Goal: Transaction & Acquisition: Purchase product/service

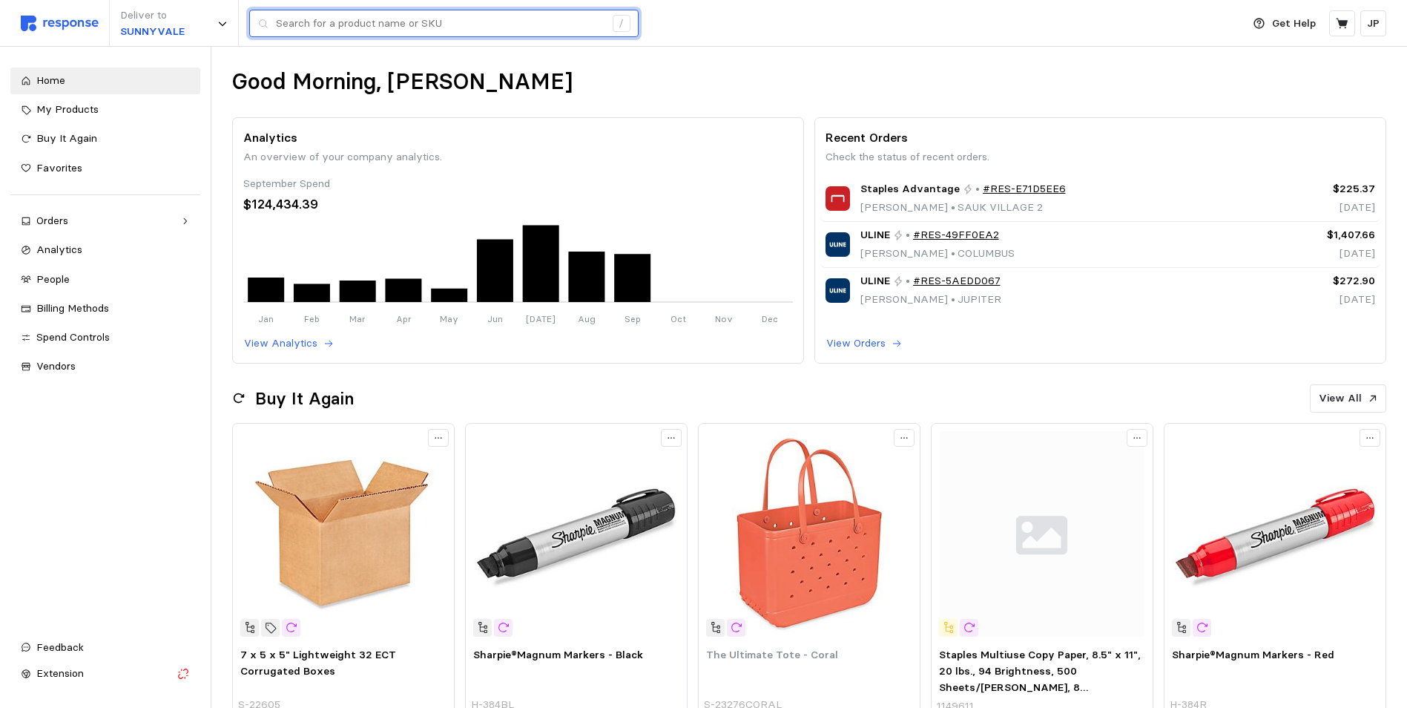
click at [281, 21] on input "text" at bounding box center [440, 23] width 329 height 27
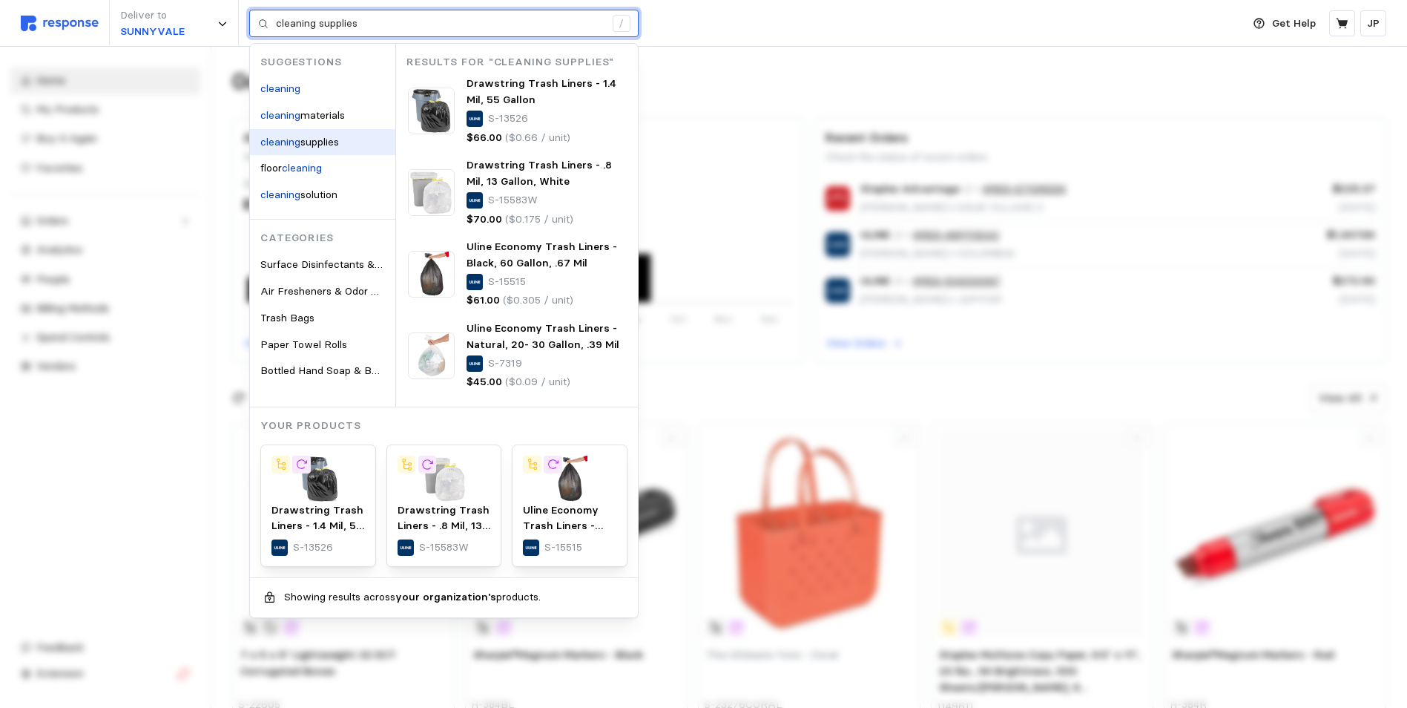
click at [287, 139] on mark "cleaning" at bounding box center [280, 141] width 40 height 13
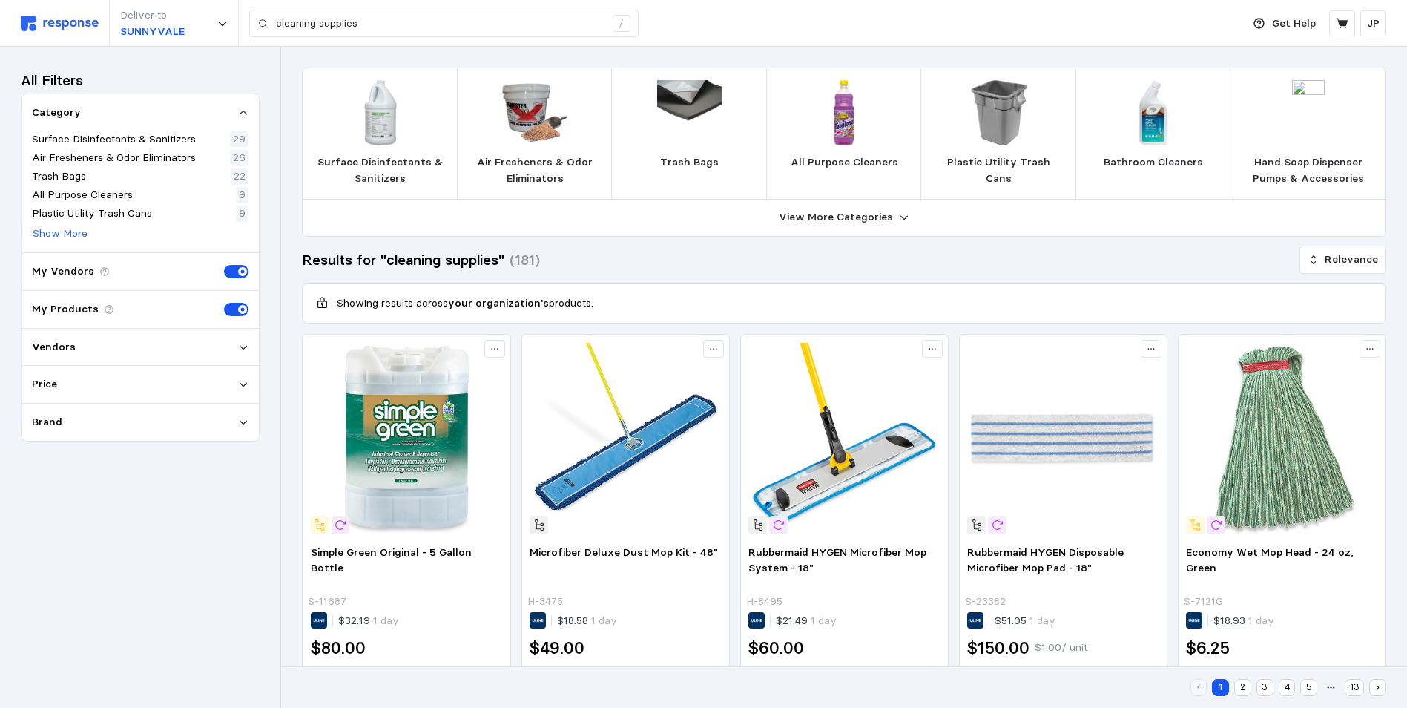
click at [1148, 128] on img at bounding box center [1153, 112] width 65 height 65
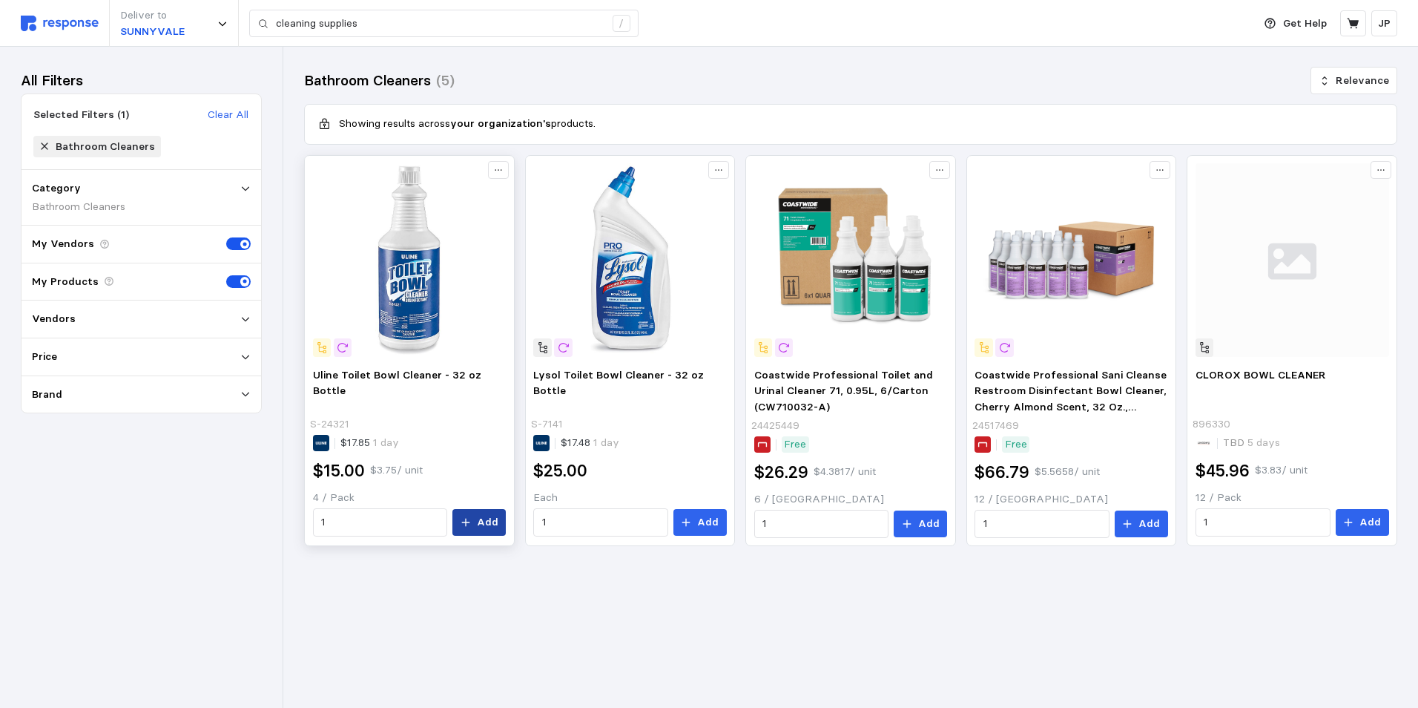
click at [484, 518] on p "Add" at bounding box center [488, 522] width 22 height 16
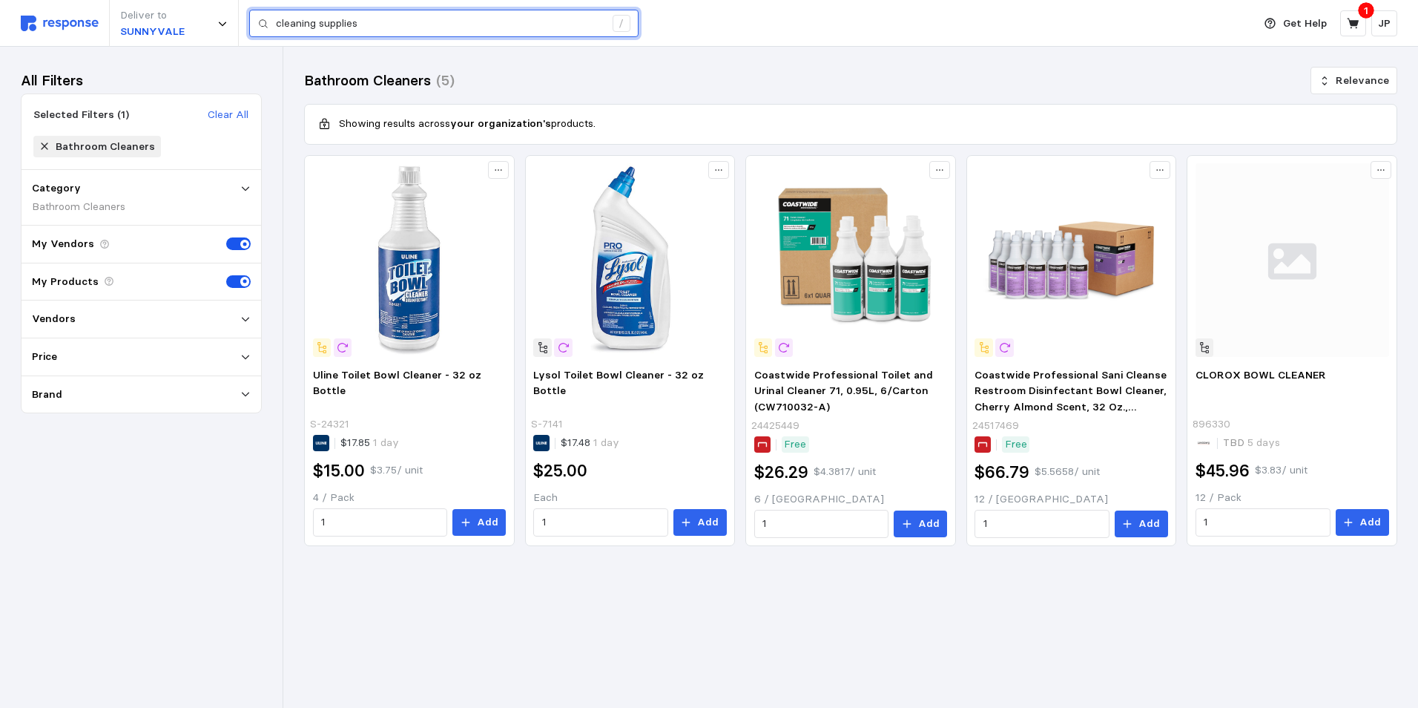
click at [376, 27] on input "cleaning supplies" at bounding box center [440, 23] width 329 height 27
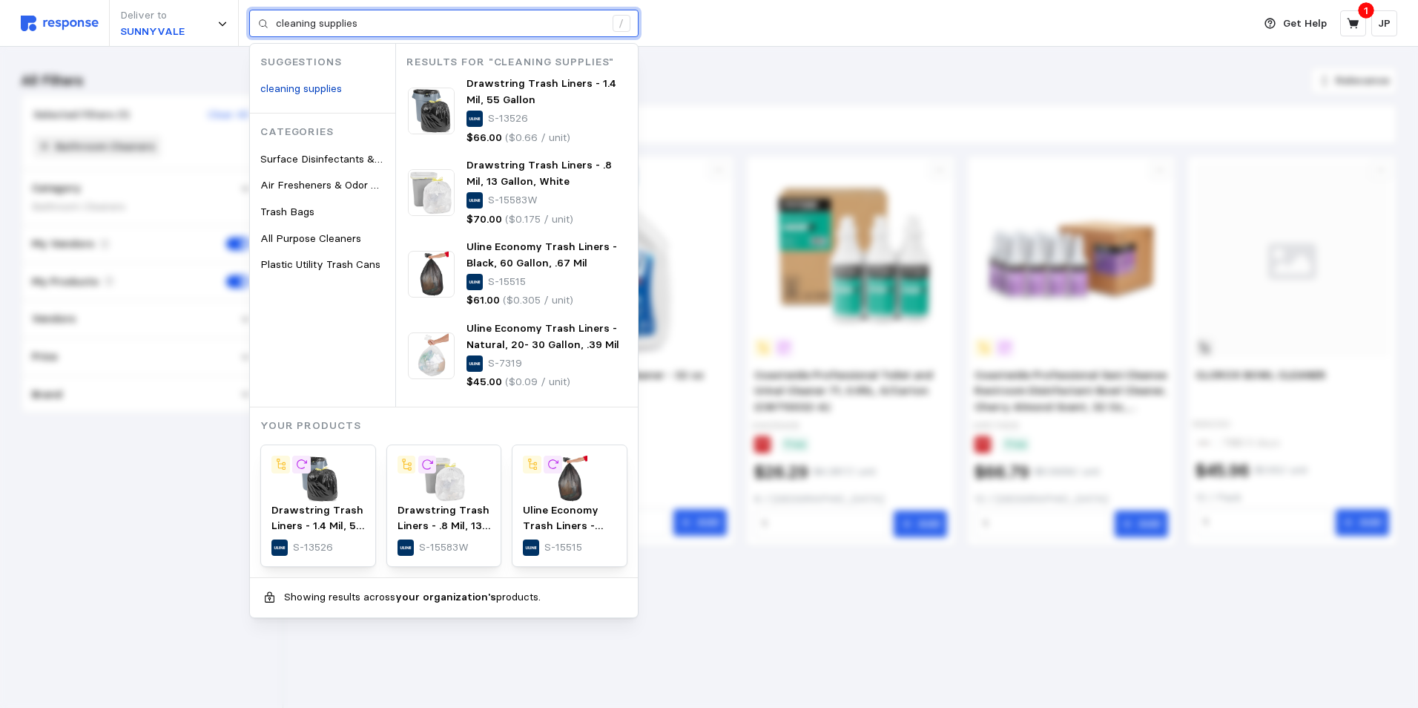
drag, startPoint x: 378, startPoint y: 19, endPoint x: 266, endPoint y: 15, distance: 112.1
click at [266, 15] on div "cleaning supplies /" at bounding box center [443, 24] width 389 height 28
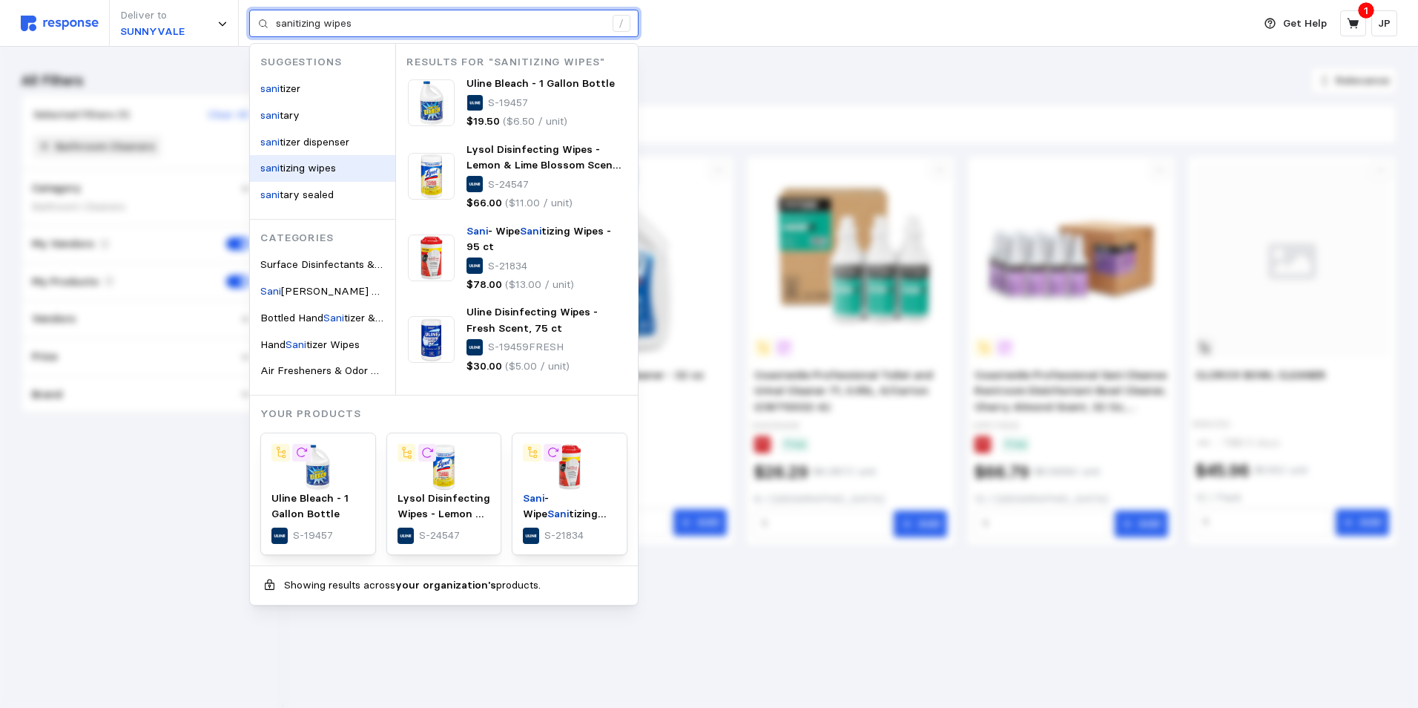
click at [286, 164] on span "tizing wipes" at bounding box center [308, 167] width 56 height 13
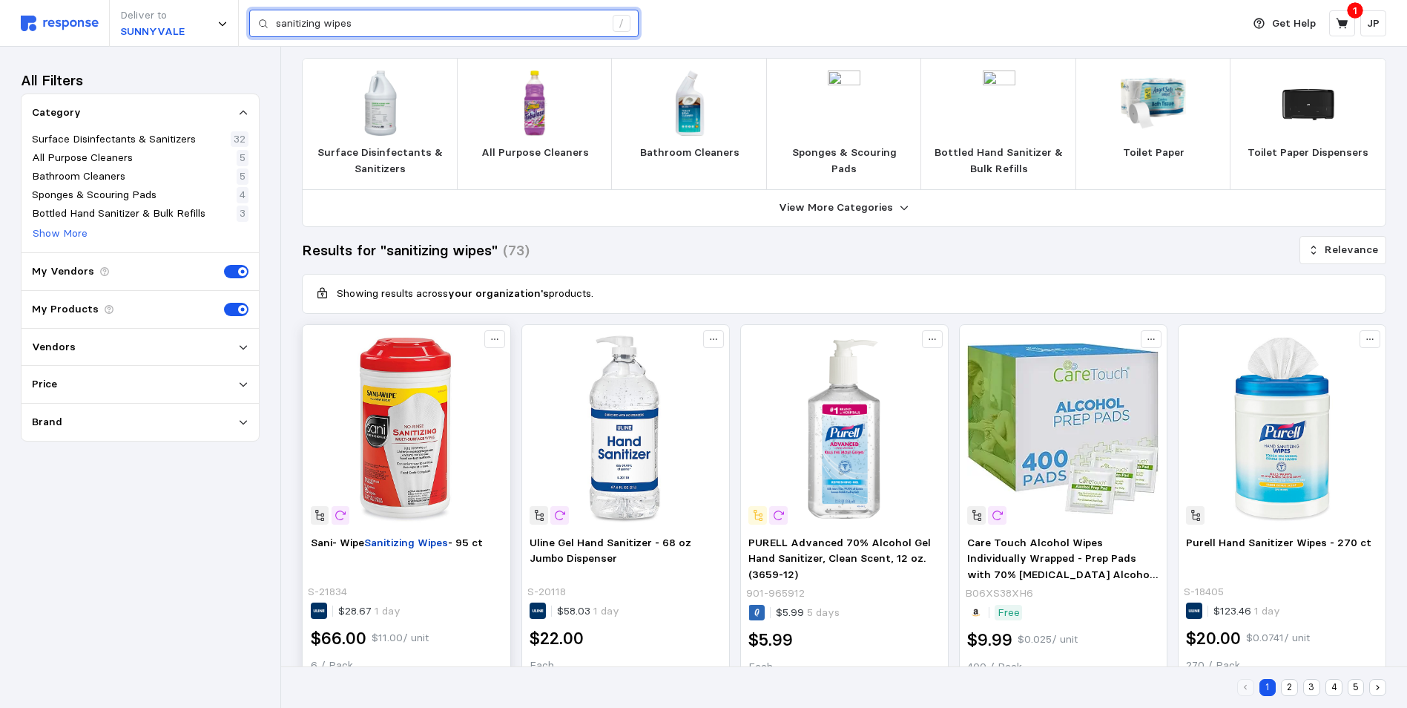
scroll to position [74, 0]
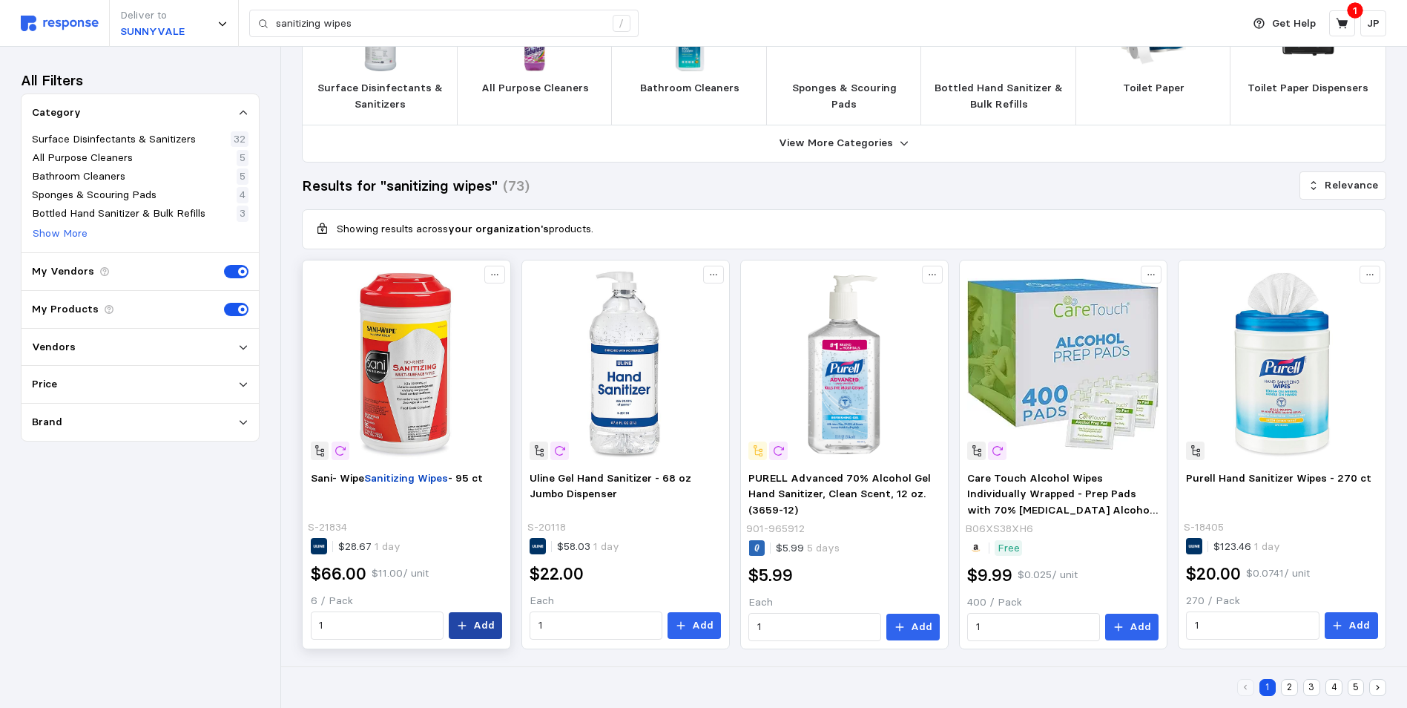
click at [475, 622] on p "Add" at bounding box center [484, 625] width 22 height 16
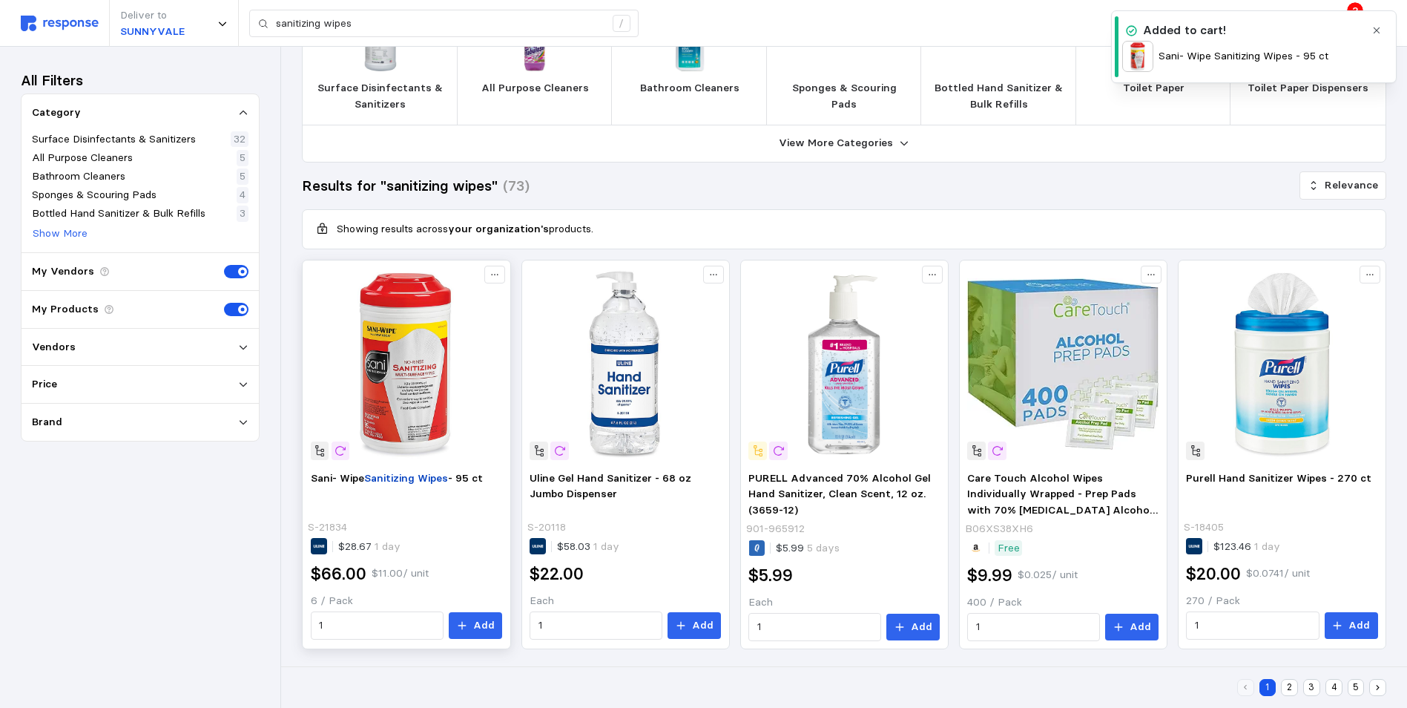
scroll to position [0, 0]
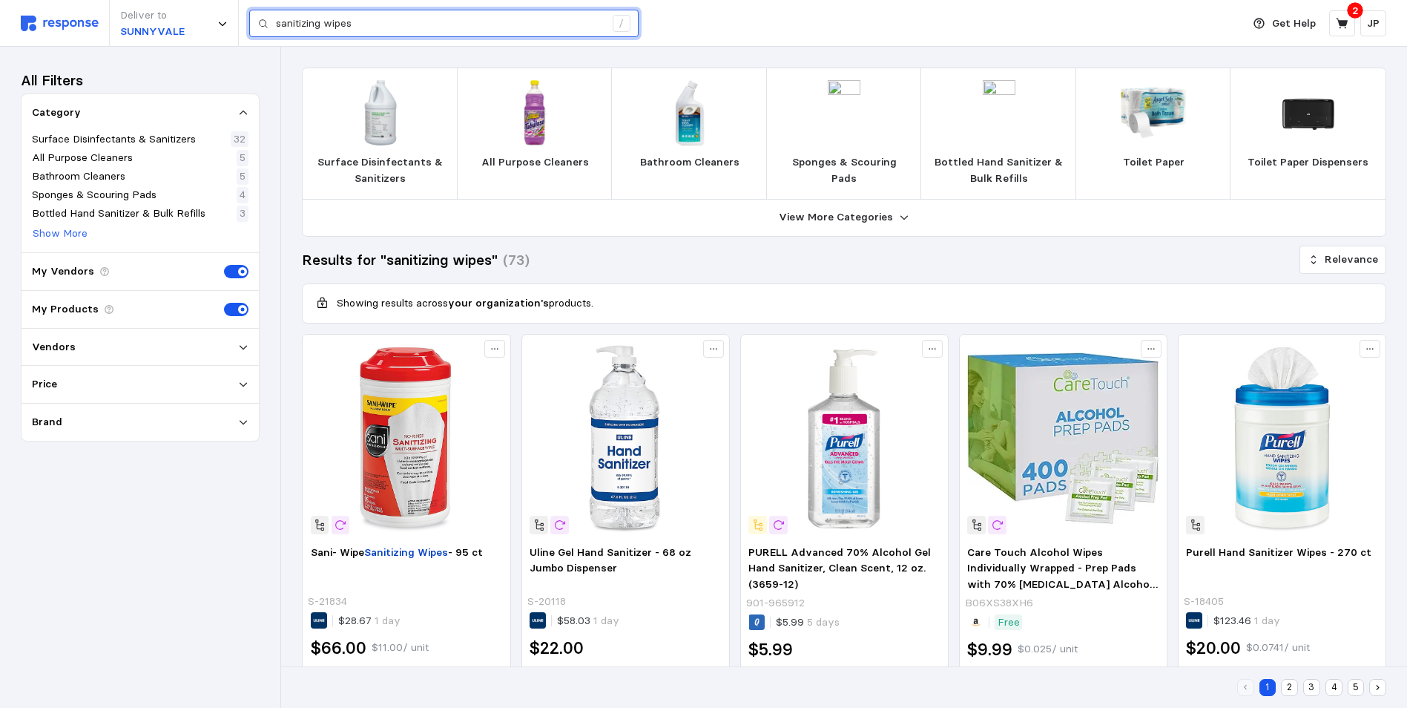
click at [361, 20] on input "sanitizing wipes" at bounding box center [440, 23] width 329 height 27
click at [363, 20] on input "sanitizing wipes" at bounding box center [440, 23] width 329 height 27
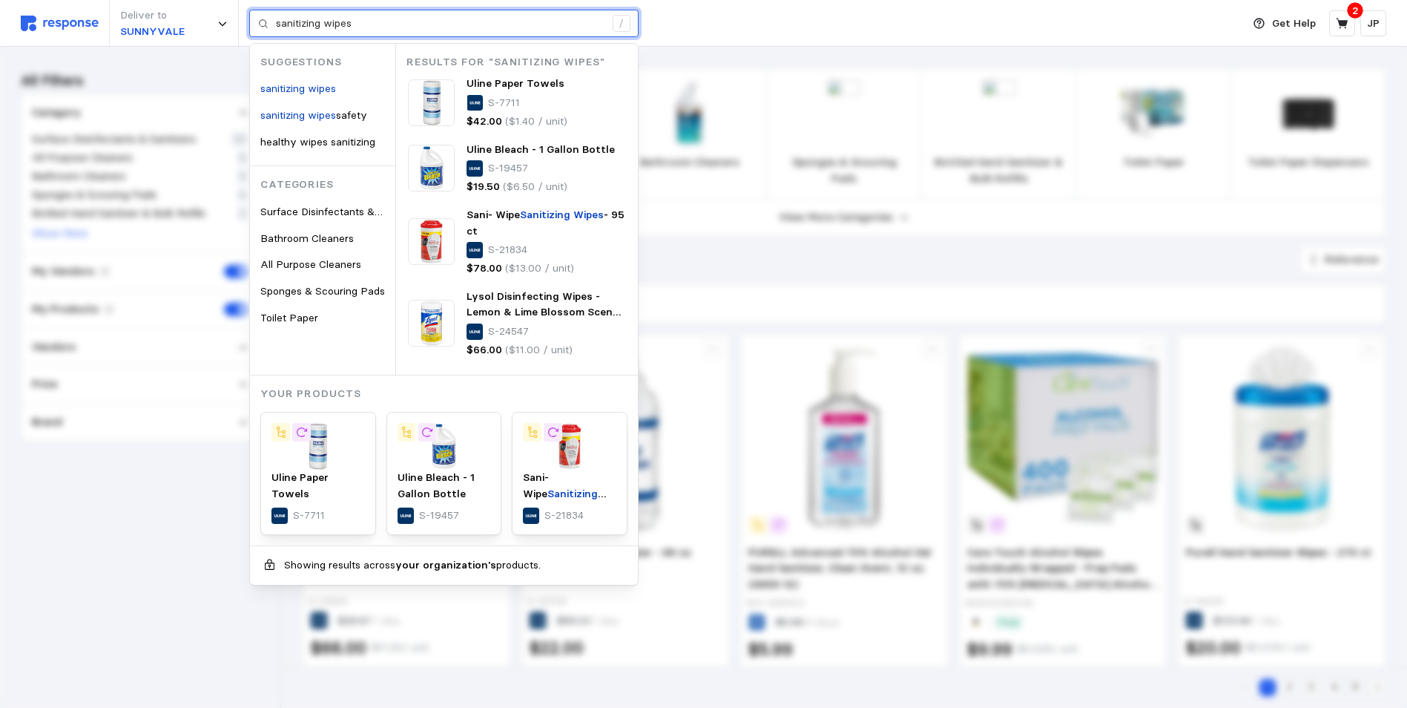
click at [362, 21] on input "sanitizing wipes" at bounding box center [440, 23] width 329 height 27
drag, startPoint x: 360, startPoint y: 21, endPoint x: 277, endPoint y: 19, distance: 83.8
click at [277, 19] on input "sanitizing wipes" at bounding box center [440, 23] width 329 height 27
drag, startPoint x: 343, startPoint y: 31, endPoint x: 268, endPoint y: 27, distance: 75.0
click at [268, 27] on div "sanitizing wipes /" at bounding box center [443, 24] width 389 height 28
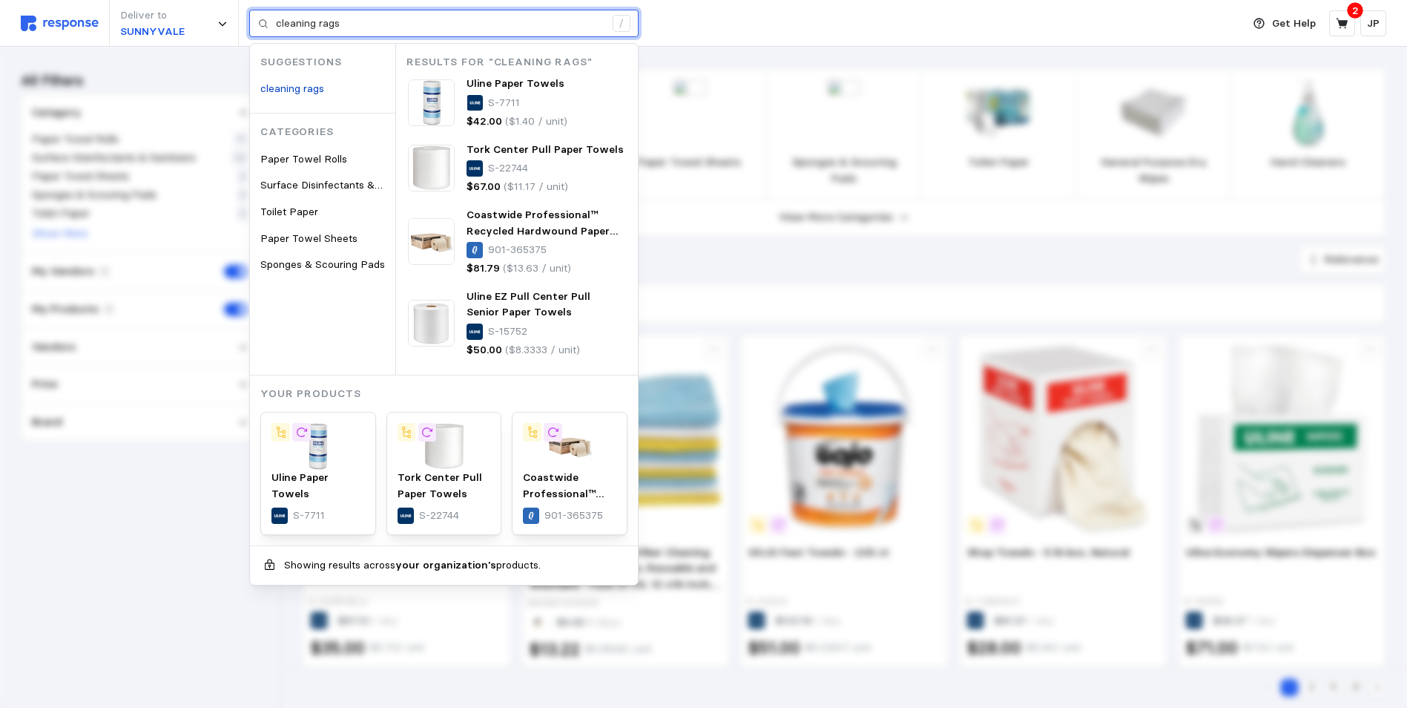
drag, startPoint x: 398, startPoint y: 24, endPoint x: 276, endPoint y: 16, distance: 122.6
click at [275, 16] on div "cleaning rags /" at bounding box center [443, 24] width 389 height 28
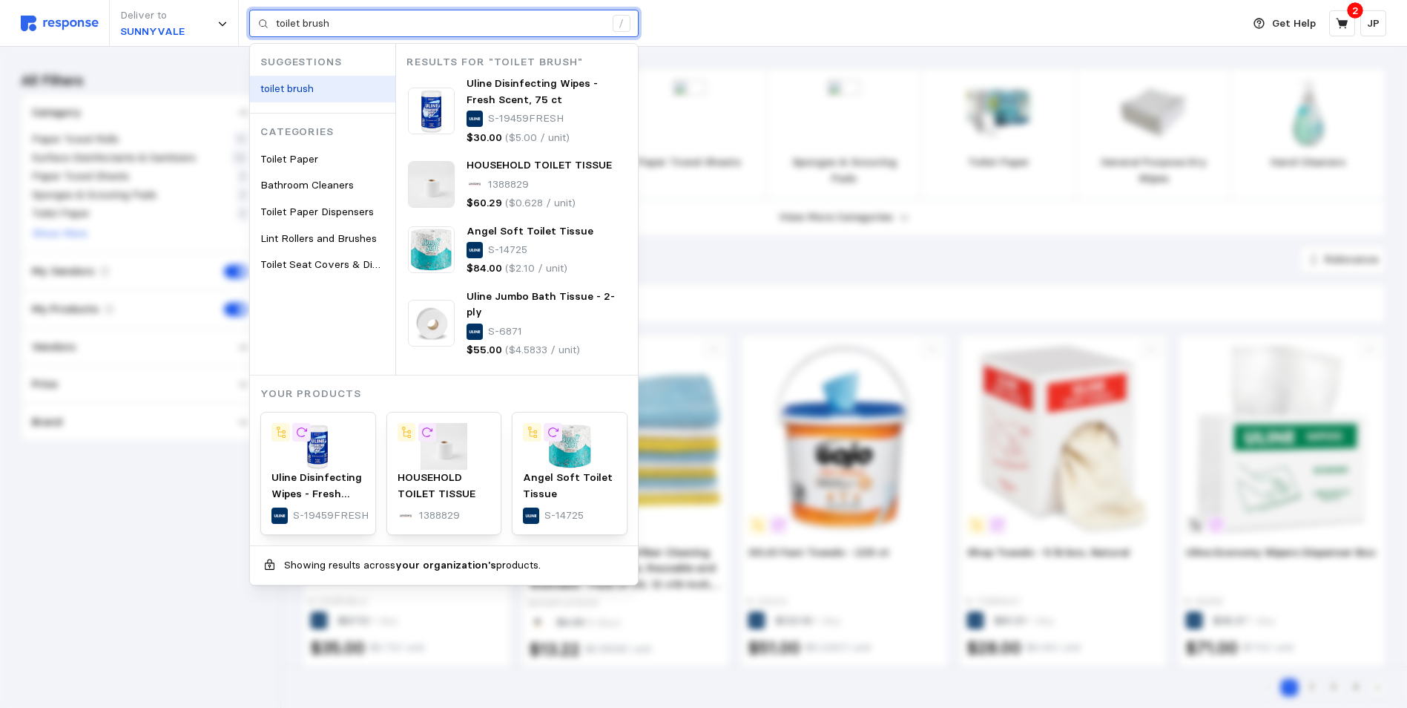
click at [308, 87] on mark "toilet brush" at bounding box center [286, 88] width 53 height 13
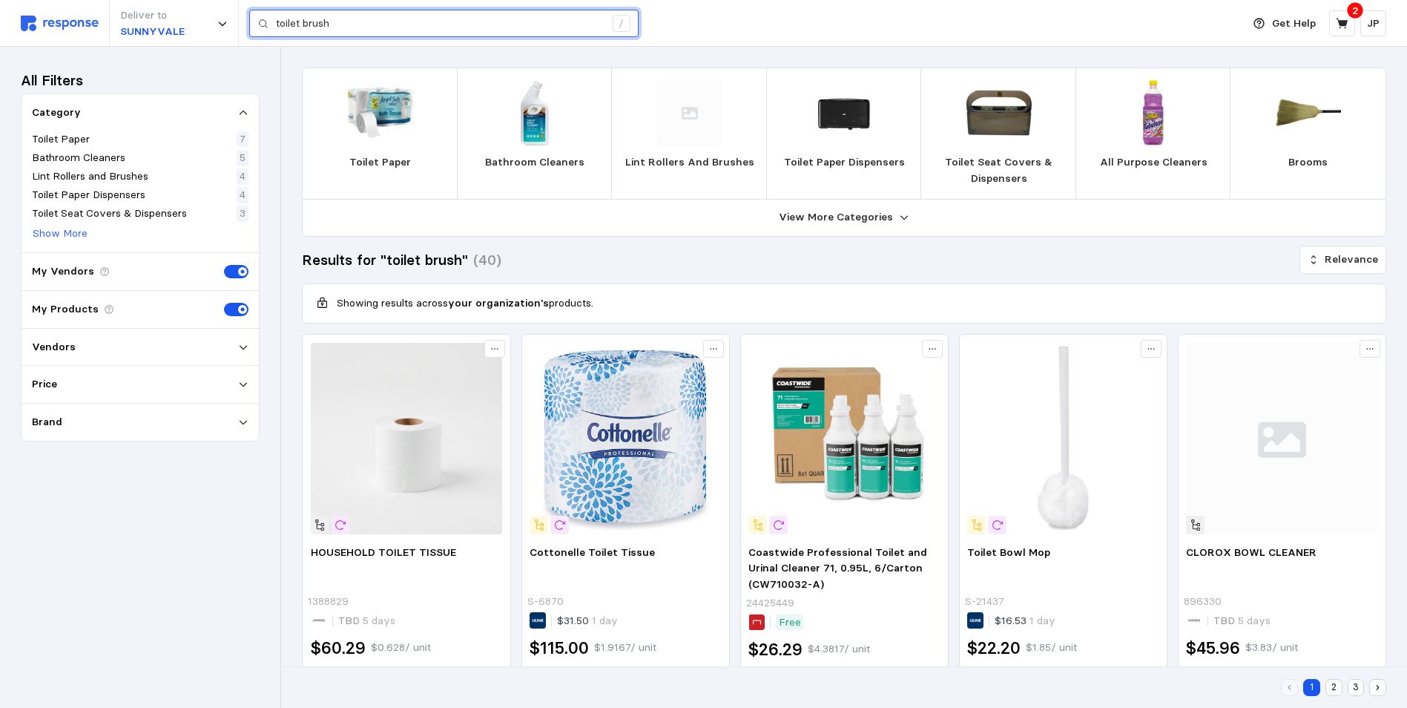
click at [357, 23] on input "toilet brush" at bounding box center [440, 23] width 329 height 27
click at [340, 21] on input "toilet brush" at bounding box center [440, 23] width 329 height 27
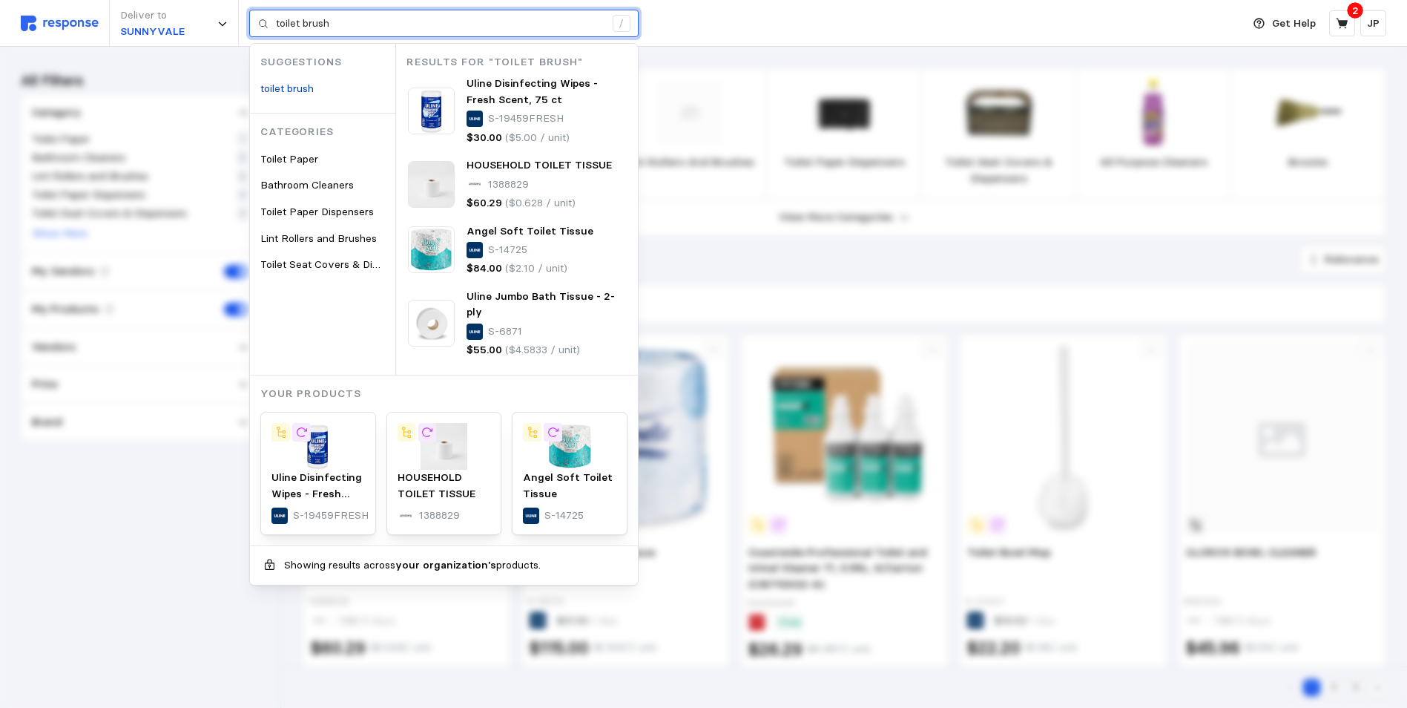
click at [333, 22] on input "toilet brush" at bounding box center [440, 23] width 329 height 27
drag, startPoint x: 357, startPoint y: 24, endPoint x: 262, endPoint y: 23, distance: 94.9
click at [262, 23] on div "toilet brush /" at bounding box center [443, 24] width 389 height 28
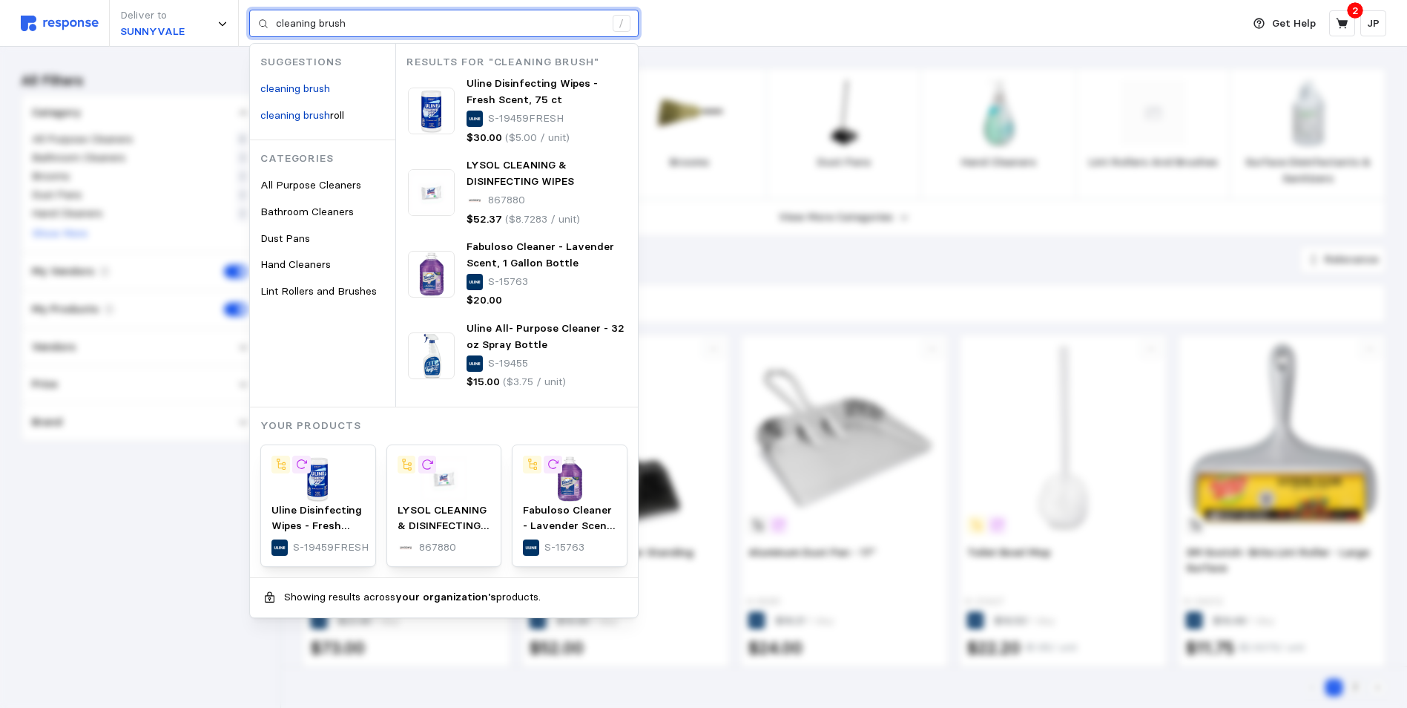
drag, startPoint x: 378, startPoint y: 20, endPoint x: 274, endPoint y: 22, distance: 103.9
click at [274, 23] on div "cleaning brush /" at bounding box center [443, 24] width 389 height 28
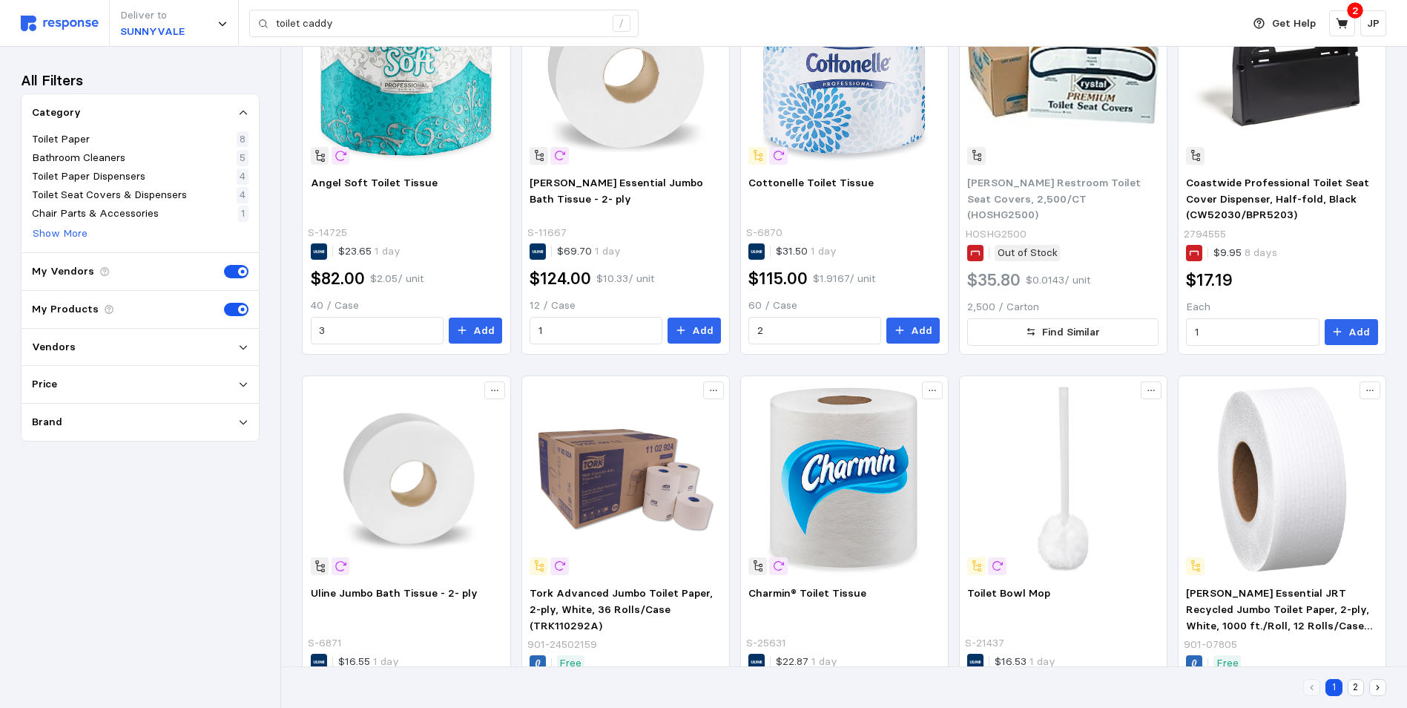
scroll to position [899, 0]
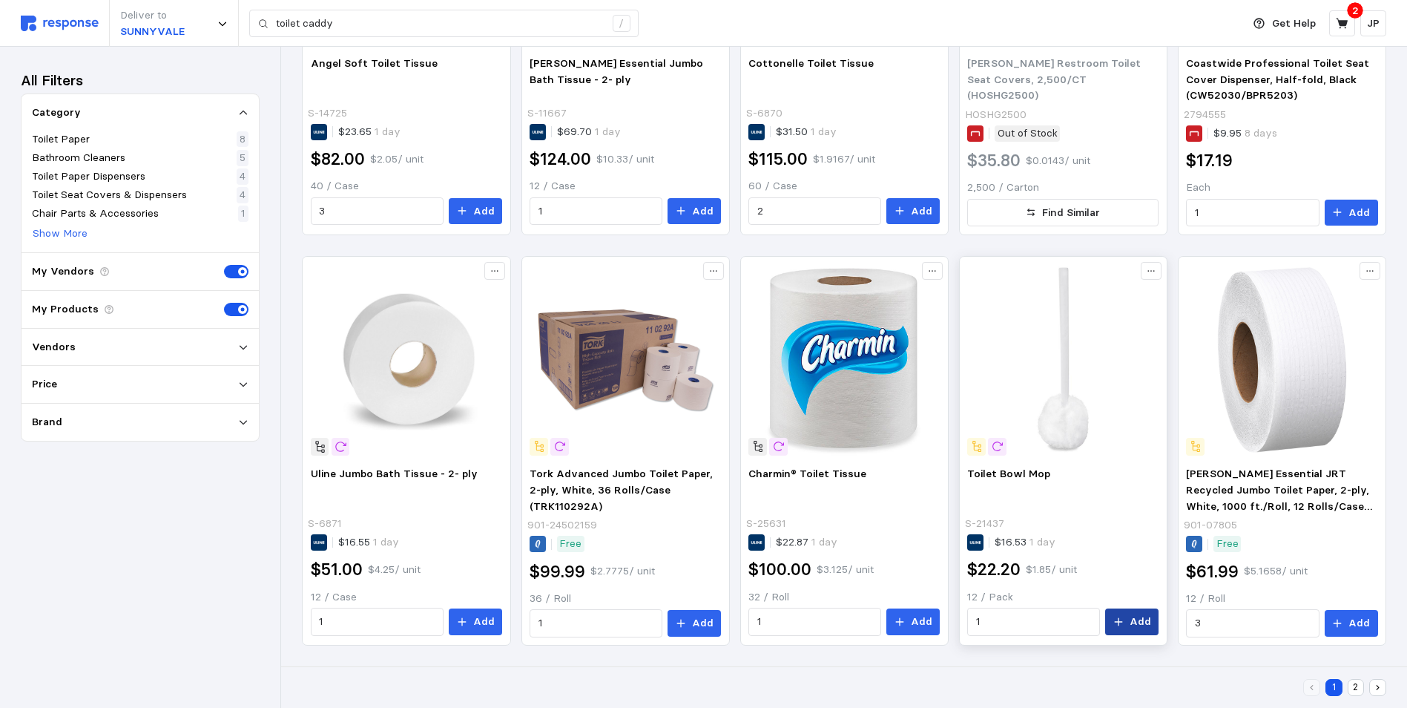
click at [1147, 619] on p "Add" at bounding box center [1141, 621] width 22 height 16
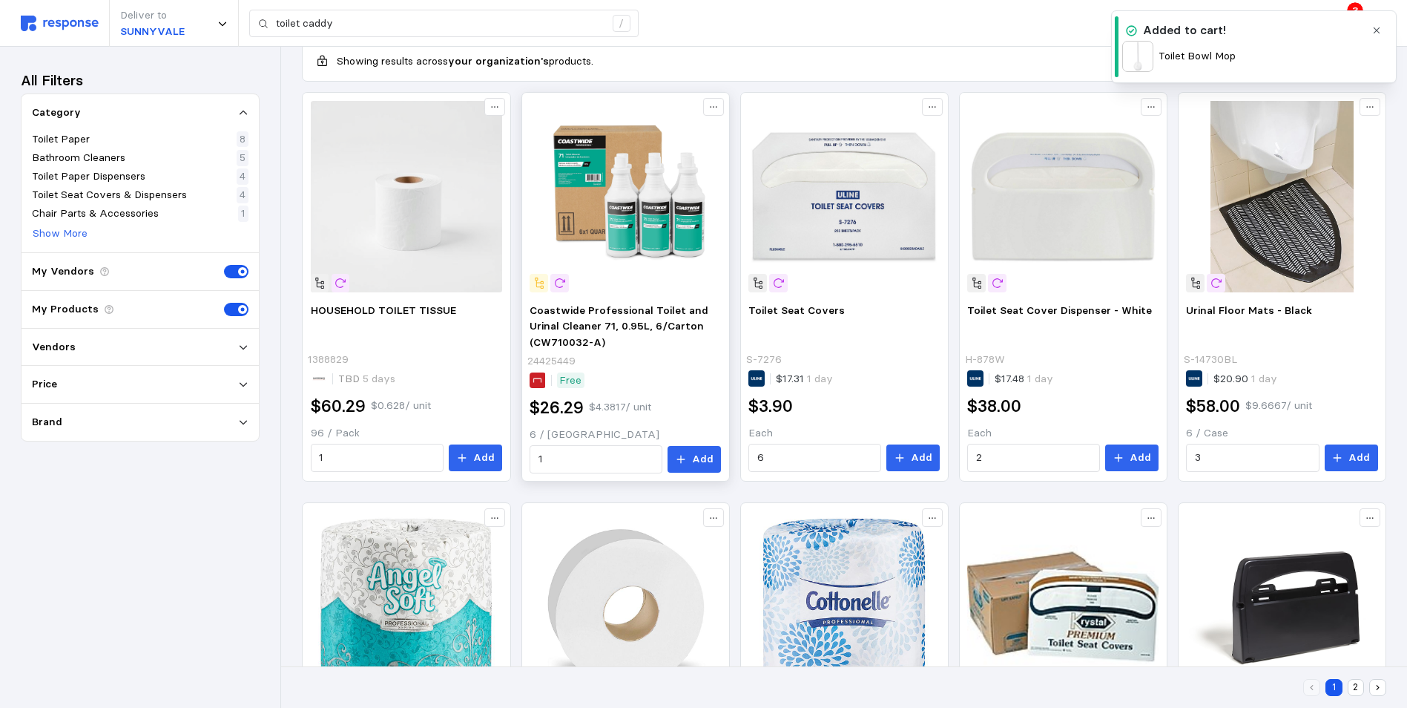
scroll to position [0, 0]
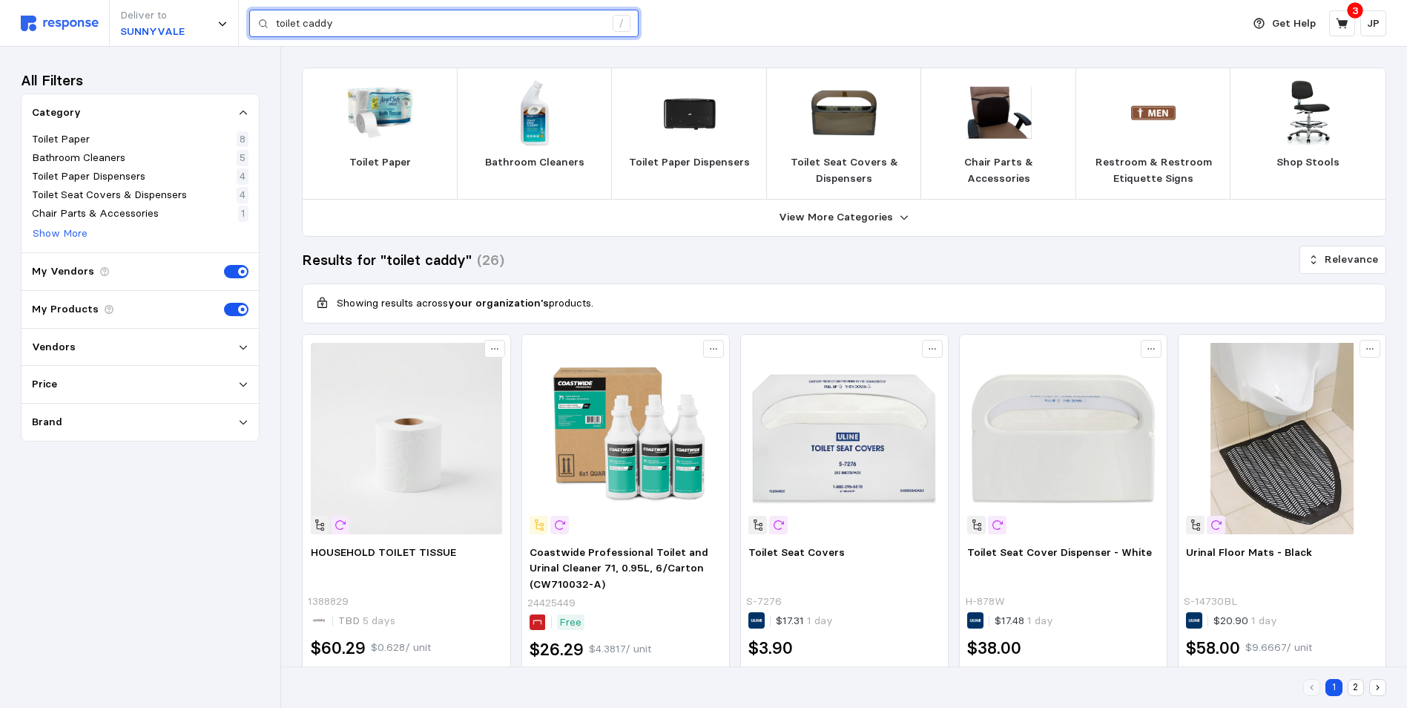
click at [369, 26] on input "toilet caddy" at bounding box center [440, 23] width 329 height 27
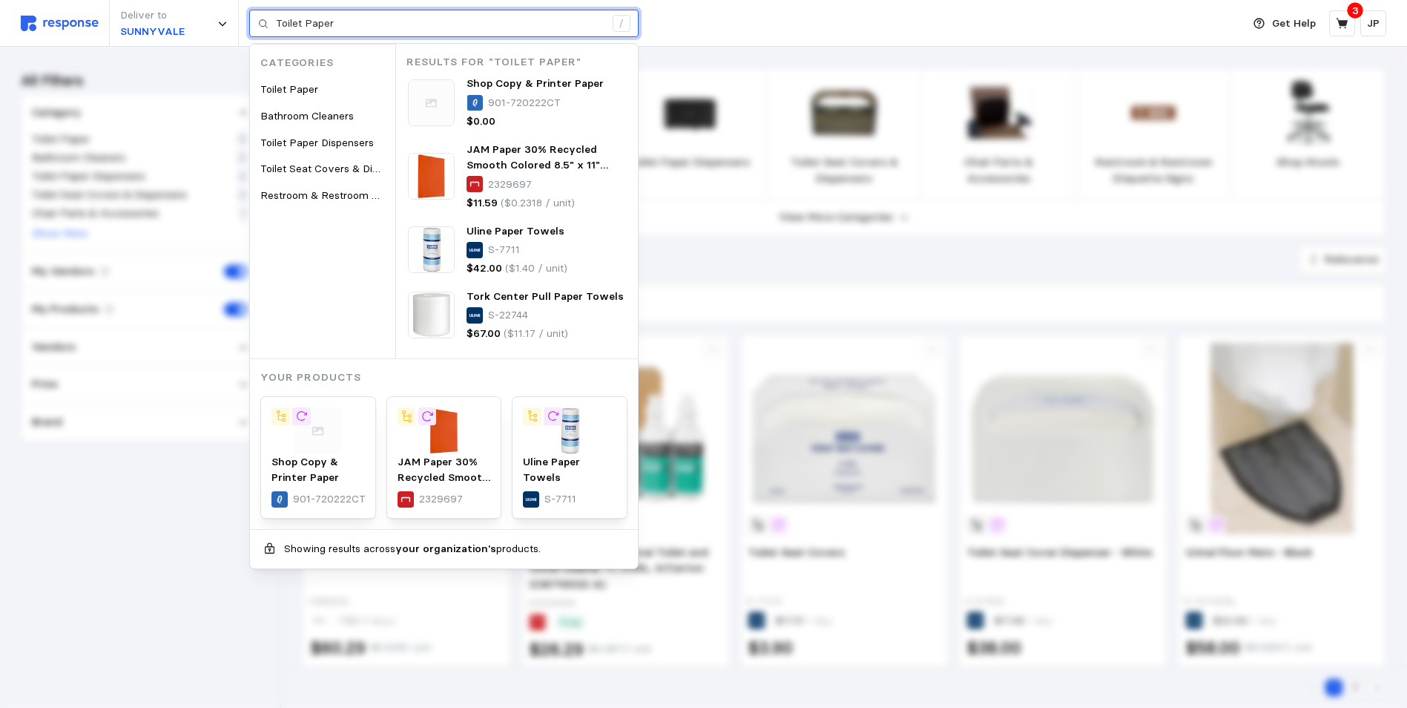
drag, startPoint x: 346, startPoint y: 25, endPoint x: 270, endPoint y: 24, distance: 75.7
click at [270, 24] on div "Toilet Paper /" at bounding box center [443, 24] width 389 height 28
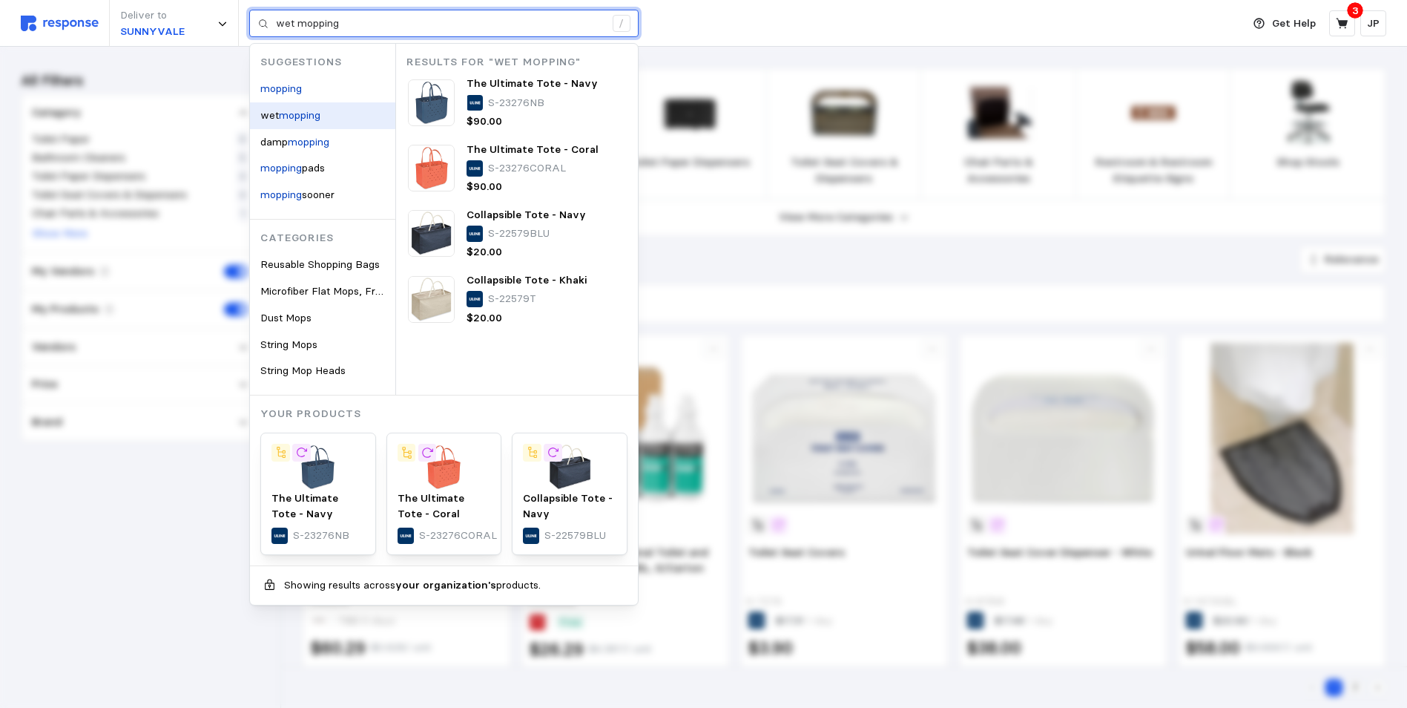
click at [292, 112] on mark "mopping" at bounding box center [300, 114] width 42 height 13
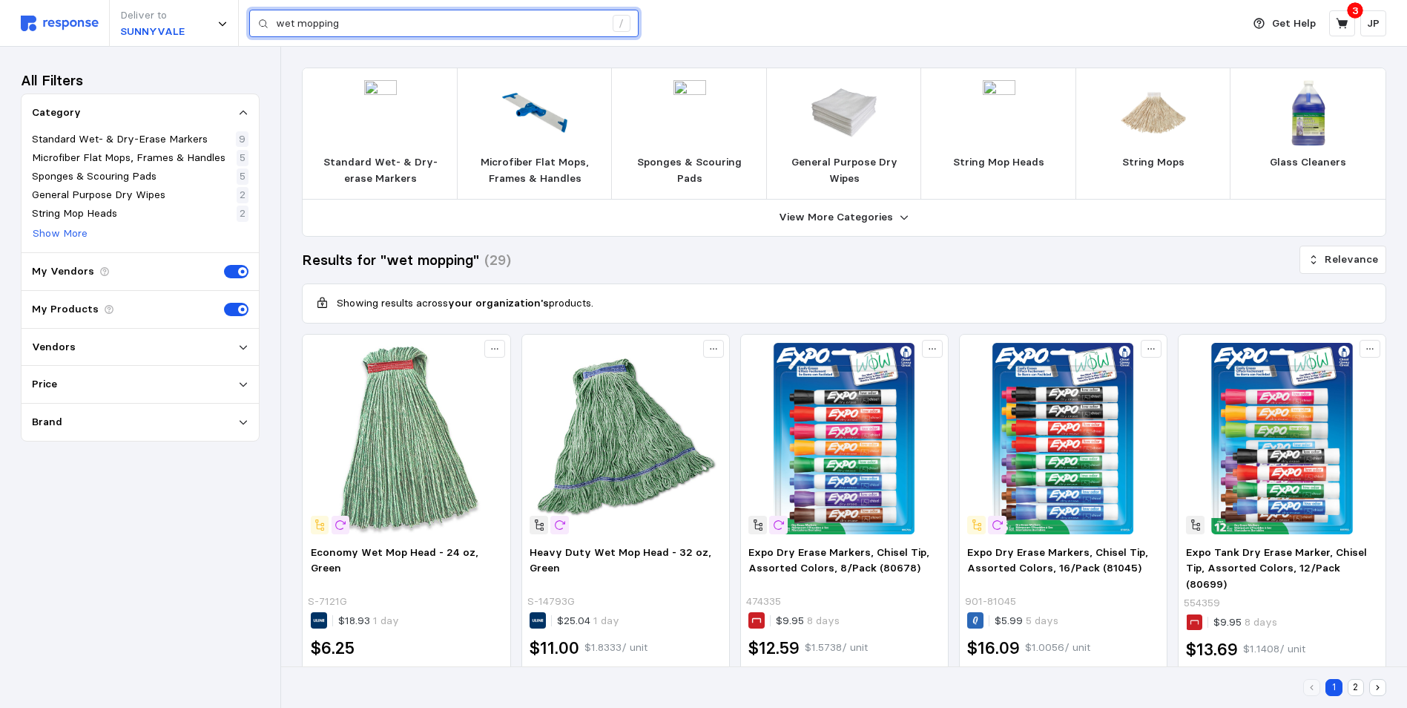
drag, startPoint x: 330, startPoint y: 22, endPoint x: 266, endPoint y: 25, distance: 64.6
click at [267, 24] on div "wet mopping /" at bounding box center [443, 24] width 389 height 28
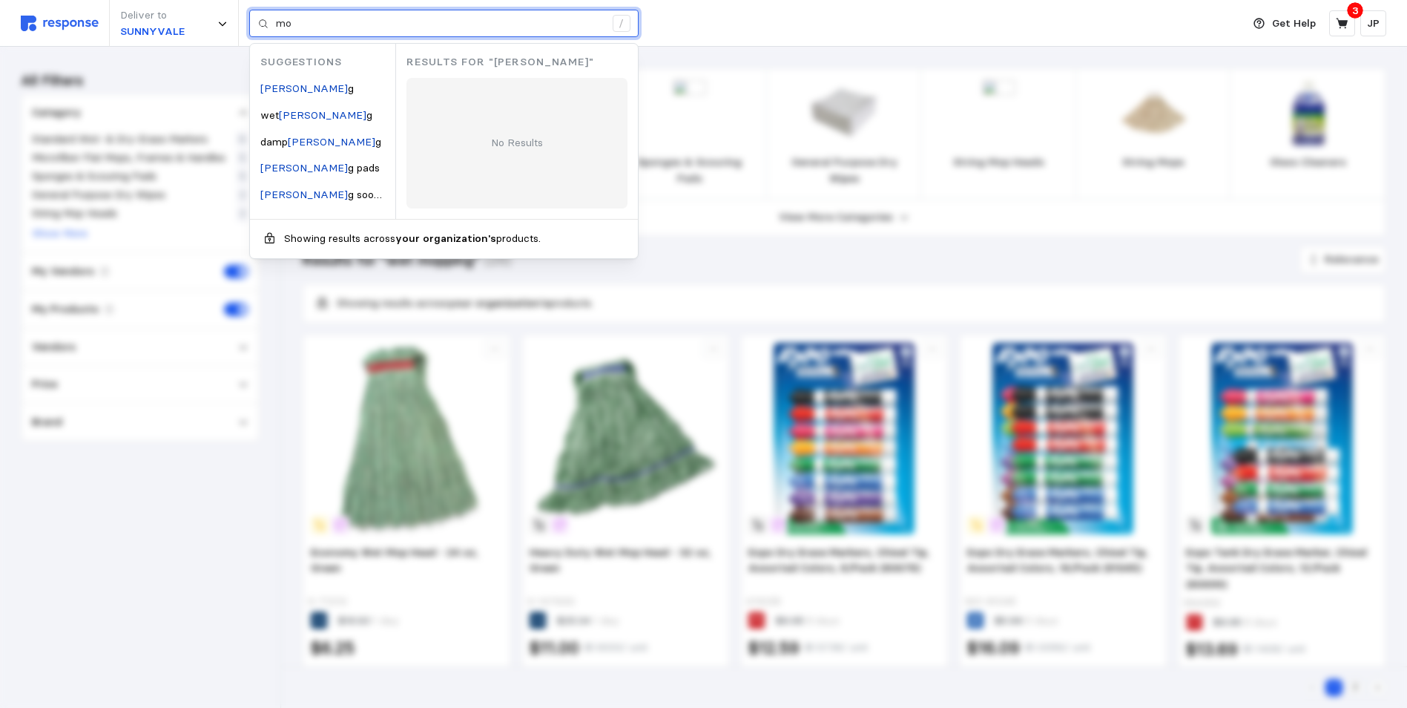
type input "m"
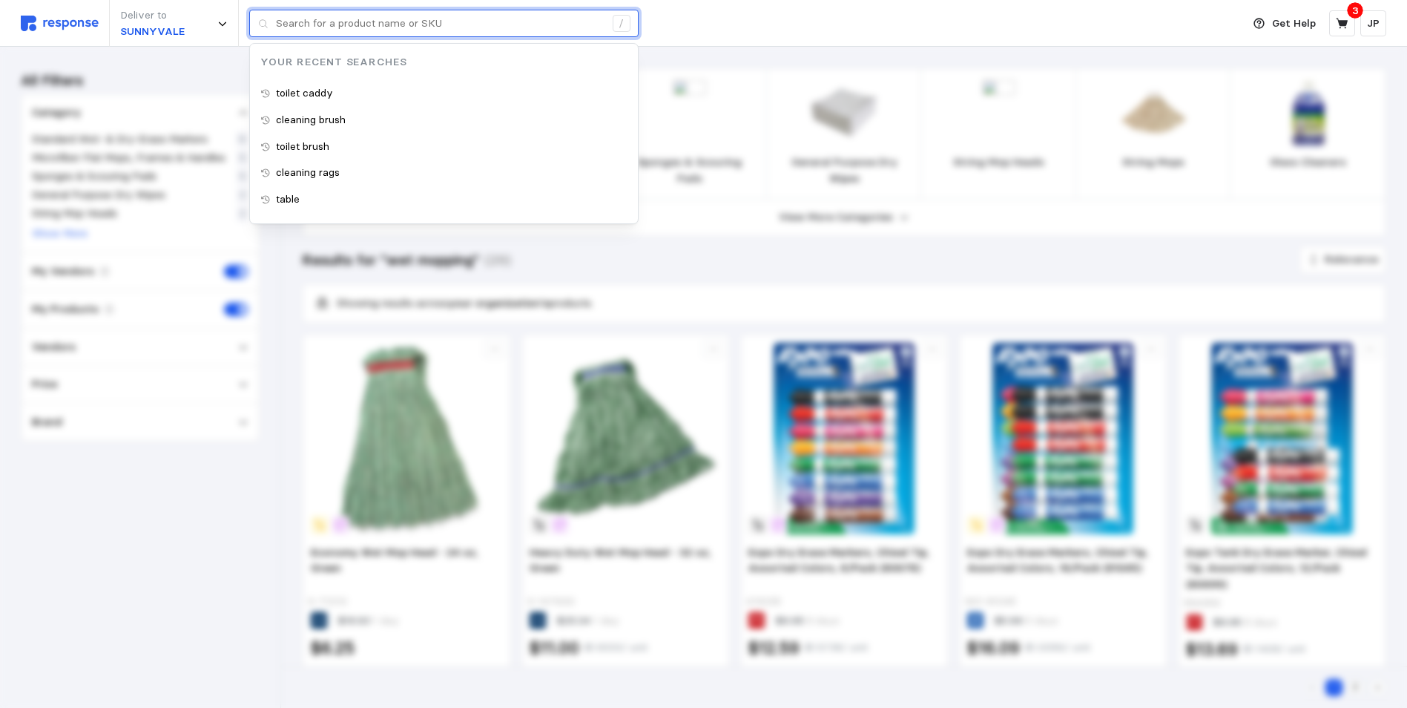
type input "m"
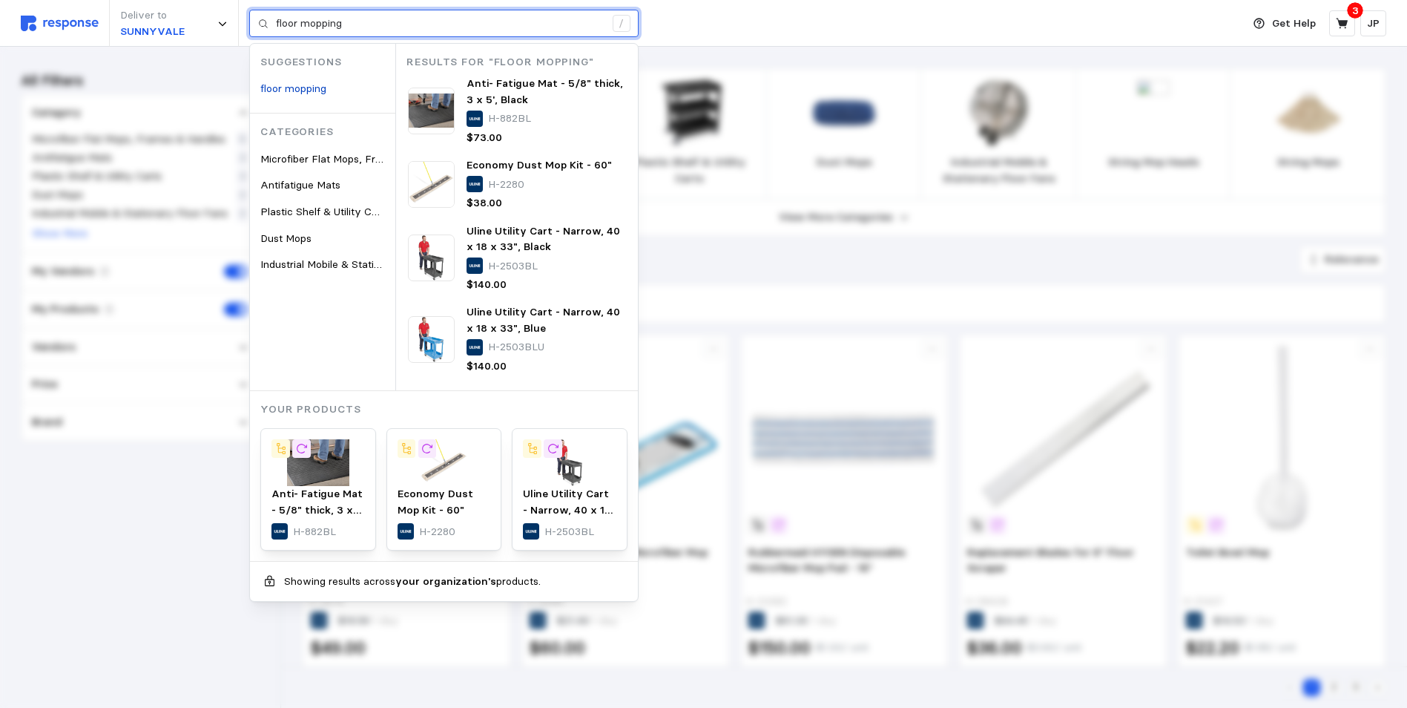
drag, startPoint x: 348, startPoint y: 20, endPoint x: 271, endPoint y: 22, distance: 77.2
click at [271, 22] on div "floor mopping /" at bounding box center [443, 24] width 389 height 28
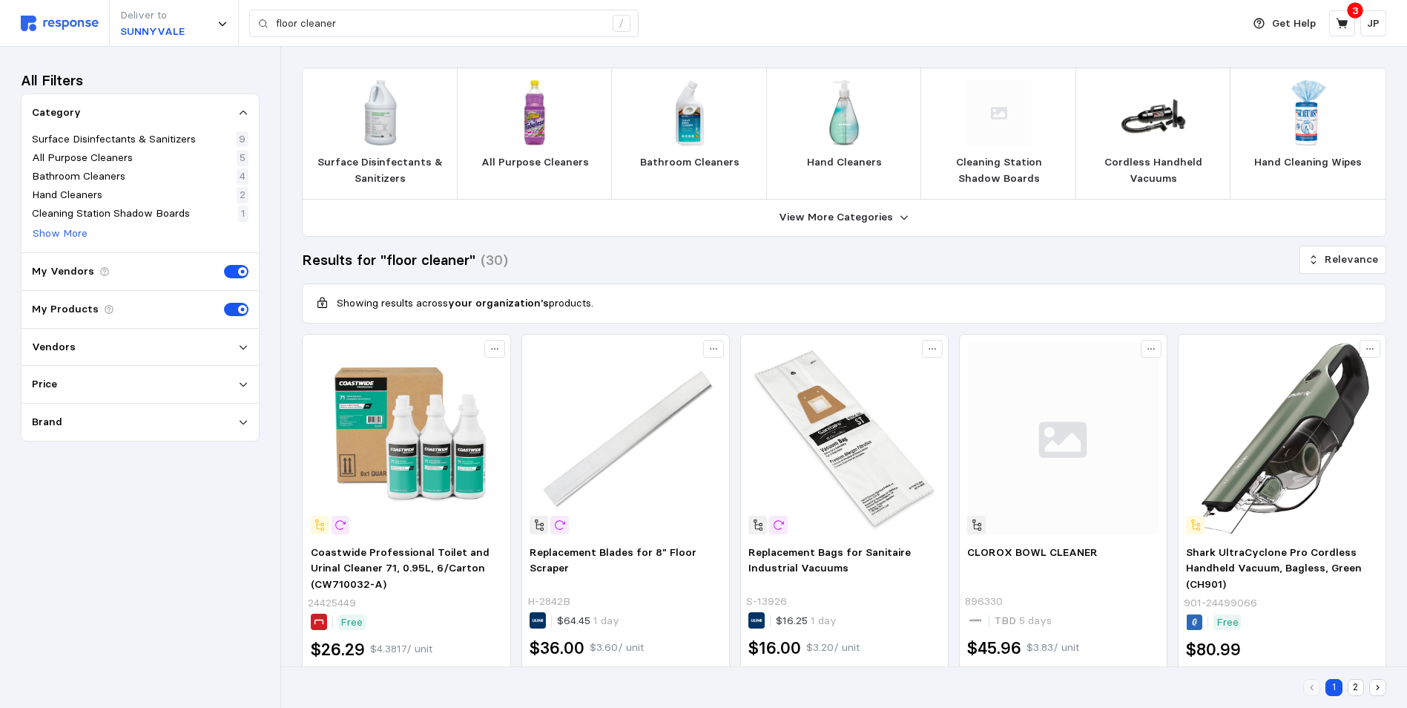
click at [550, 160] on p "All Purpose Cleaners" at bounding box center [535, 162] width 108 height 16
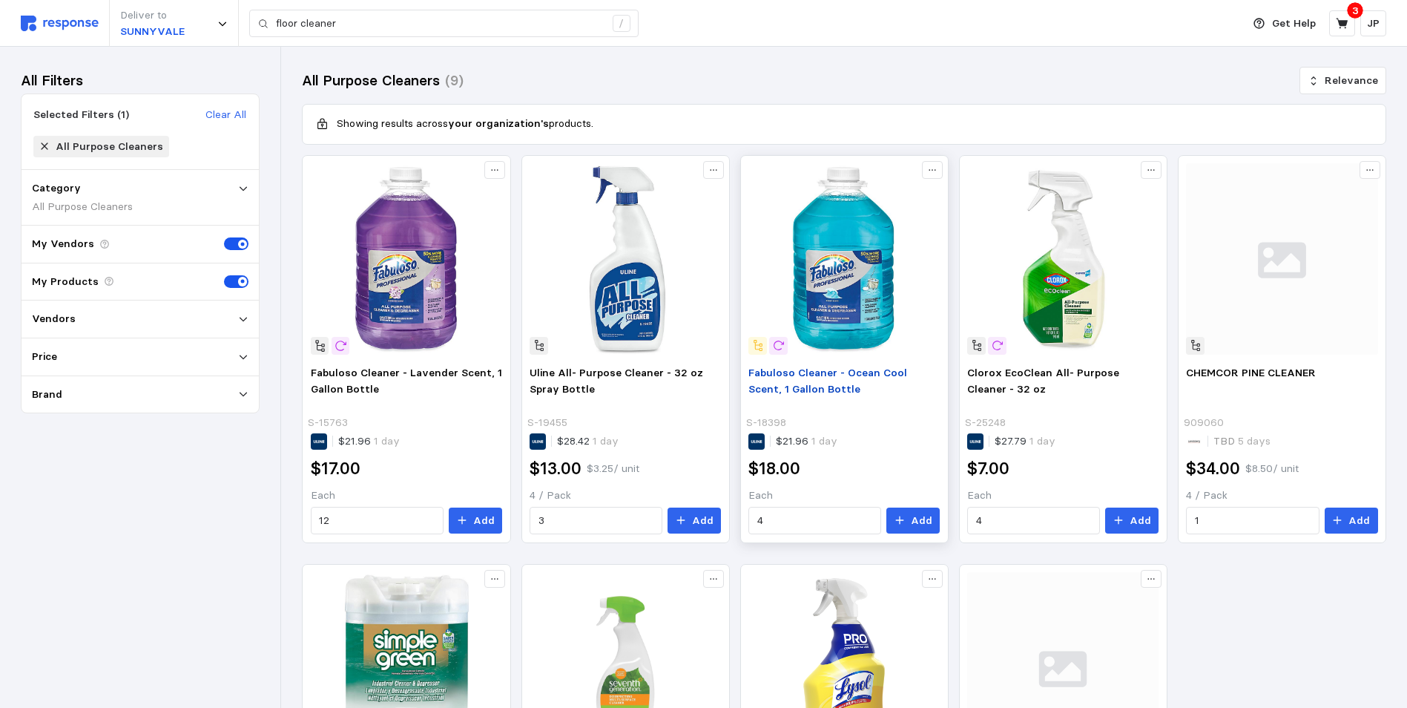
click at [833, 371] on span "Fabuloso Cleaner - Ocean Cool Scent, 1 Gallon Bottle" at bounding box center [827, 381] width 159 height 30
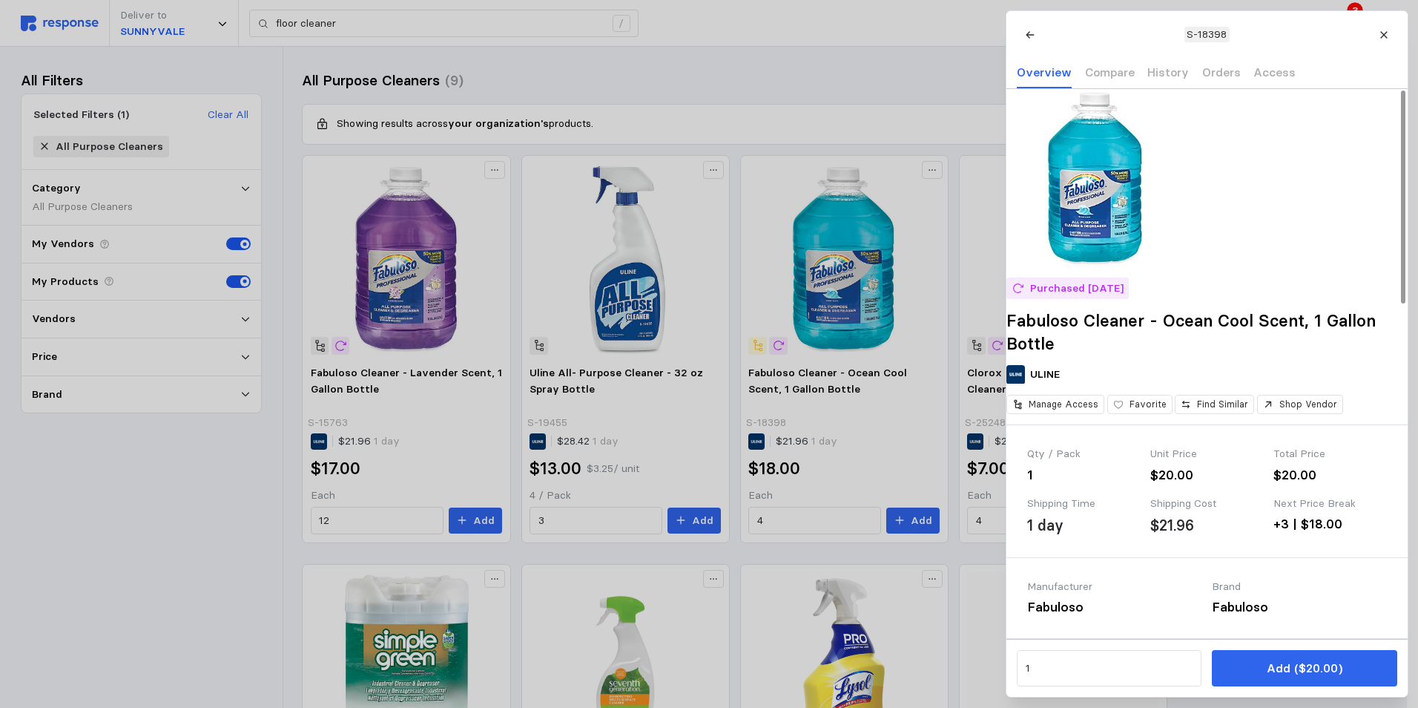
click at [1100, 243] on img at bounding box center [1095, 178] width 178 height 178
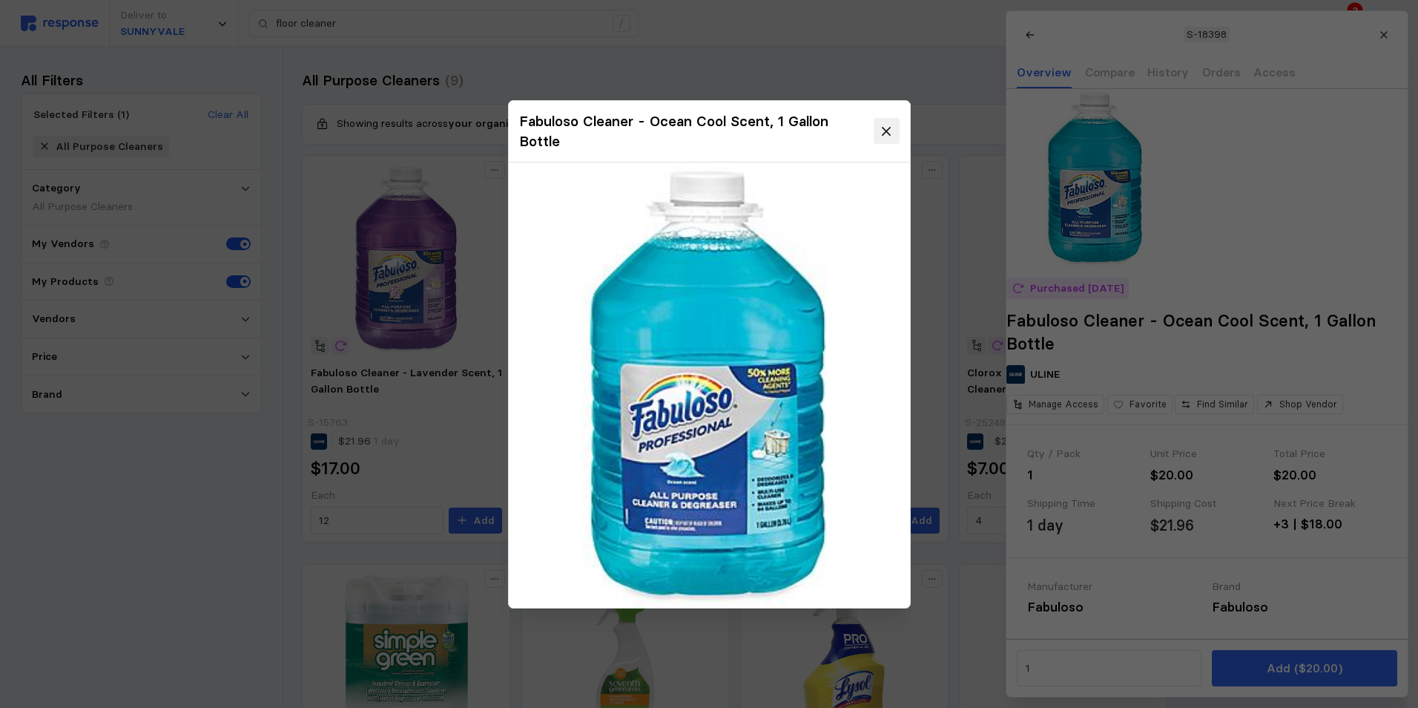
click at [882, 131] on icon at bounding box center [886, 131] width 13 height 13
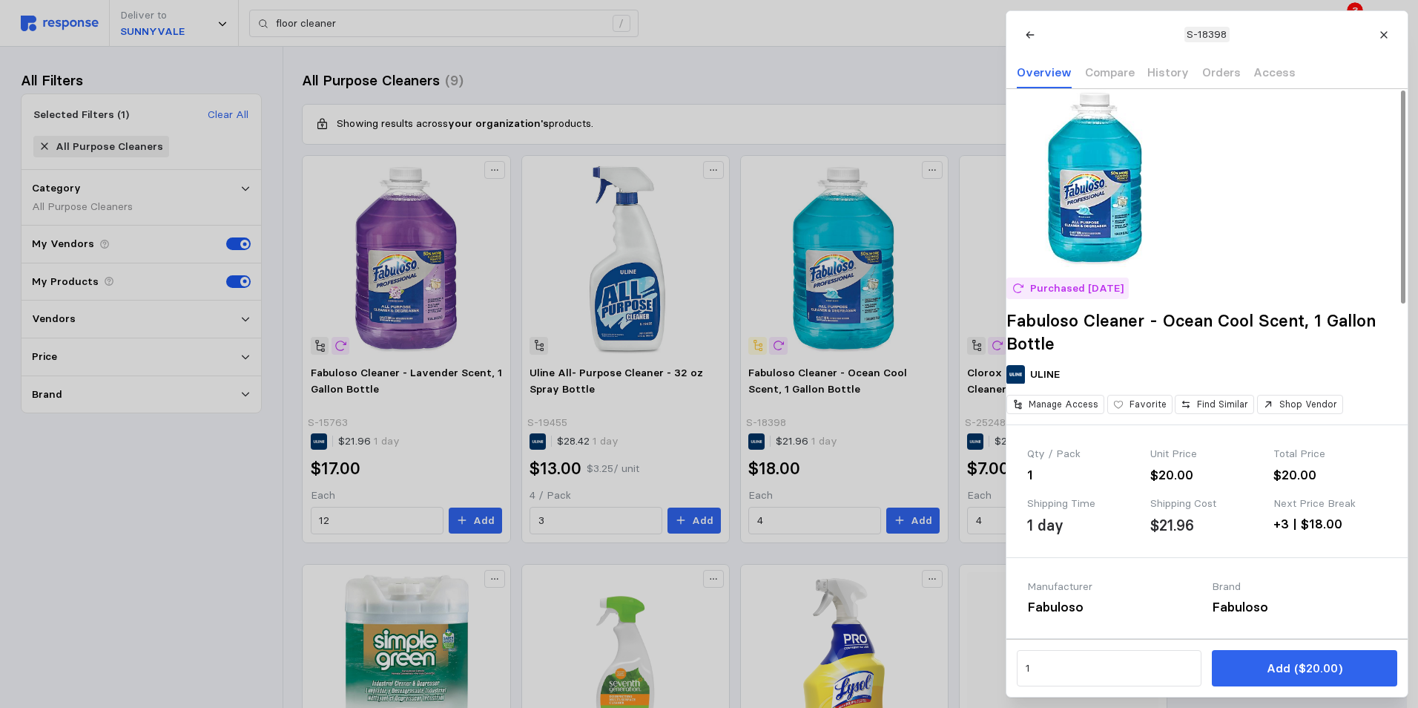
click at [1121, 234] on img at bounding box center [1095, 178] width 178 height 178
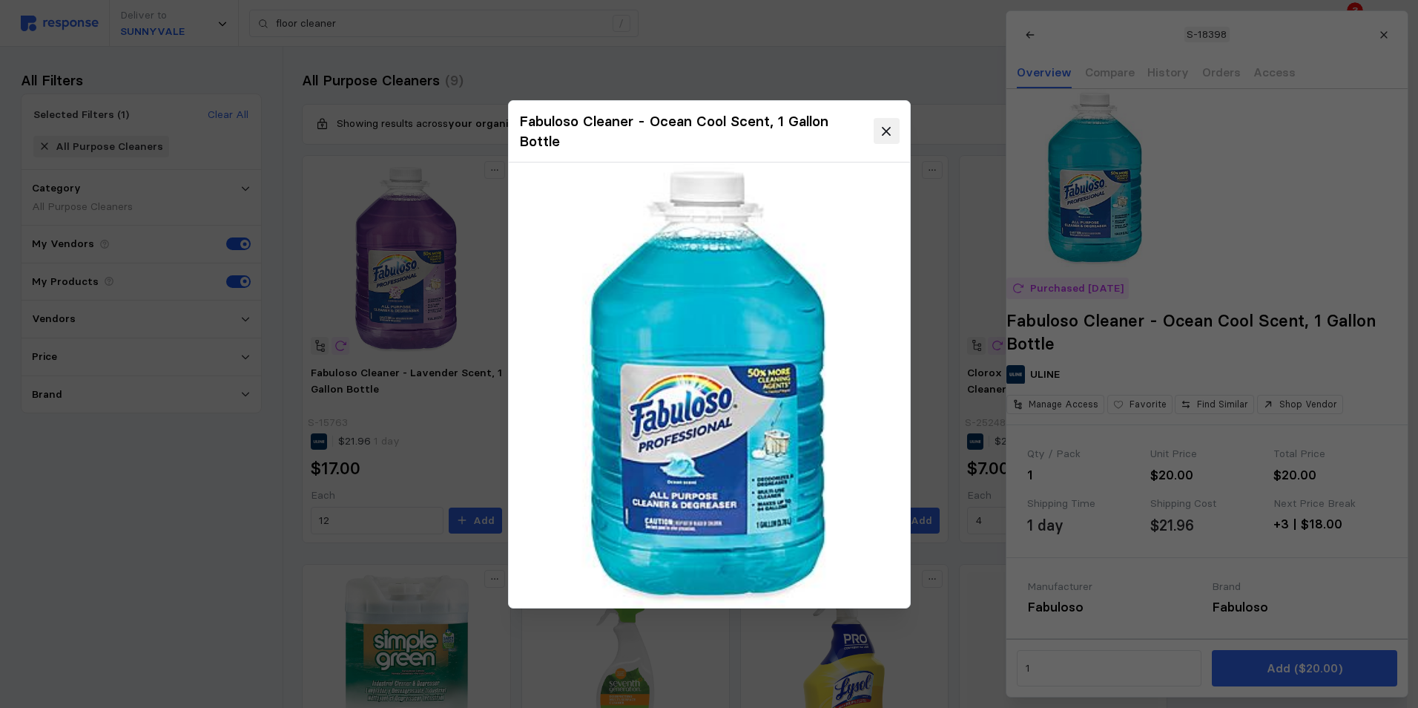
click at [884, 128] on icon at bounding box center [886, 131] width 8 height 8
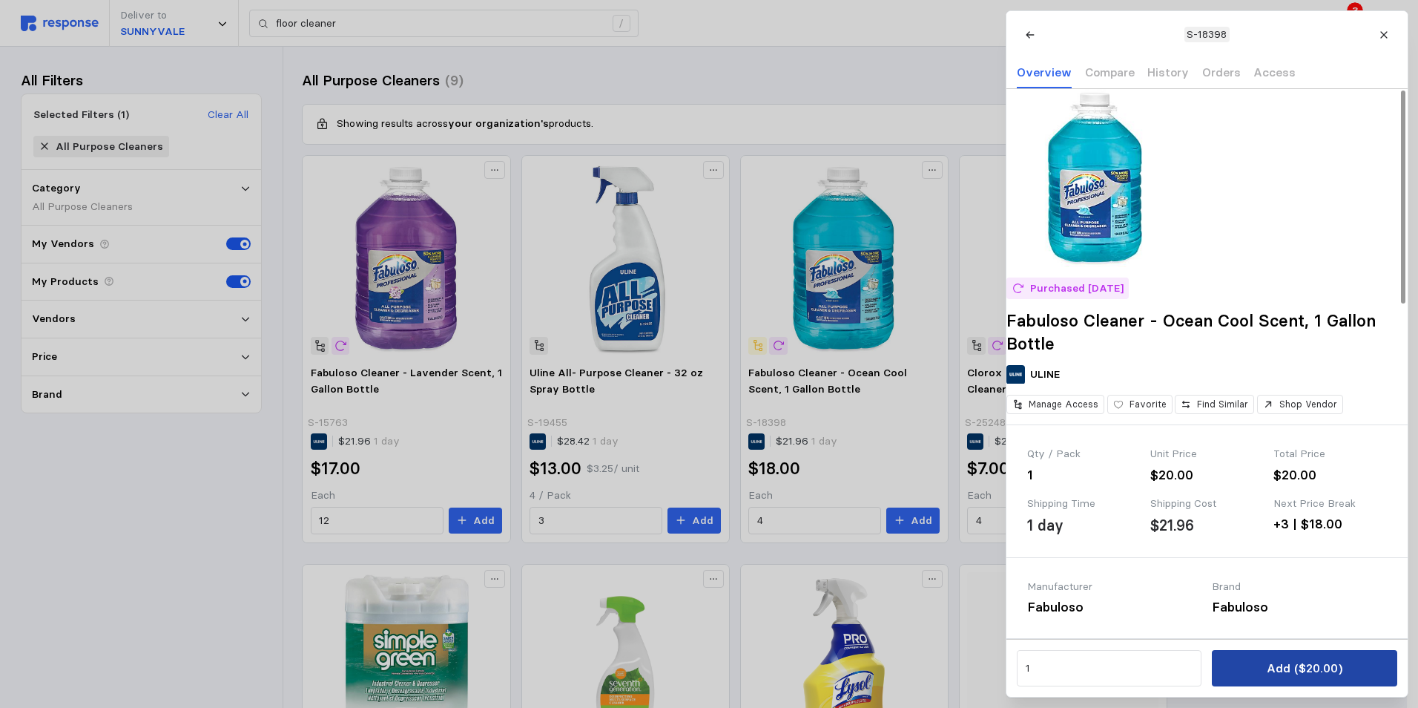
click at [1288, 664] on p "Add ($20.00)" at bounding box center [1304, 668] width 76 height 19
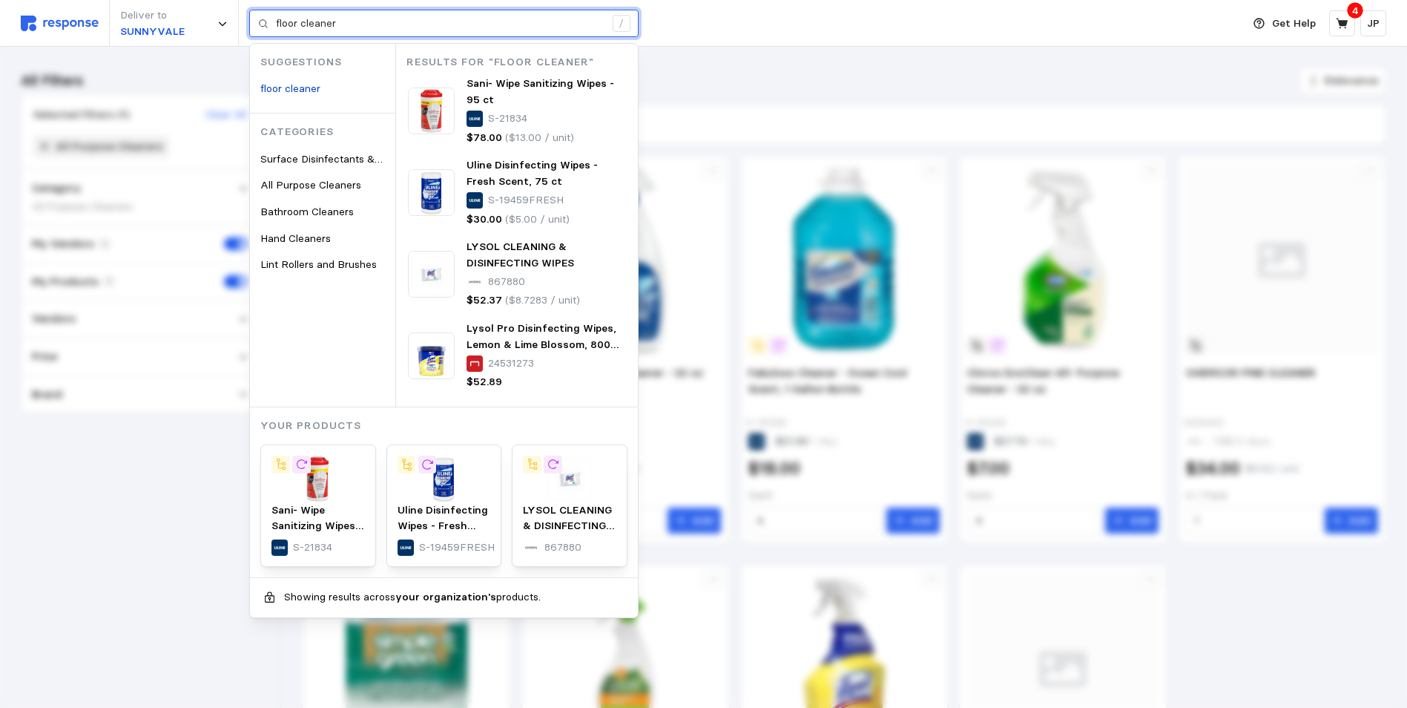
drag, startPoint x: 346, startPoint y: 24, endPoint x: 273, endPoint y: 19, distance: 73.6
click at [273, 19] on div "floor cleaner /" at bounding box center [443, 24] width 389 height 28
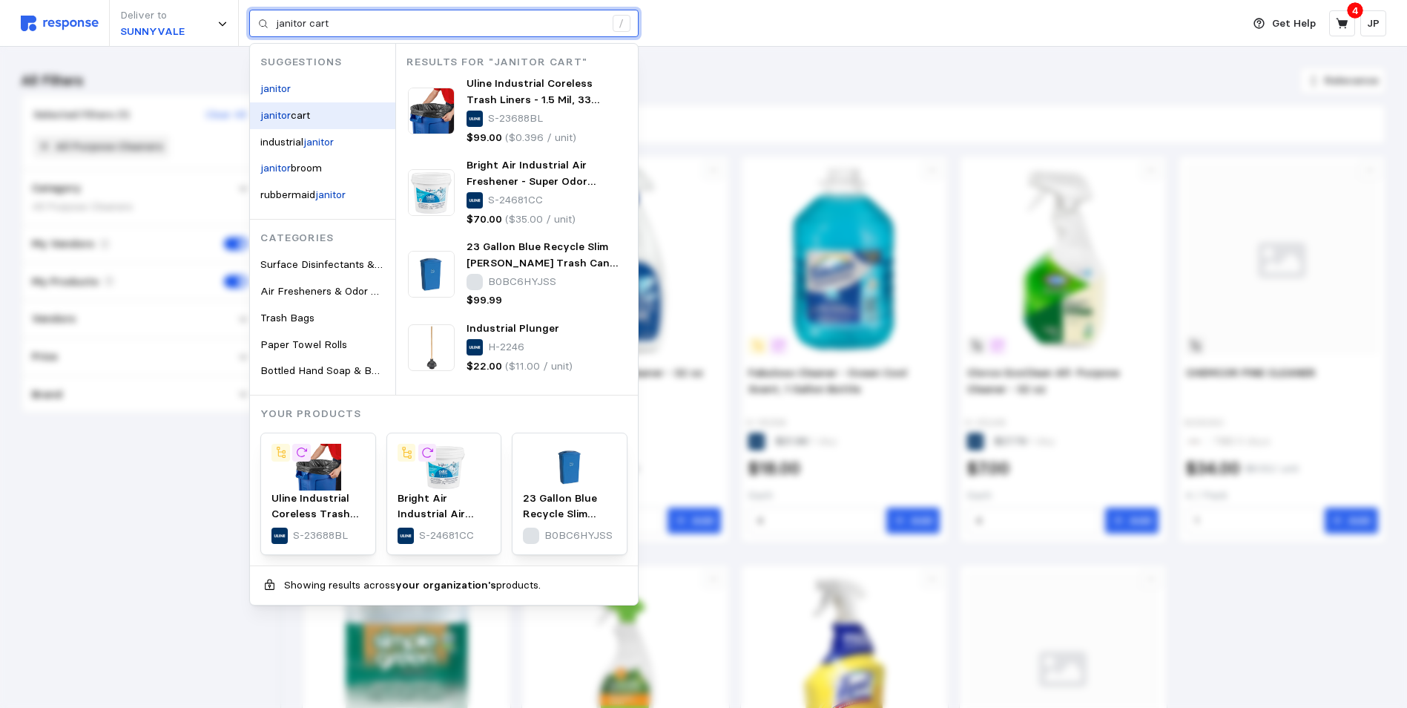
click at [316, 122] on div "janitor cart" at bounding box center [322, 115] width 145 height 27
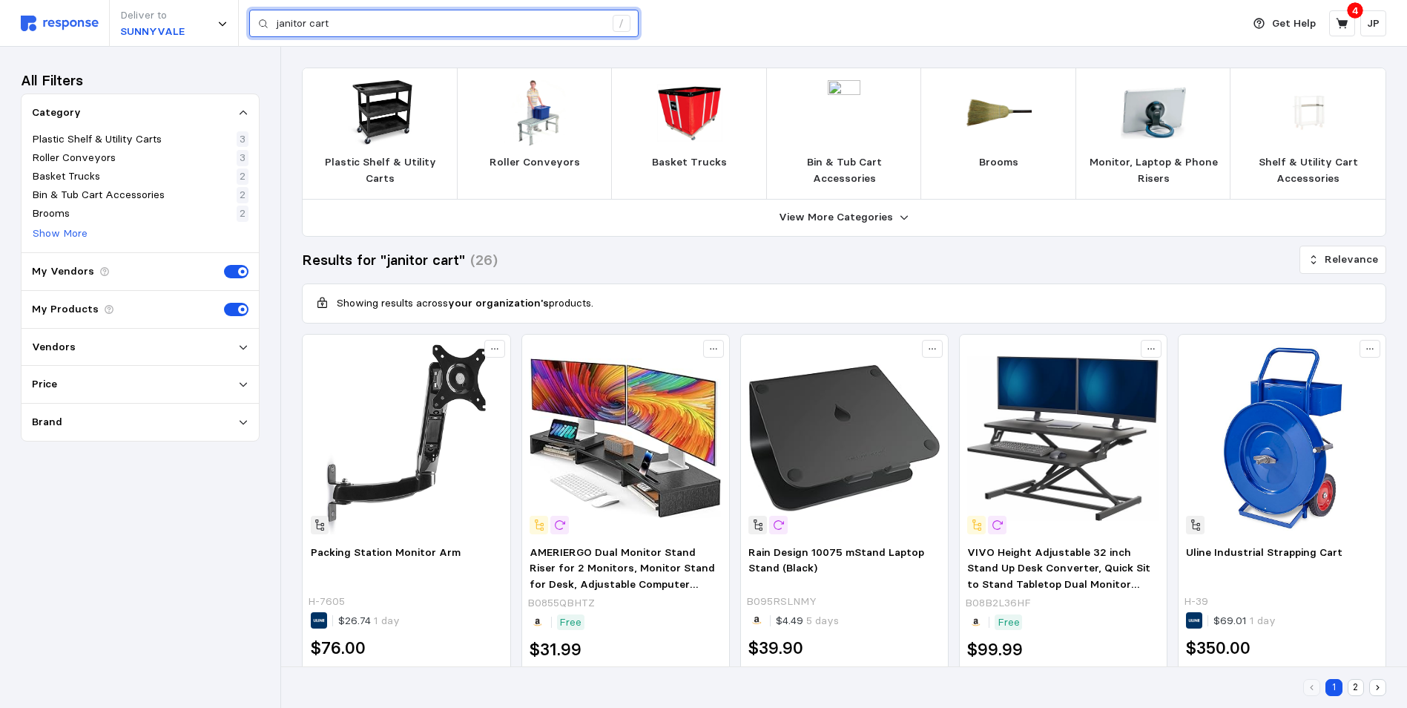
drag, startPoint x: 338, startPoint y: 19, endPoint x: 318, endPoint y: 19, distance: 20.0
click at [318, 19] on input "janitor cart" at bounding box center [440, 23] width 329 height 27
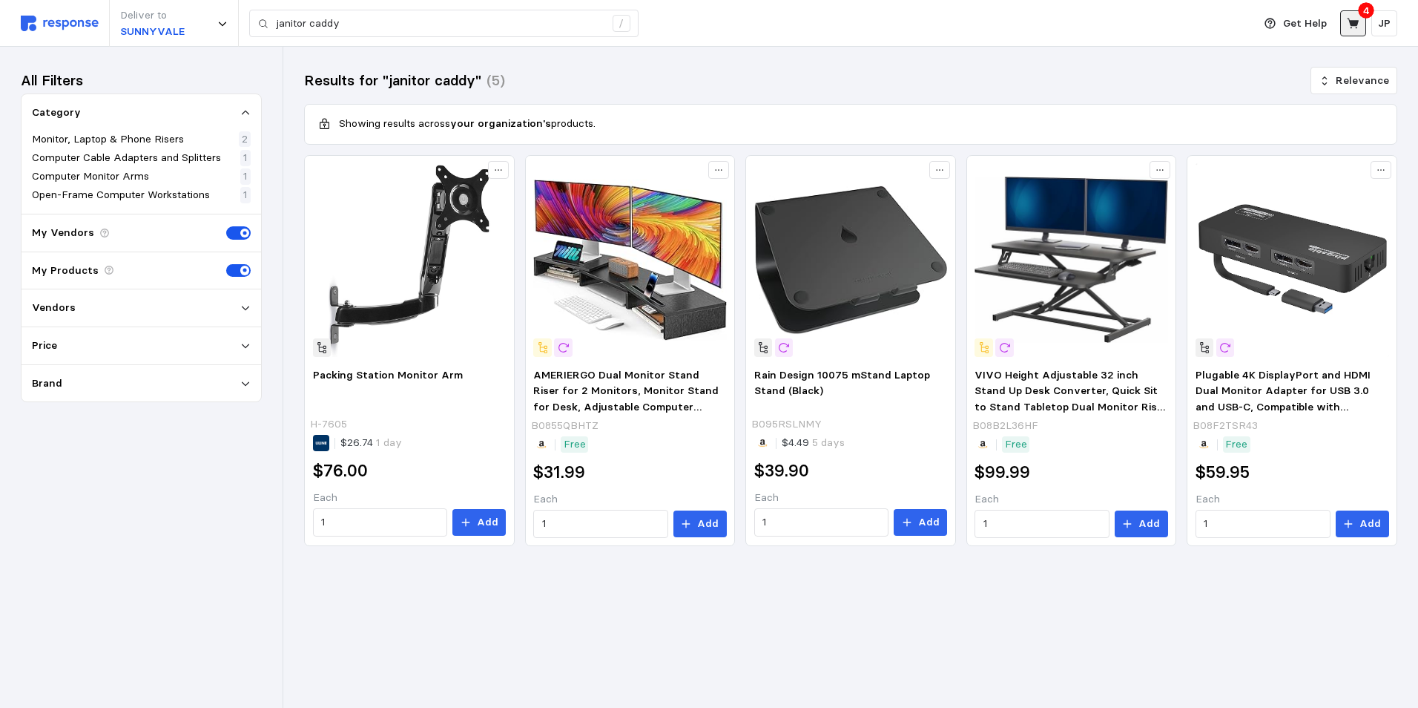
click at [1357, 23] on icon at bounding box center [1353, 23] width 12 height 10
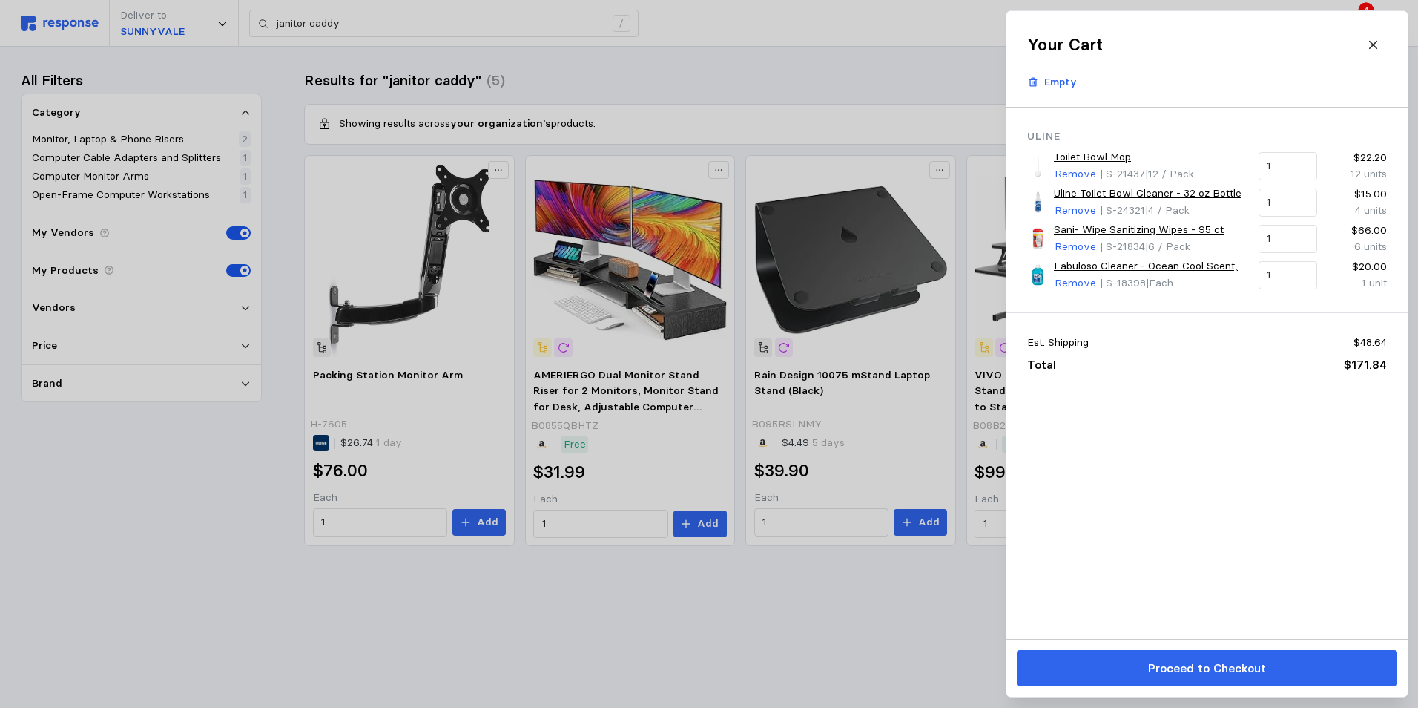
click at [346, 17] on div at bounding box center [709, 354] width 1418 height 708
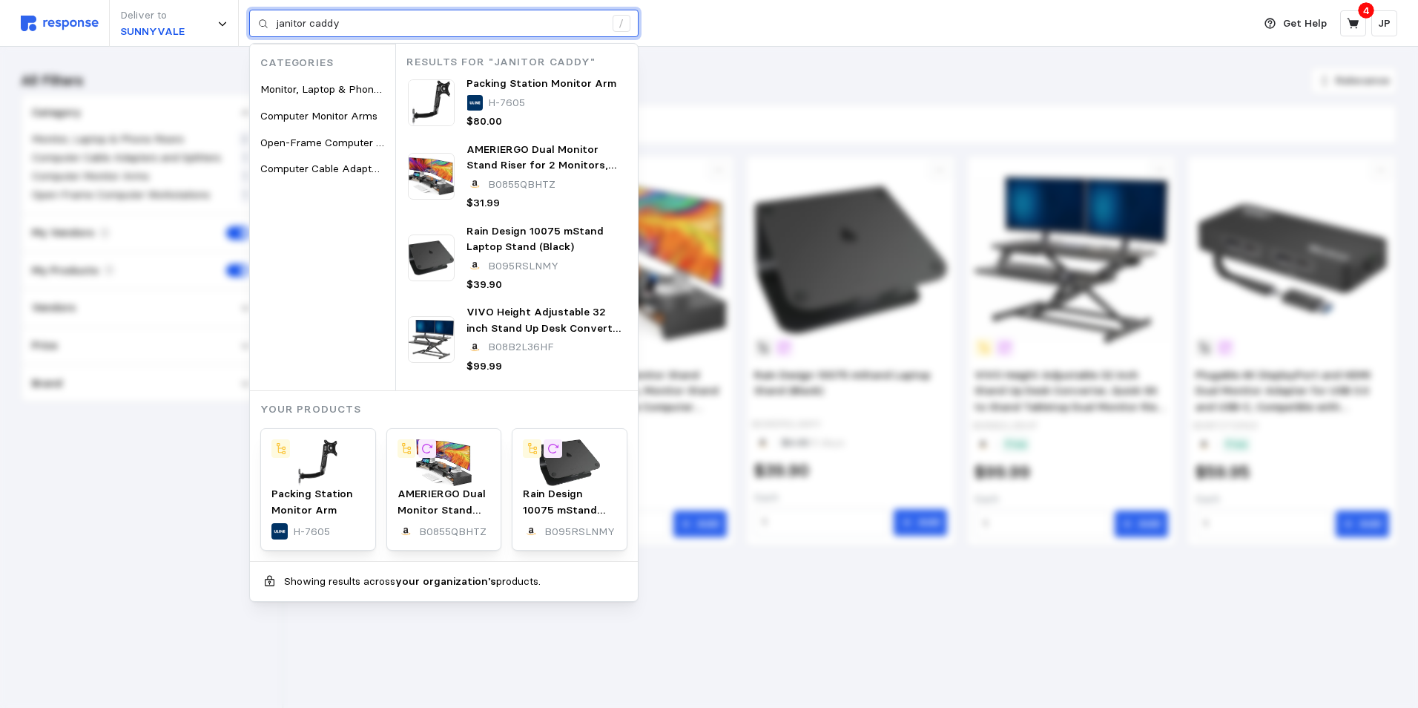
drag, startPoint x: 351, startPoint y: 19, endPoint x: 273, endPoint y: 22, distance: 77.9
click at [273, 22] on div "janitor caddy /" at bounding box center [443, 24] width 389 height 28
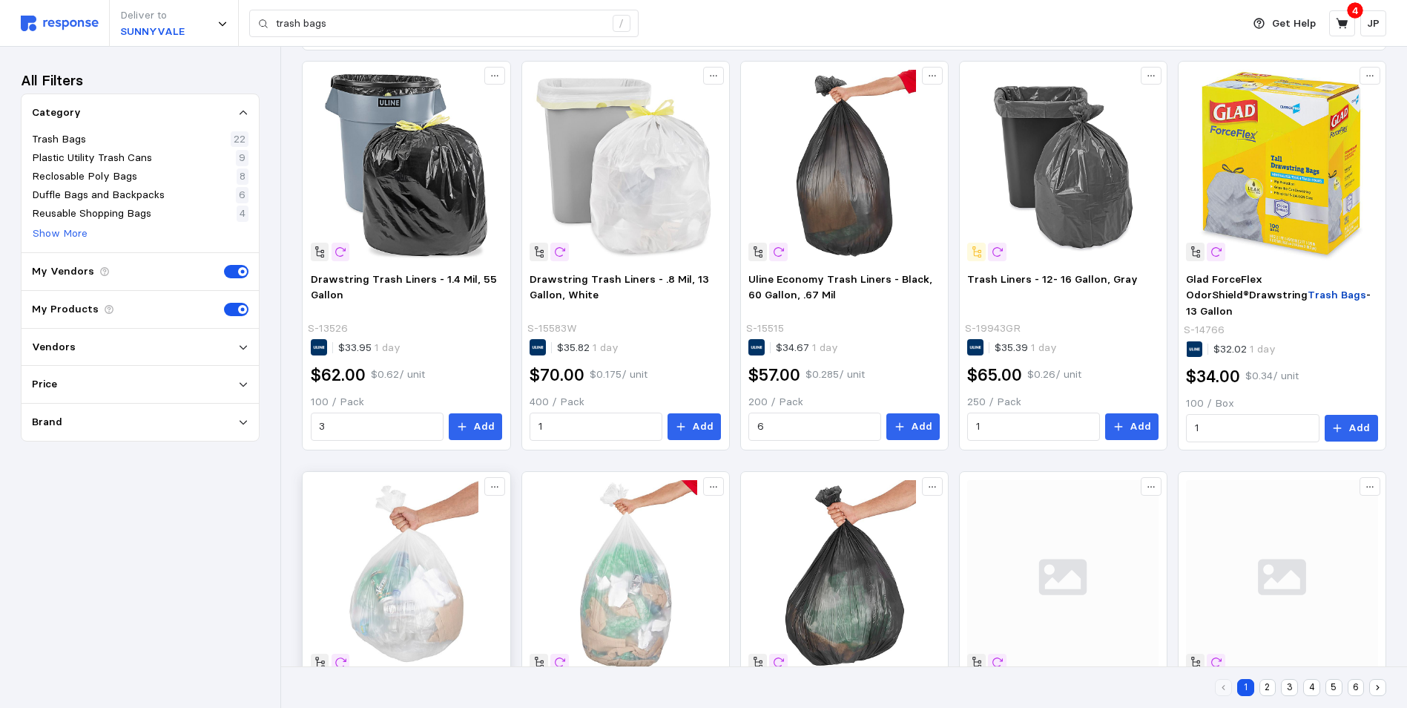
scroll to position [297, 0]
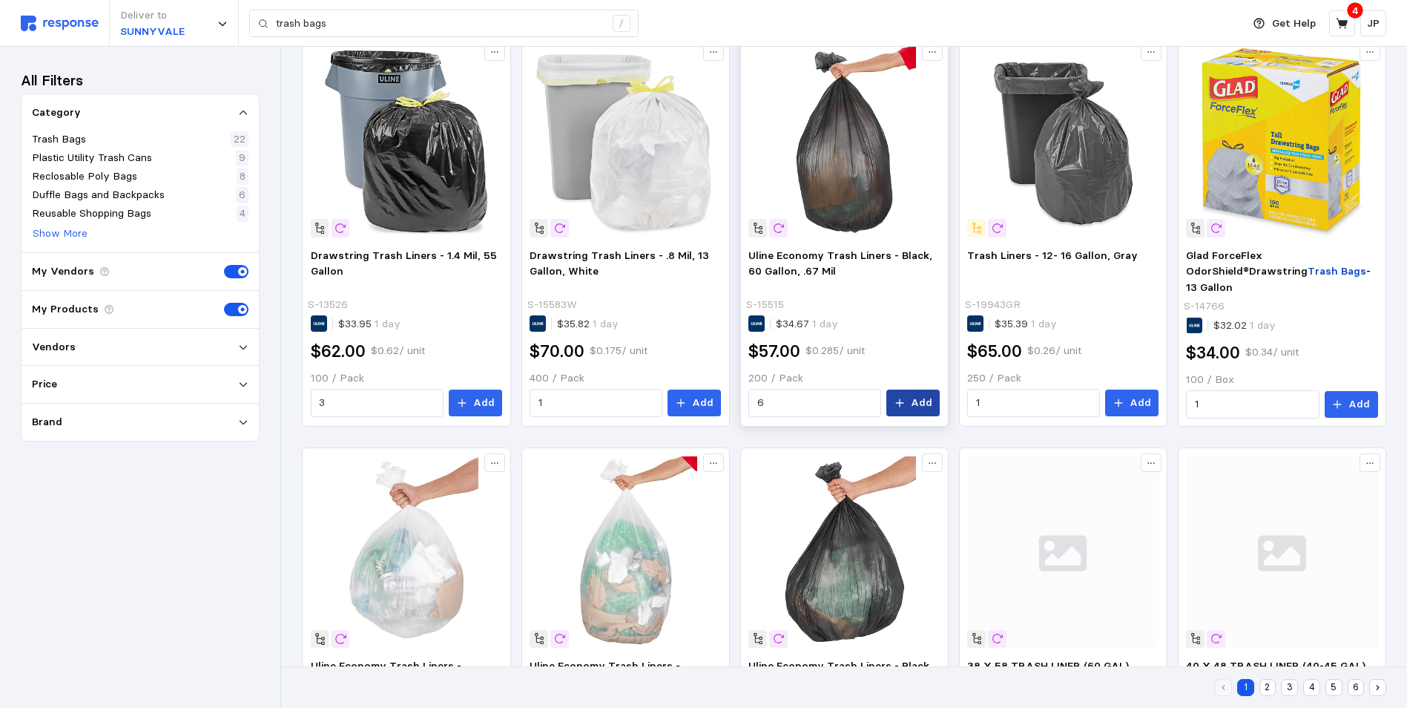
click at [911, 402] on button "Add" at bounding box center [912, 402] width 53 height 27
click at [690, 394] on button "Add" at bounding box center [694, 402] width 53 height 27
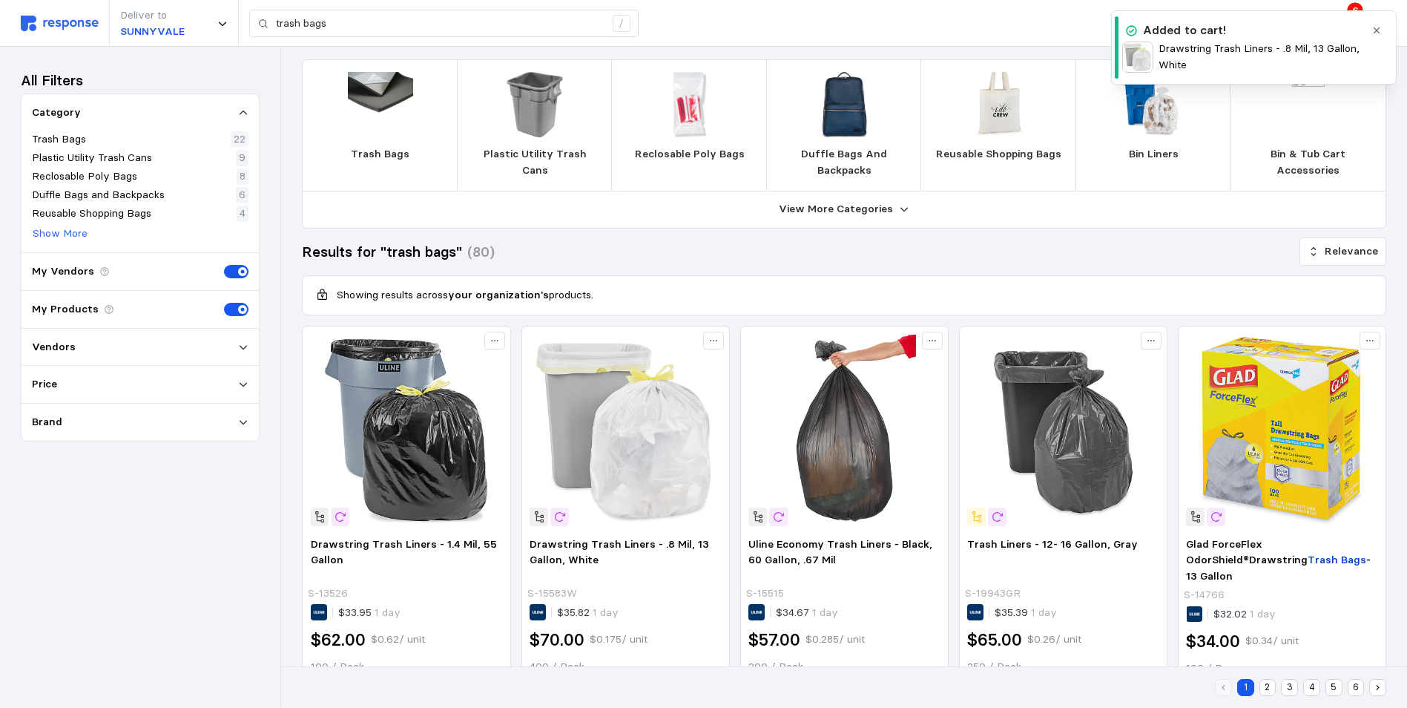
scroll to position [0, 0]
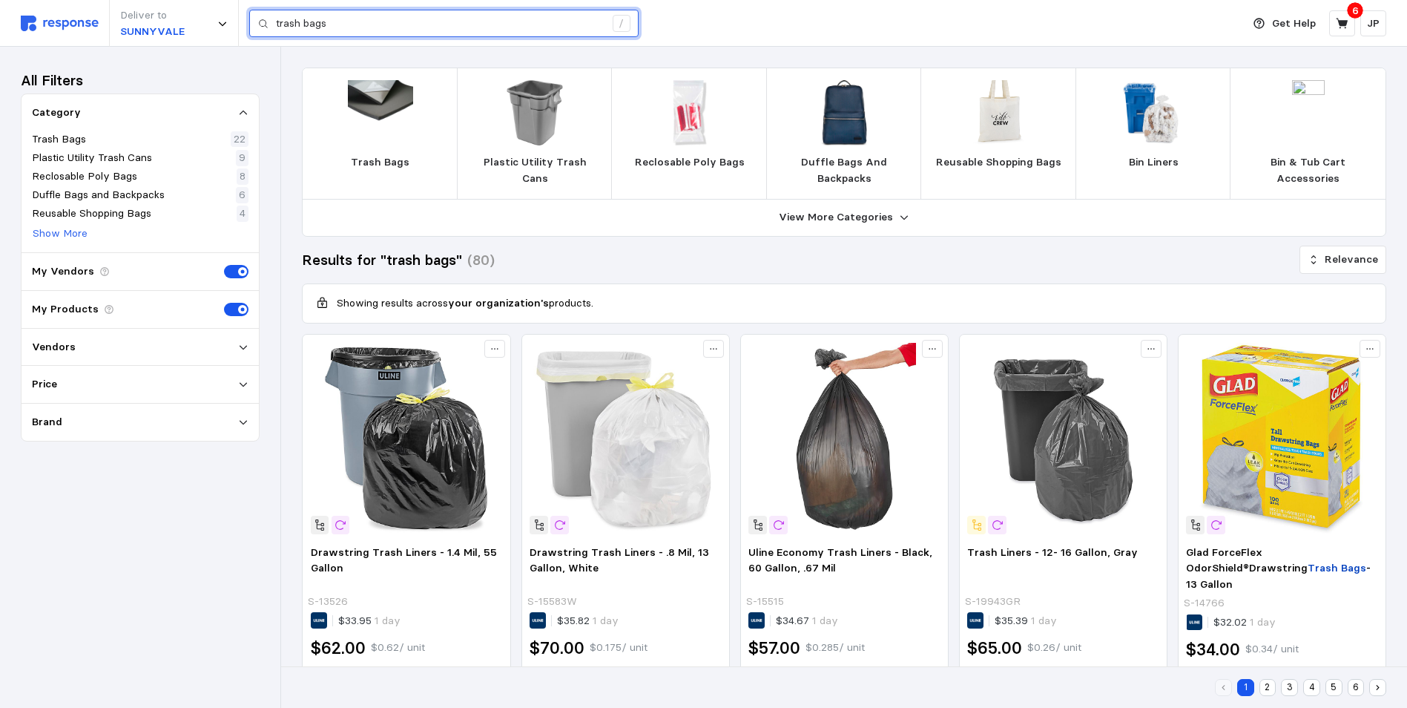
drag, startPoint x: 367, startPoint y: 27, endPoint x: 268, endPoint y: 27, distance: 99.4
click at [268, 27] on div "trash bags /" at bounding box center [443, 24] width 389 height 28
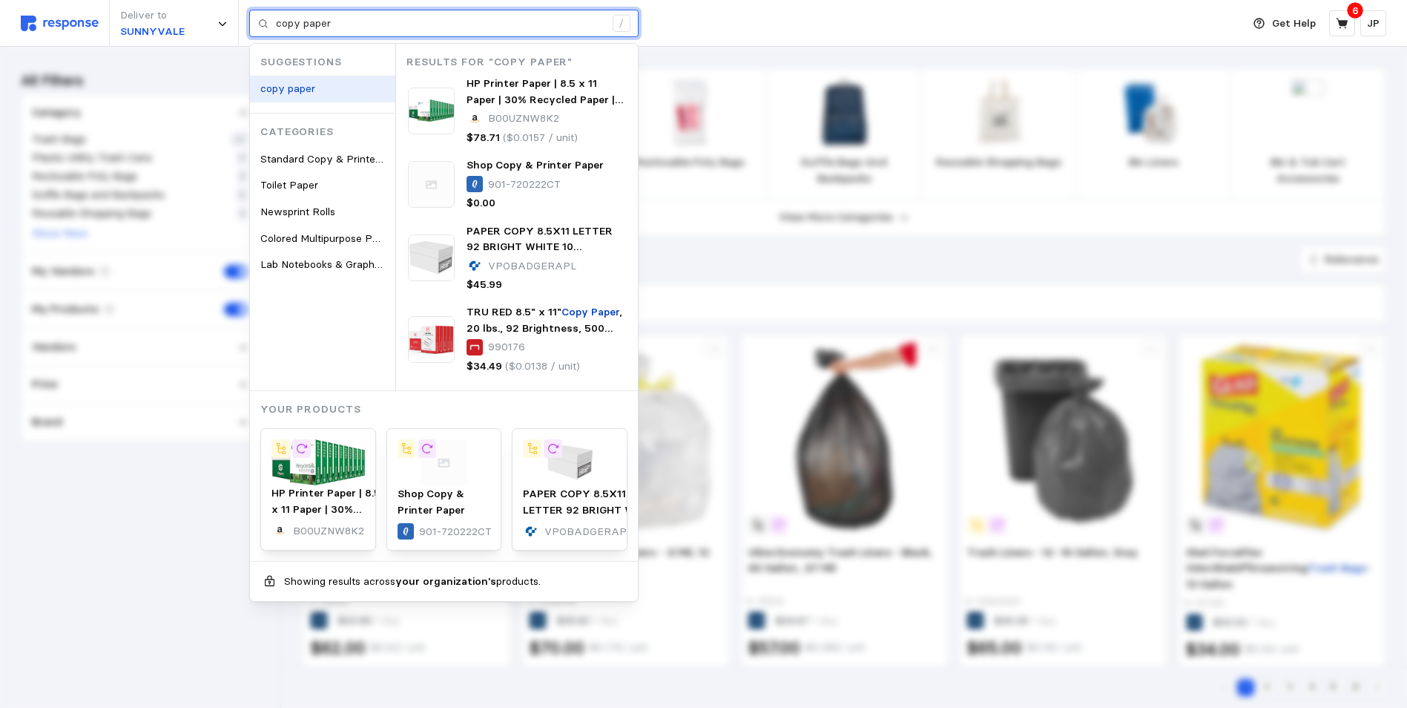
click at [295, 87] on mark "copy paper" at bounding box center [287, 88] width 55 height 13
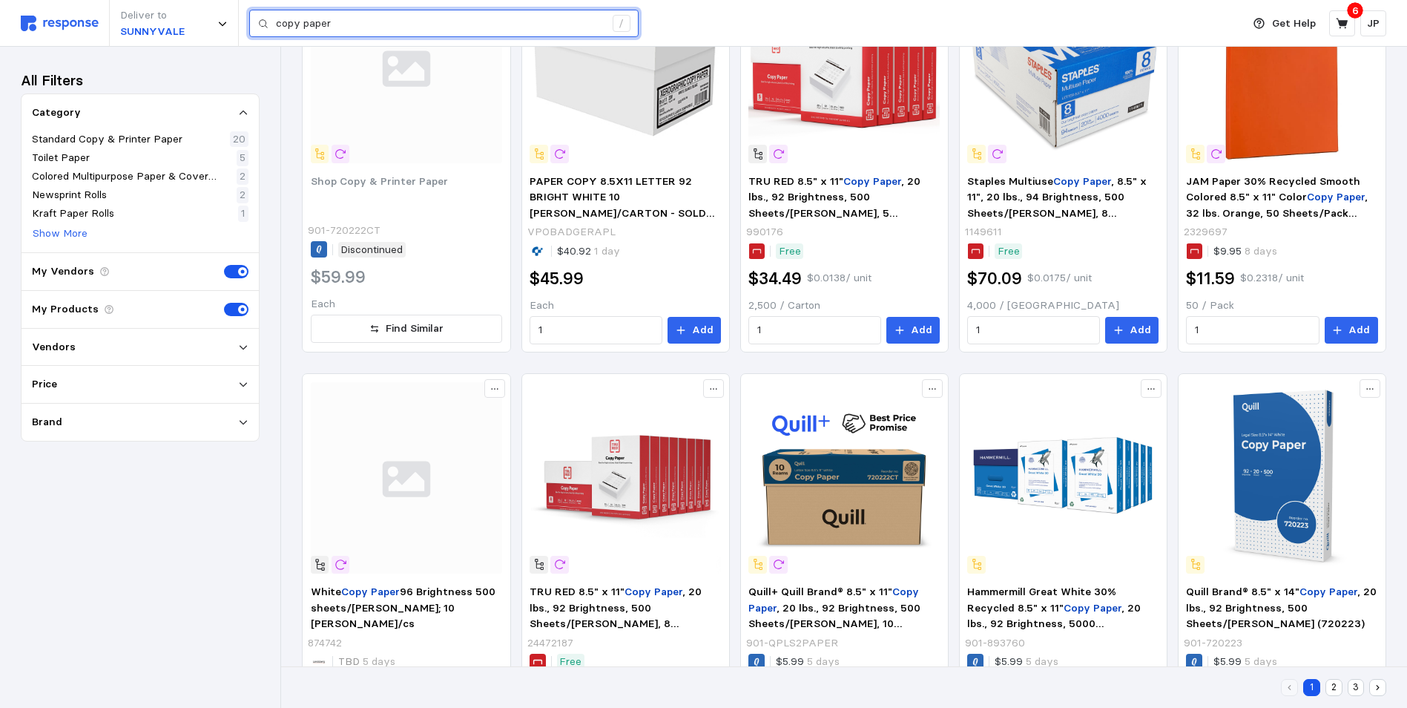
scroll to position [297, 0]
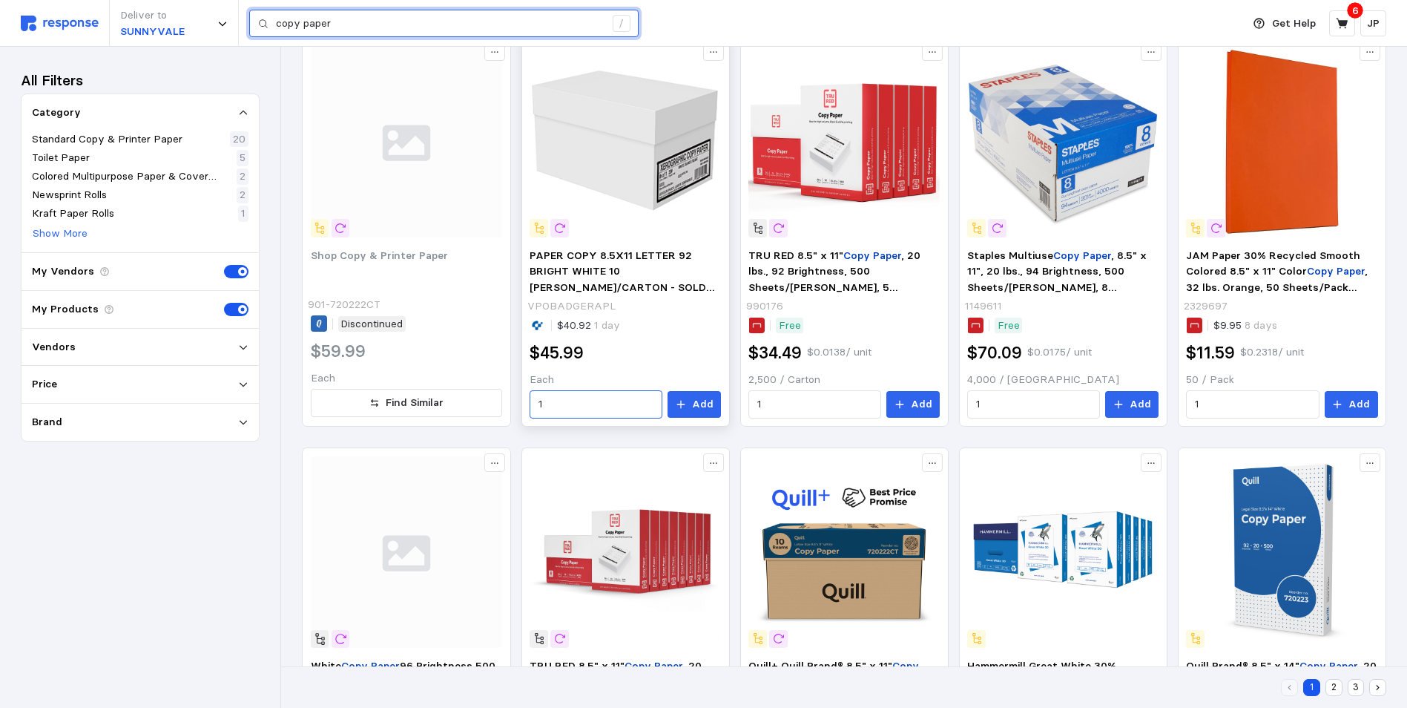
type input "copy paper"
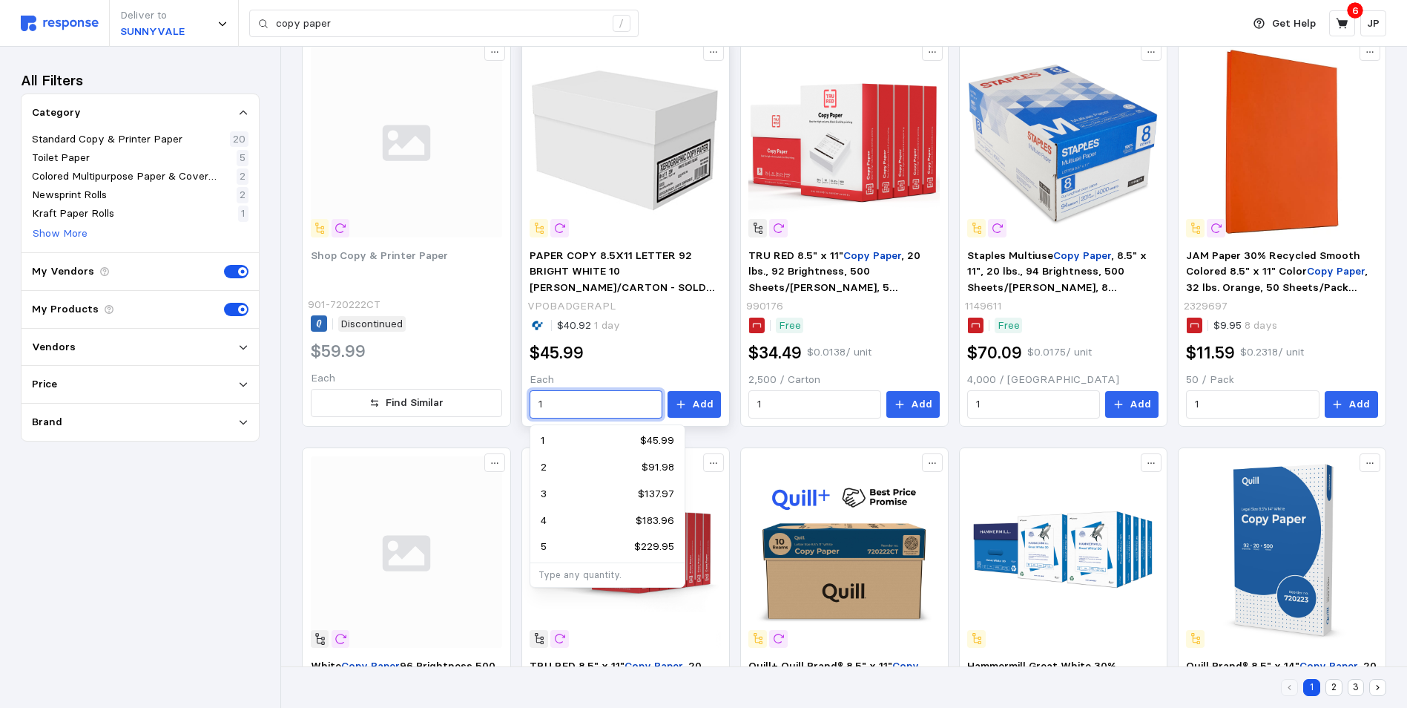
click at [553, 401] on input "1" at bounding box center [596, 404] width 116 height 27
click at [545, 541] on p "5" at bounding box center [544, 546] width 6 height 16
type input "5"
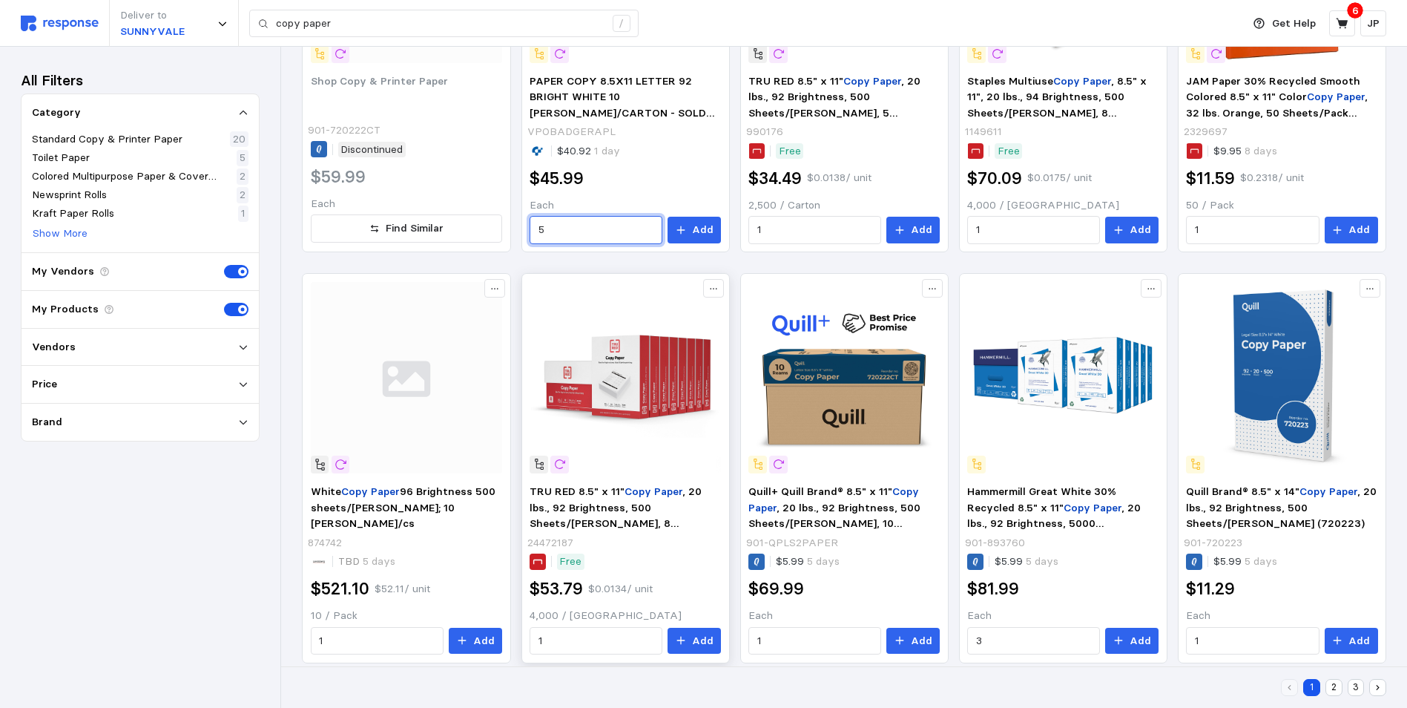
scroll to position [445, 0]
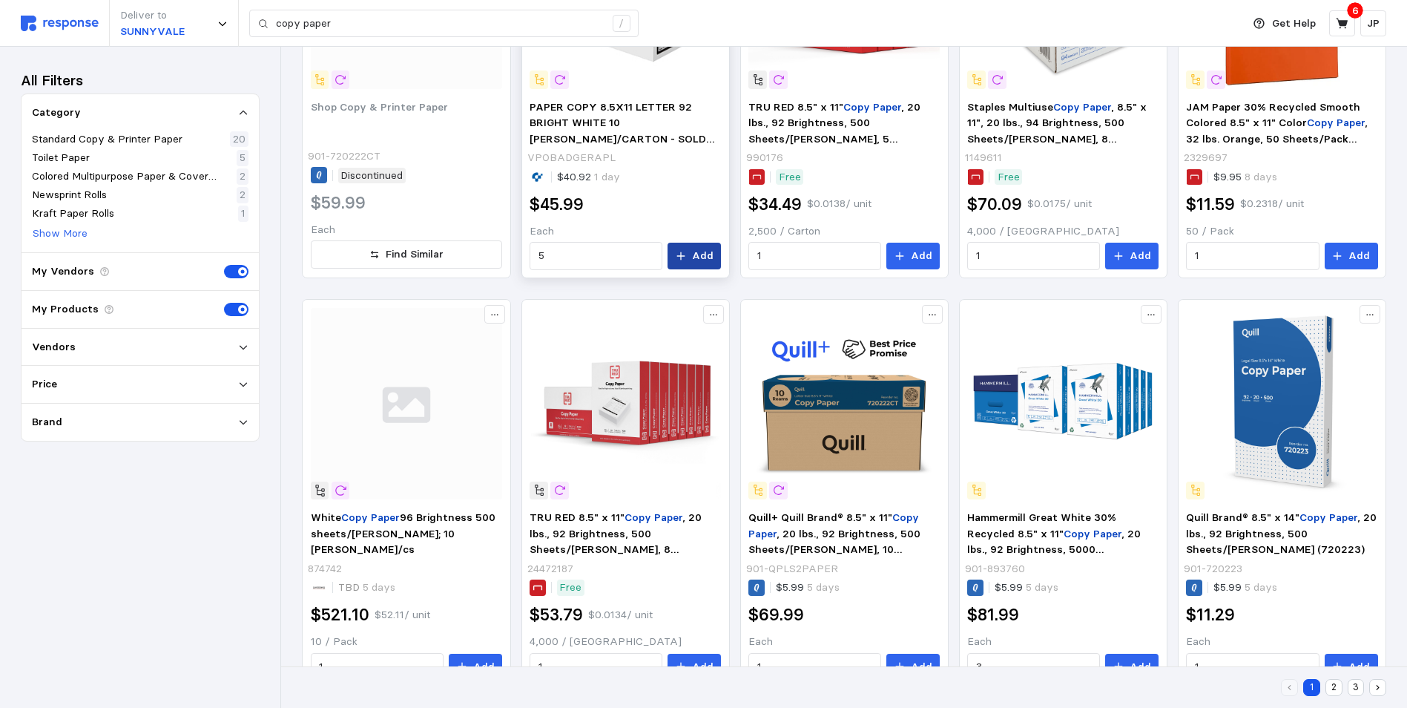
click at [698, 255] on p "Add" at bounding box center [703, 256] width 22 height 16
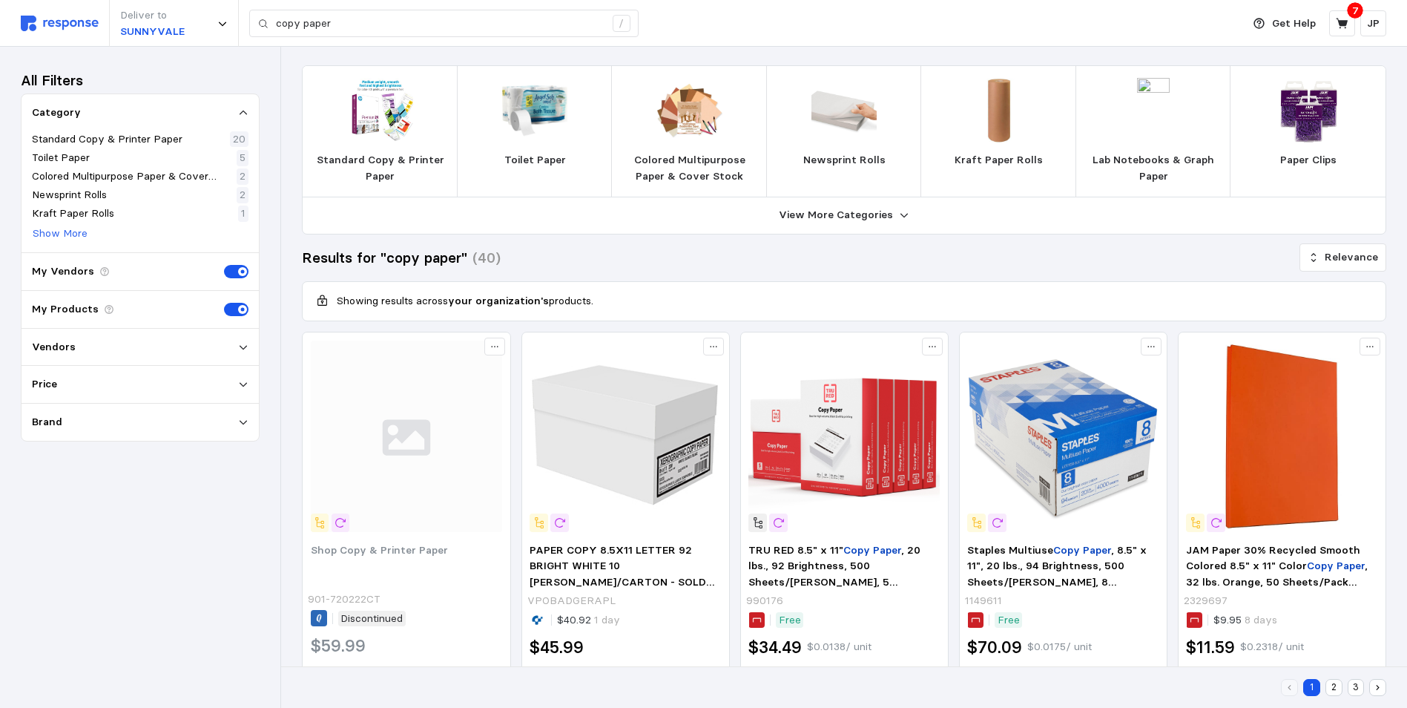
scroll to position [0, 0]
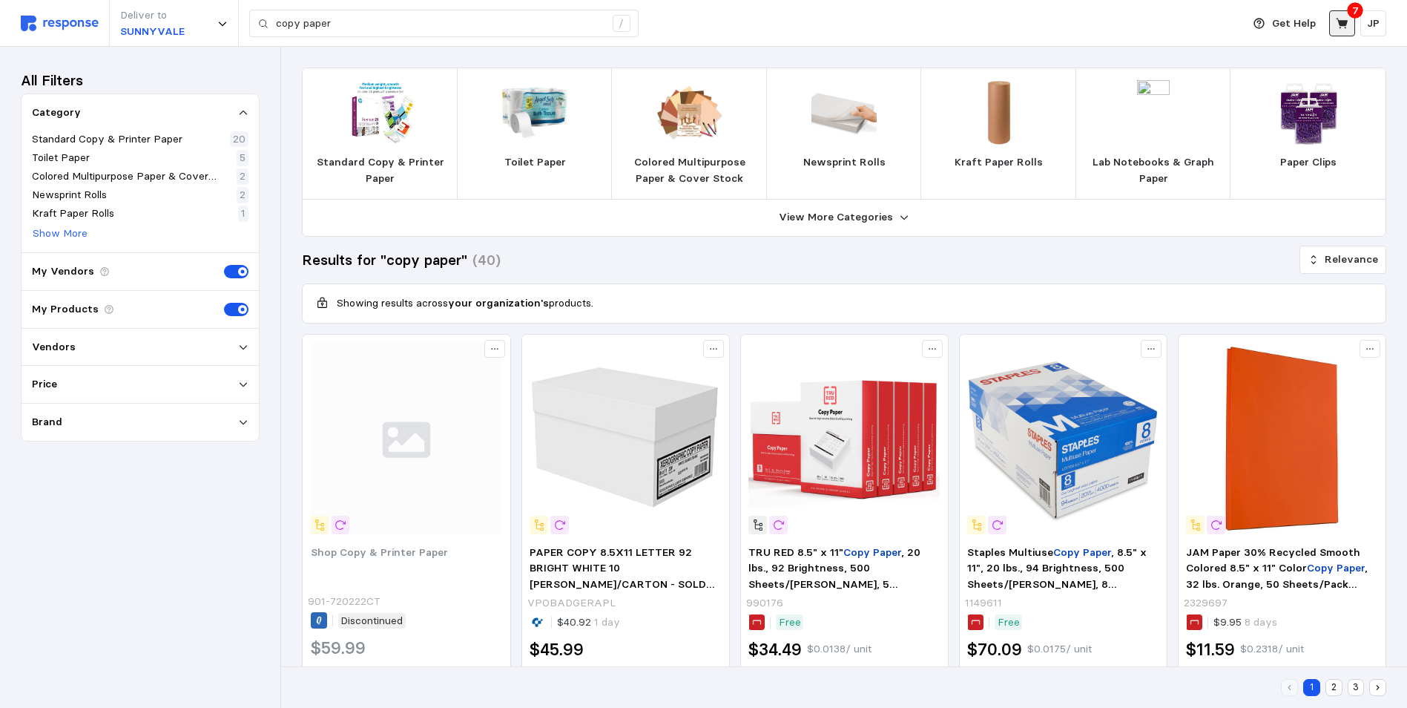
click at [1344, 20] on icon at bounding box center [1342, 23] width 13 height 13
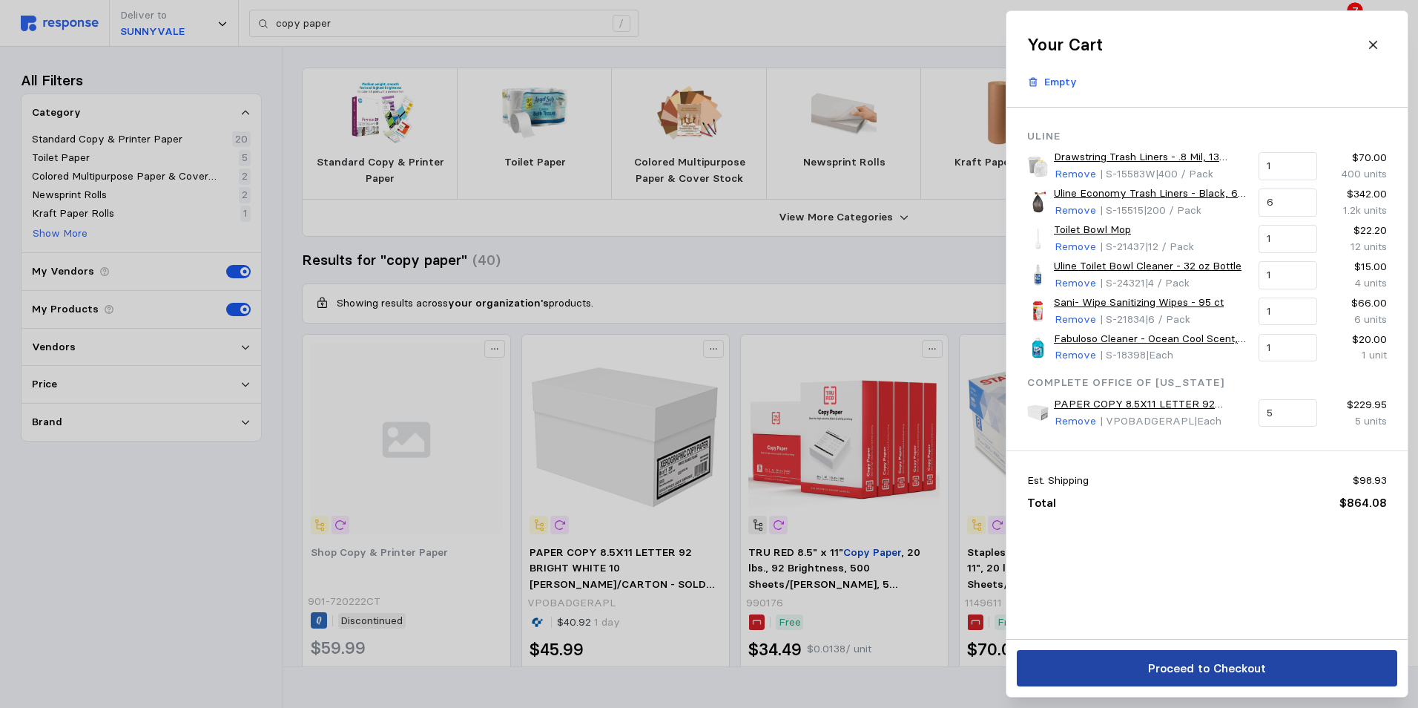
click at [1217, 662] on p "Proceed to Checkout" at bounding box center [1206, 668] width 118 height 19
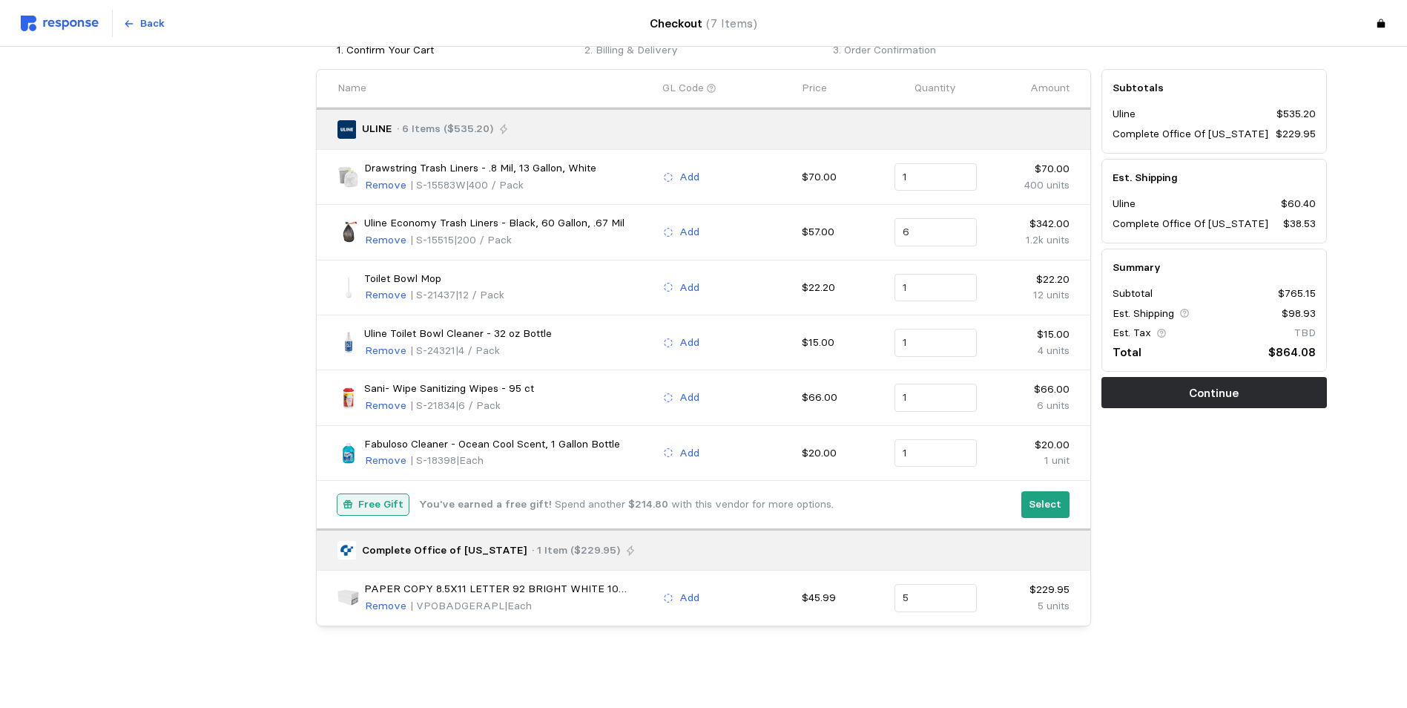
scroll to position [84, 0]
click at [1051, 495] on p "Select" at bounding box center [1045, 503] width 33 height 16
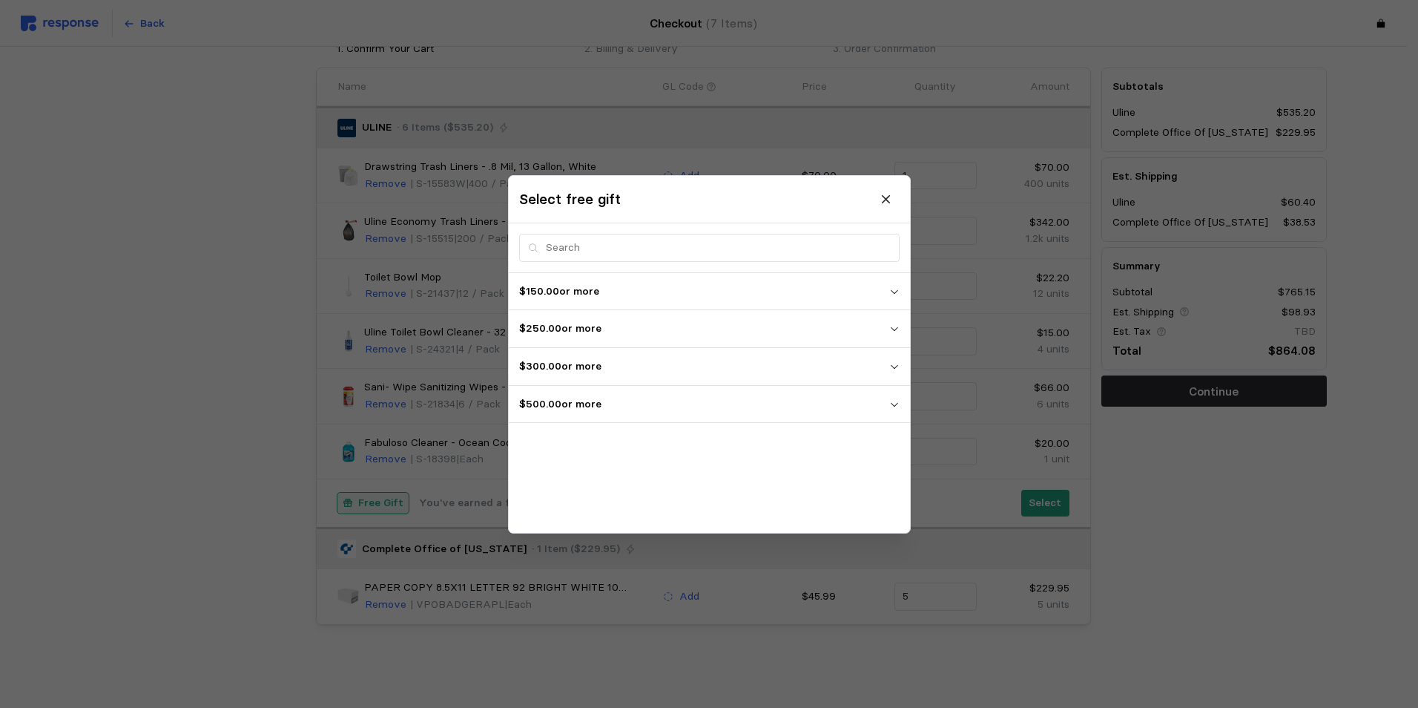
click at [889, 290] on icon "button" at bounding box center [894, 291] width 10 height 10
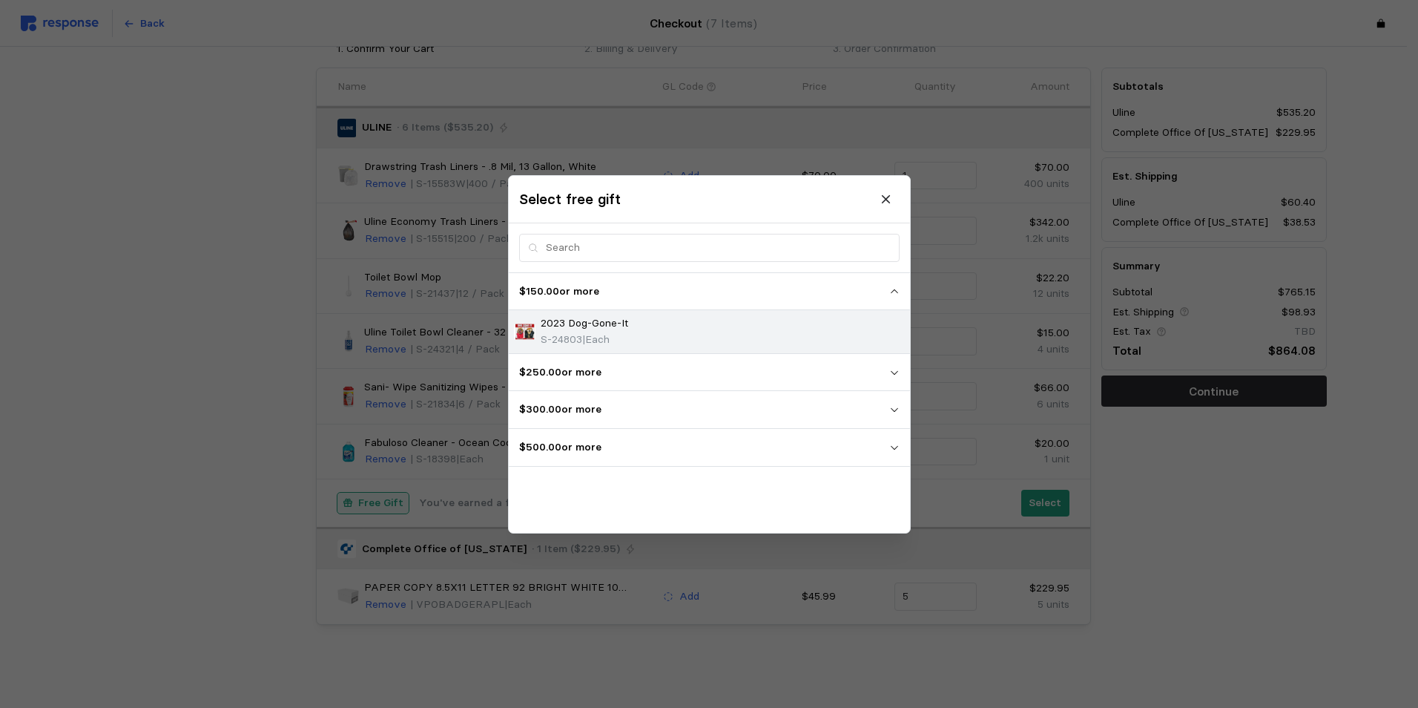
click at [611, 323] on p "2023 Dog-Gone-It" at bounding box center [585, 323] width 88 height 16
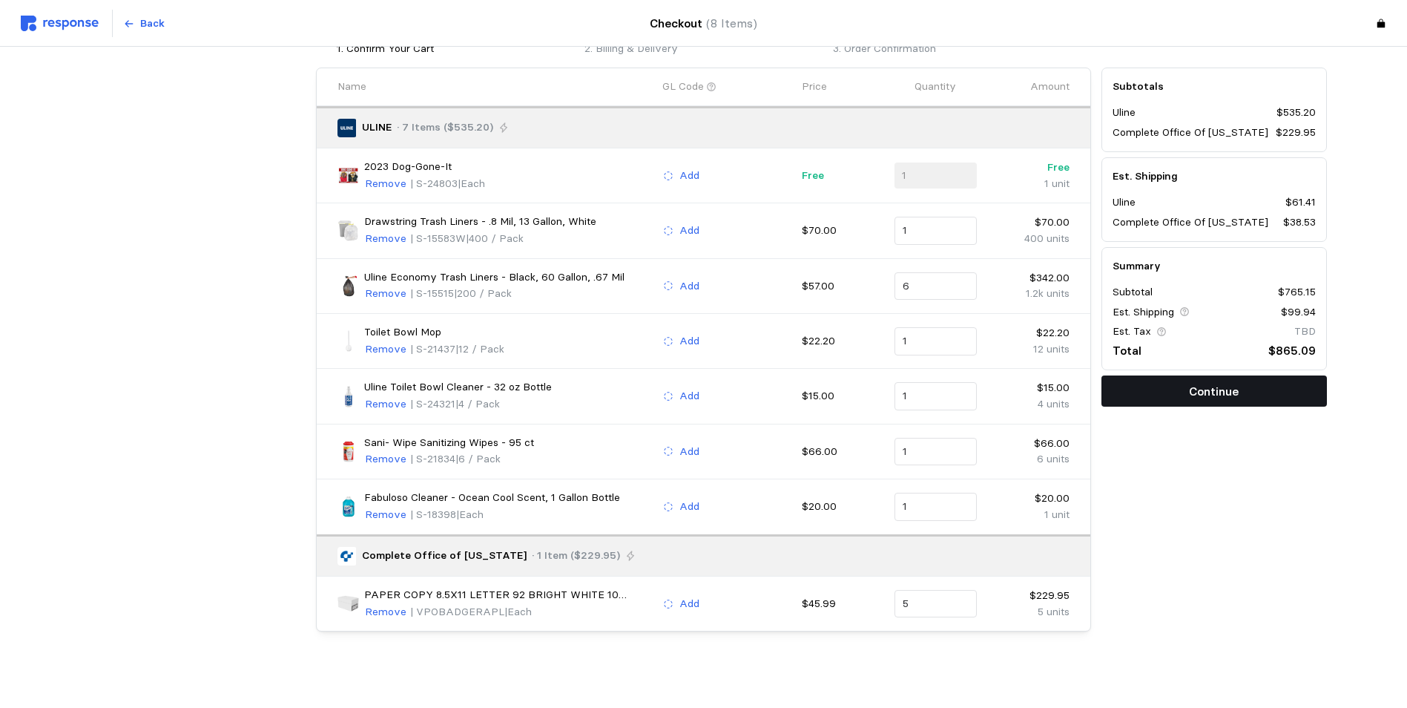
click at [1197, 401] on p "Continue" at bounding box center [1214, 391] width 50 height 19
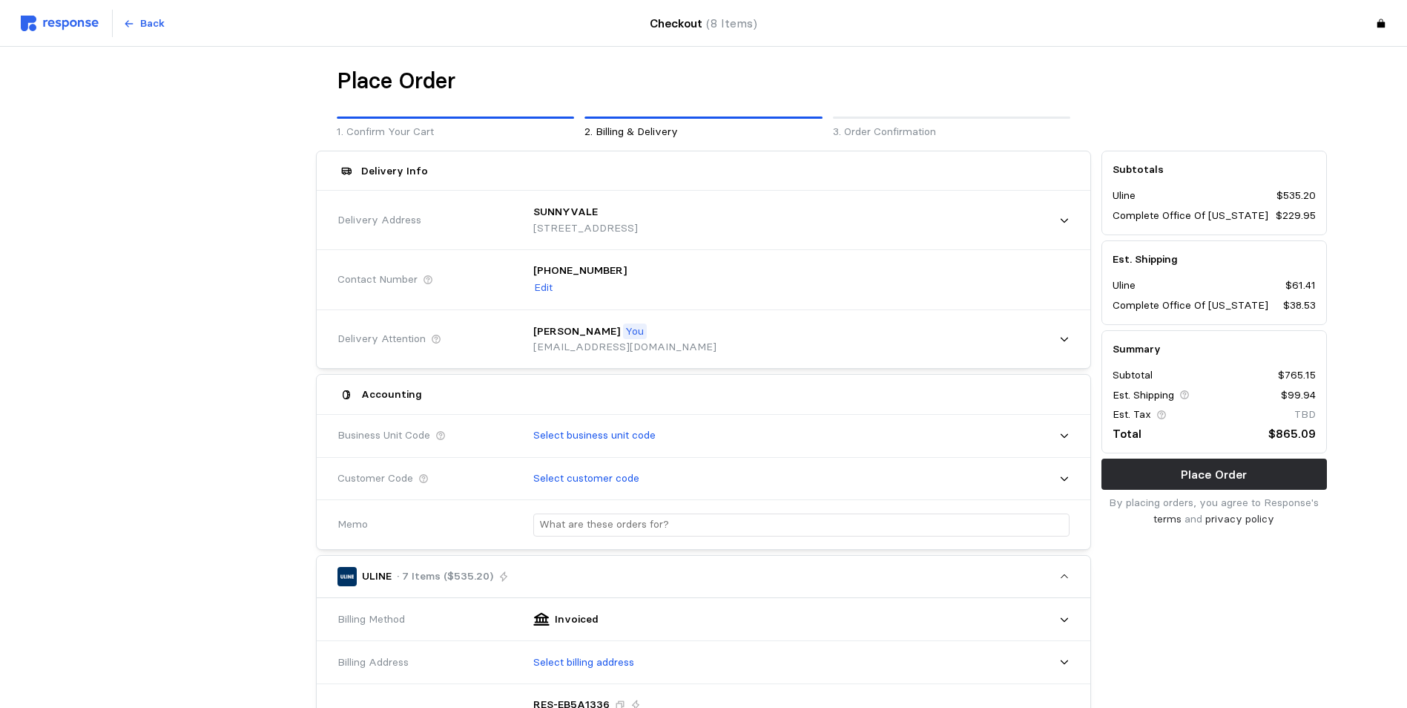
scroll to position [0, 0]
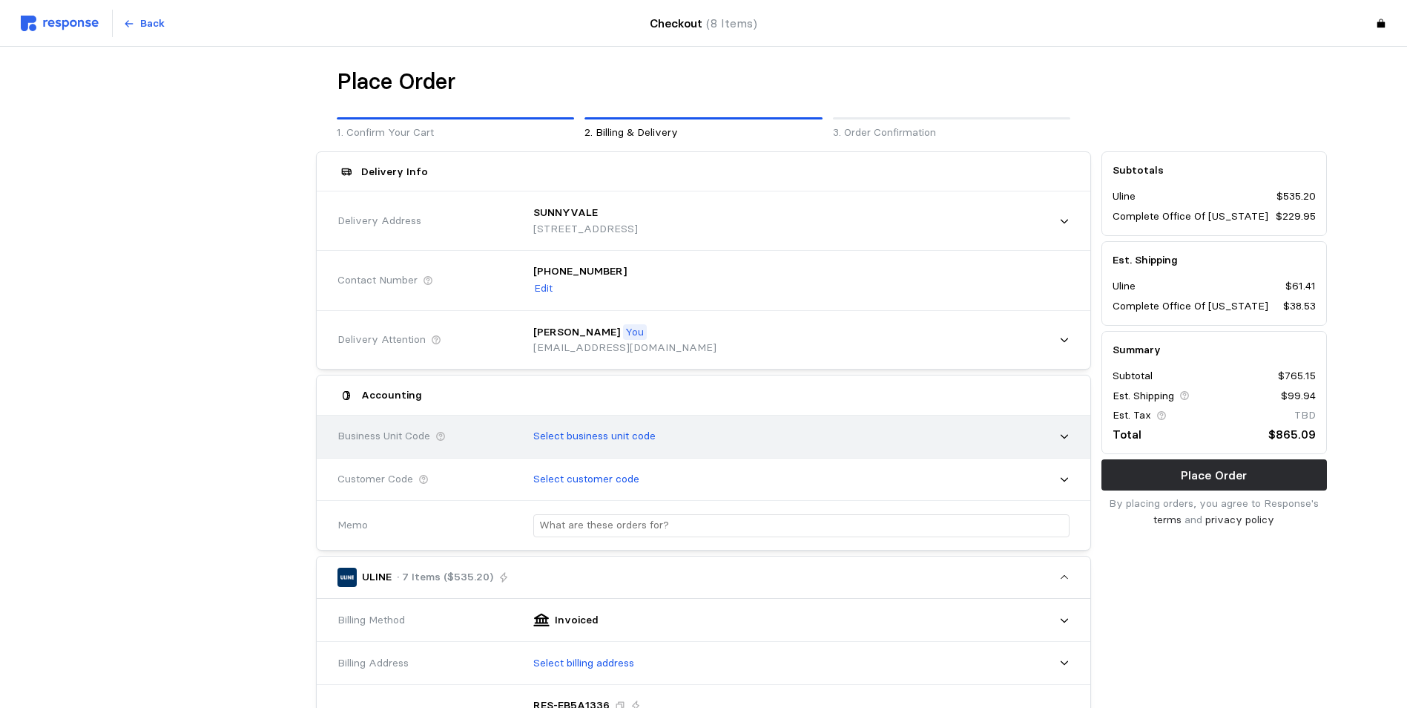
click at [1062, 435] on icon at bounding box center [1064, 436] width 10 height 10
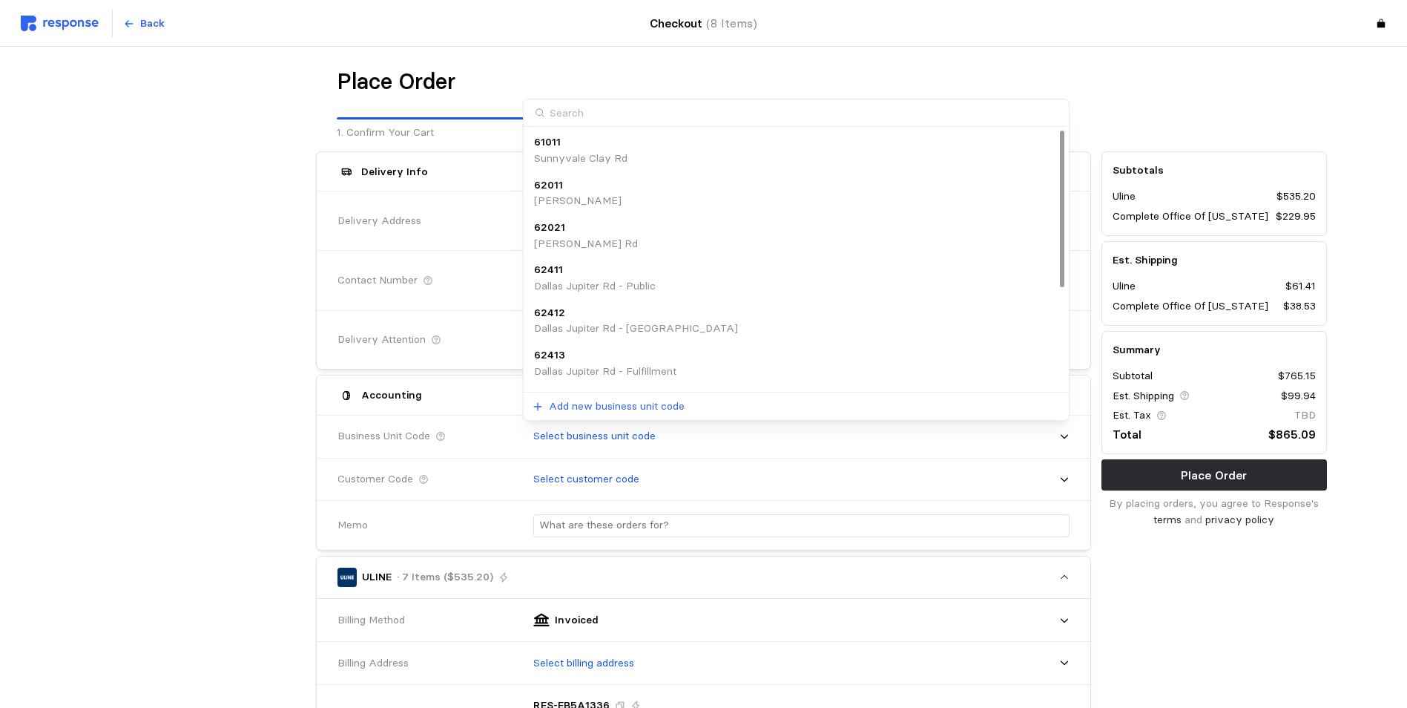
click at [602, 149] on div "61011" at bounding box center [580, 142] width 93 height 16
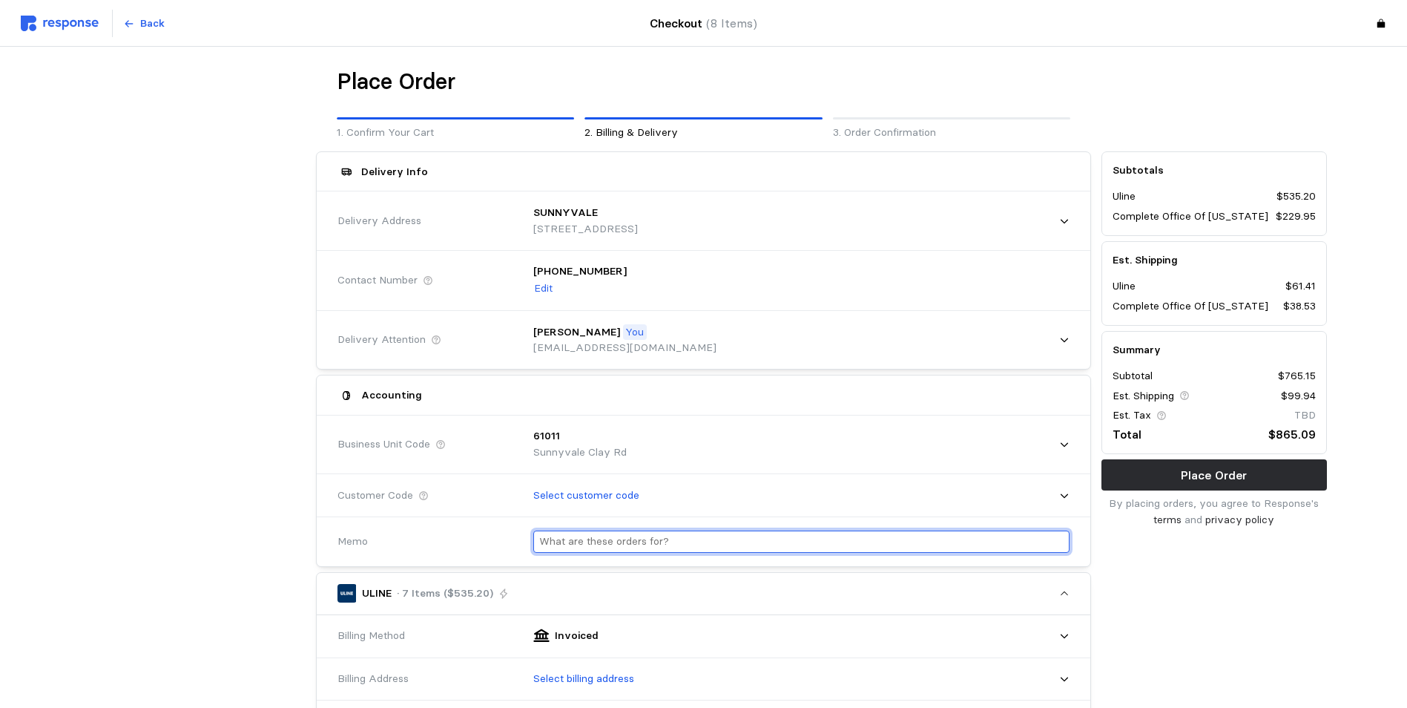
click at [616, 541] on input "text" at bounding box center [801, 542] width 524 height 22
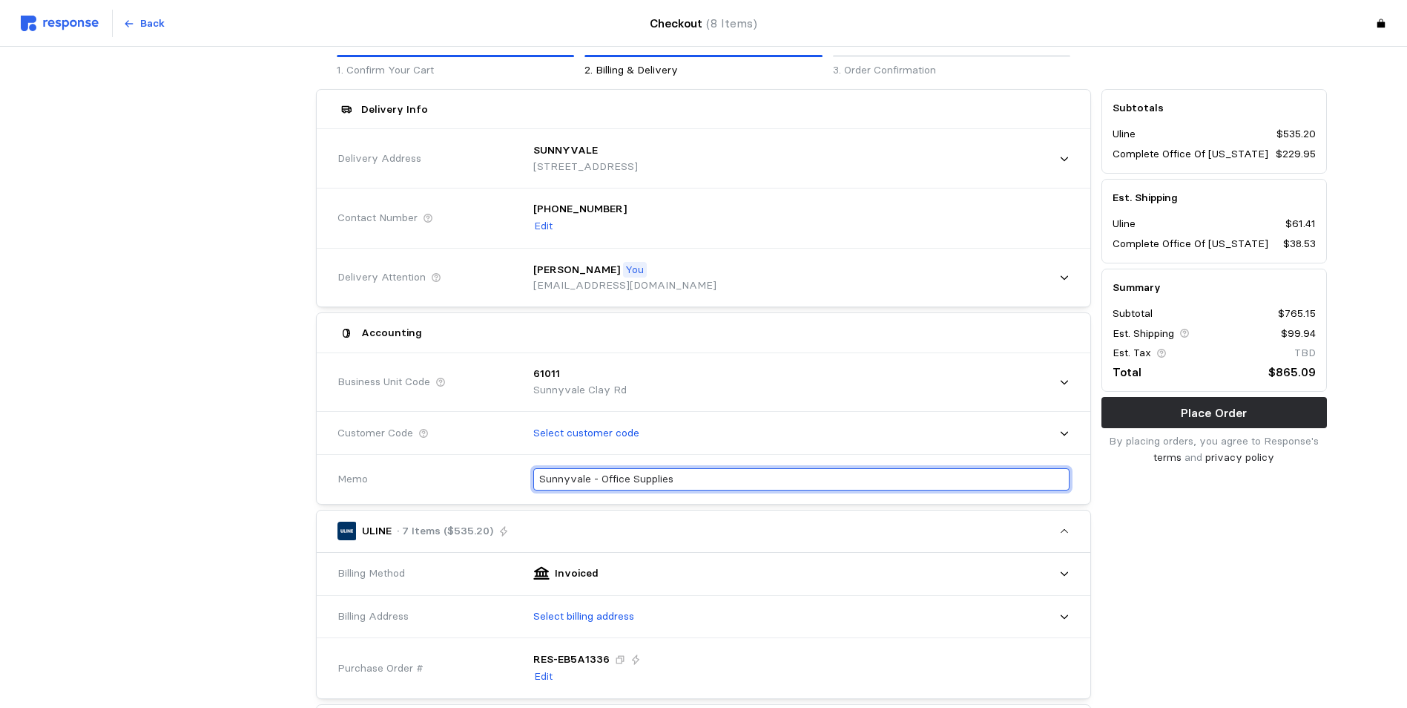
scroll to position [148, 0]
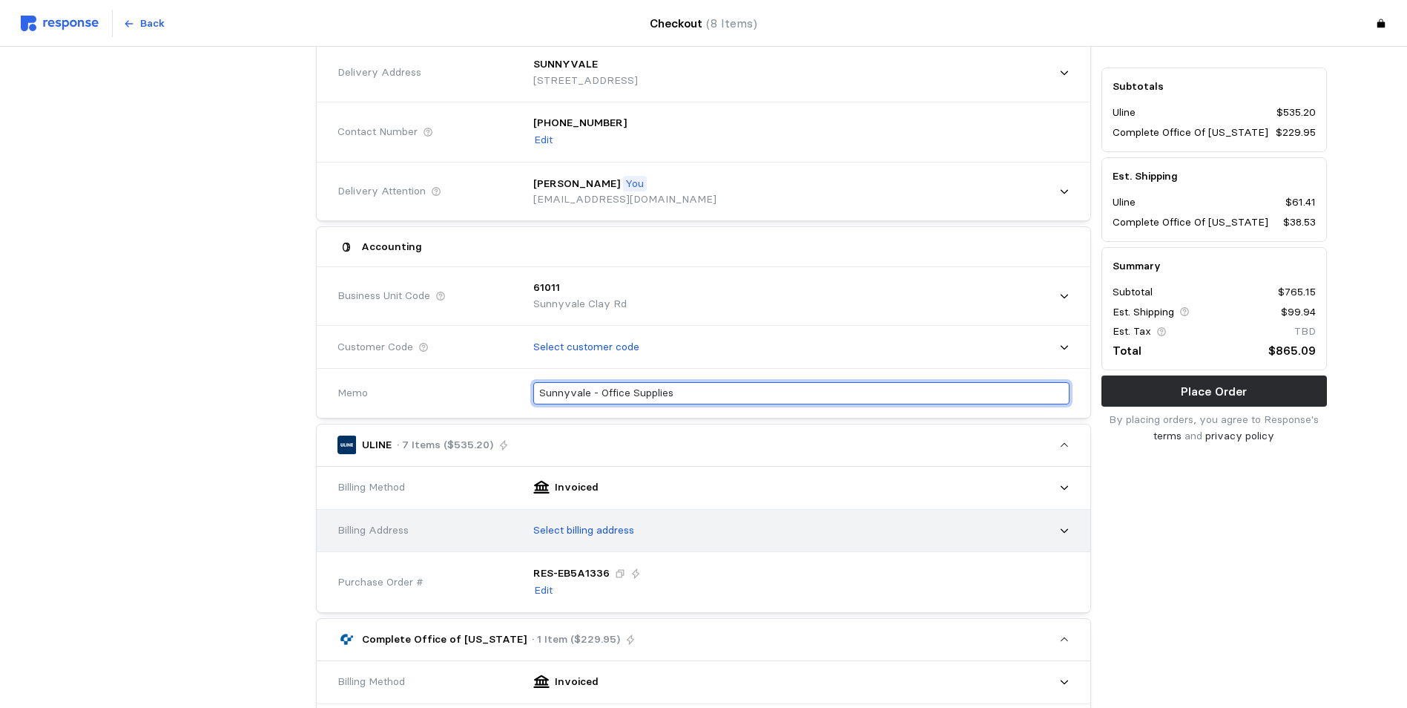
type input "Sunnyvale - Office Supplies"
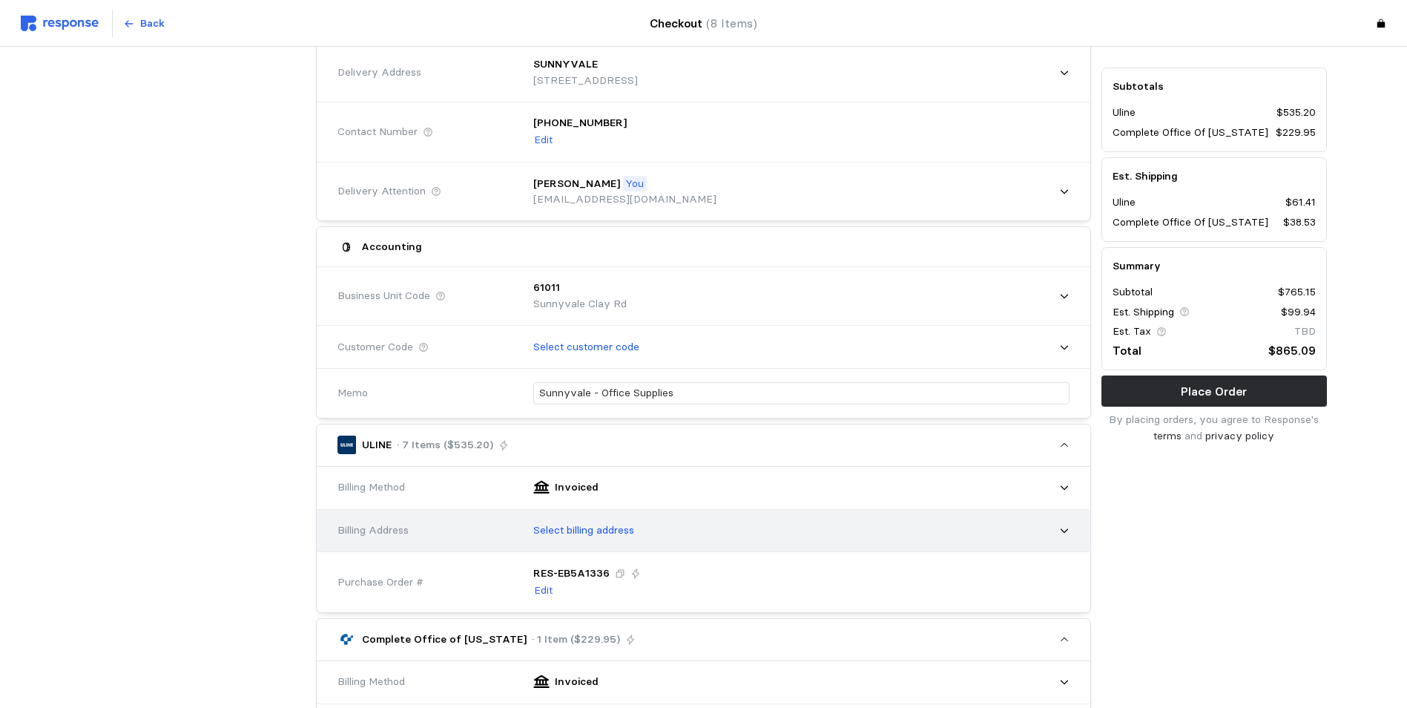
click at [1063, 529] on icon at bounding box center [1064, 530] width 10 height 10
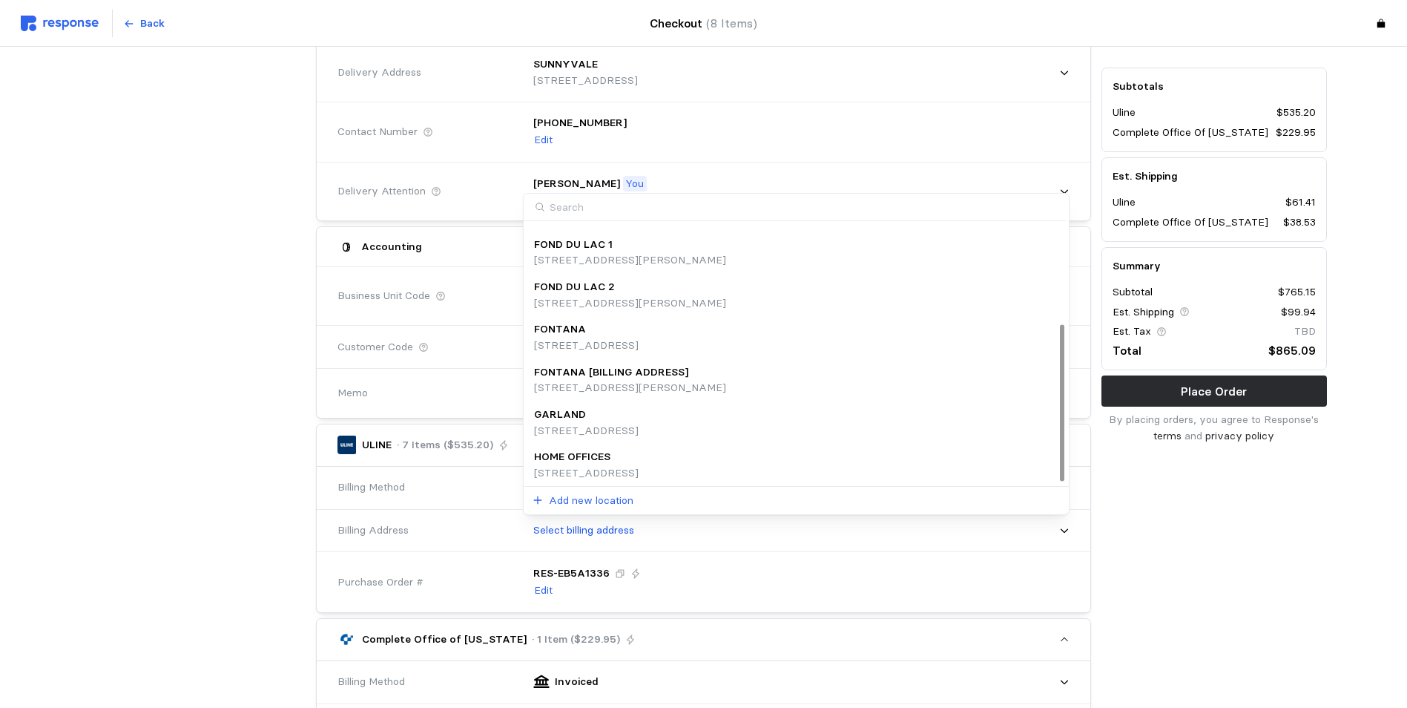
scroll to position [166, 0]
click at [639, 459] on div "HOME OFFICES" at bounding box center [586, 453] width 105 height 16
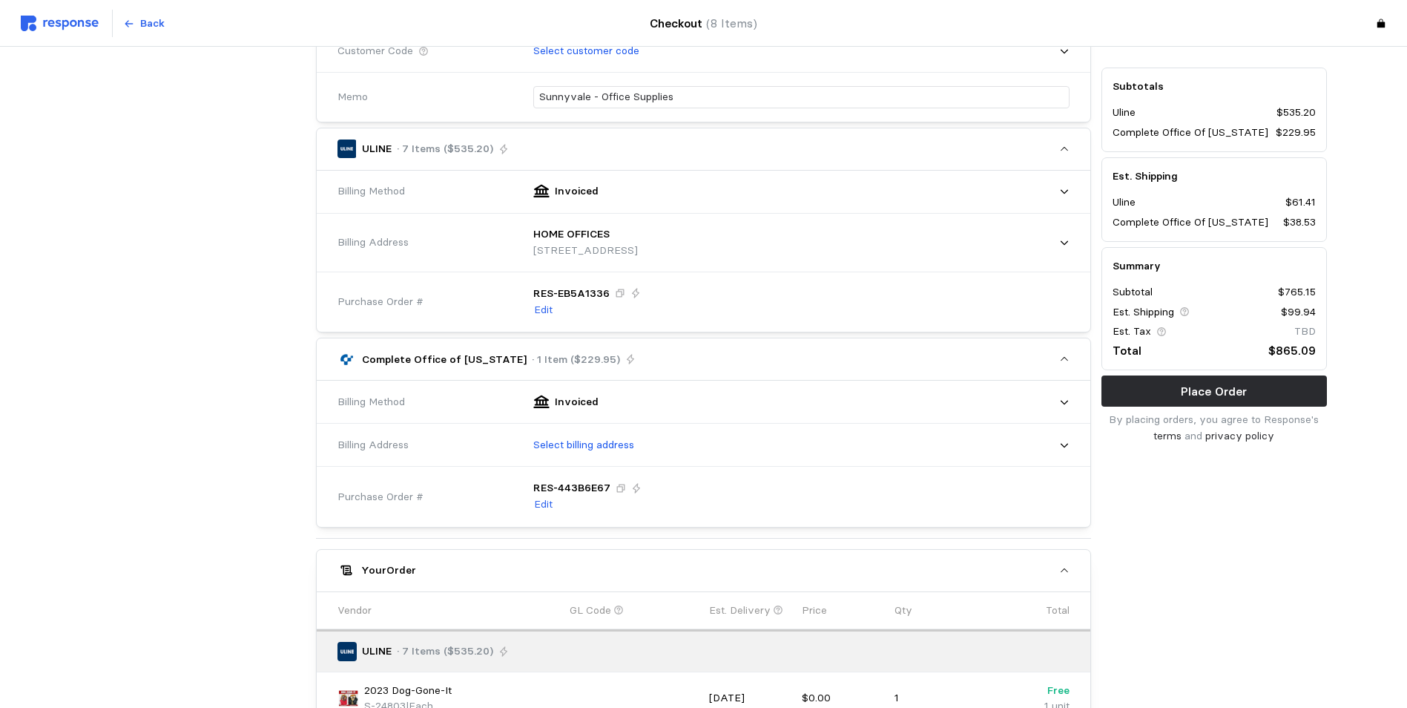
scroll to position [445, 0]
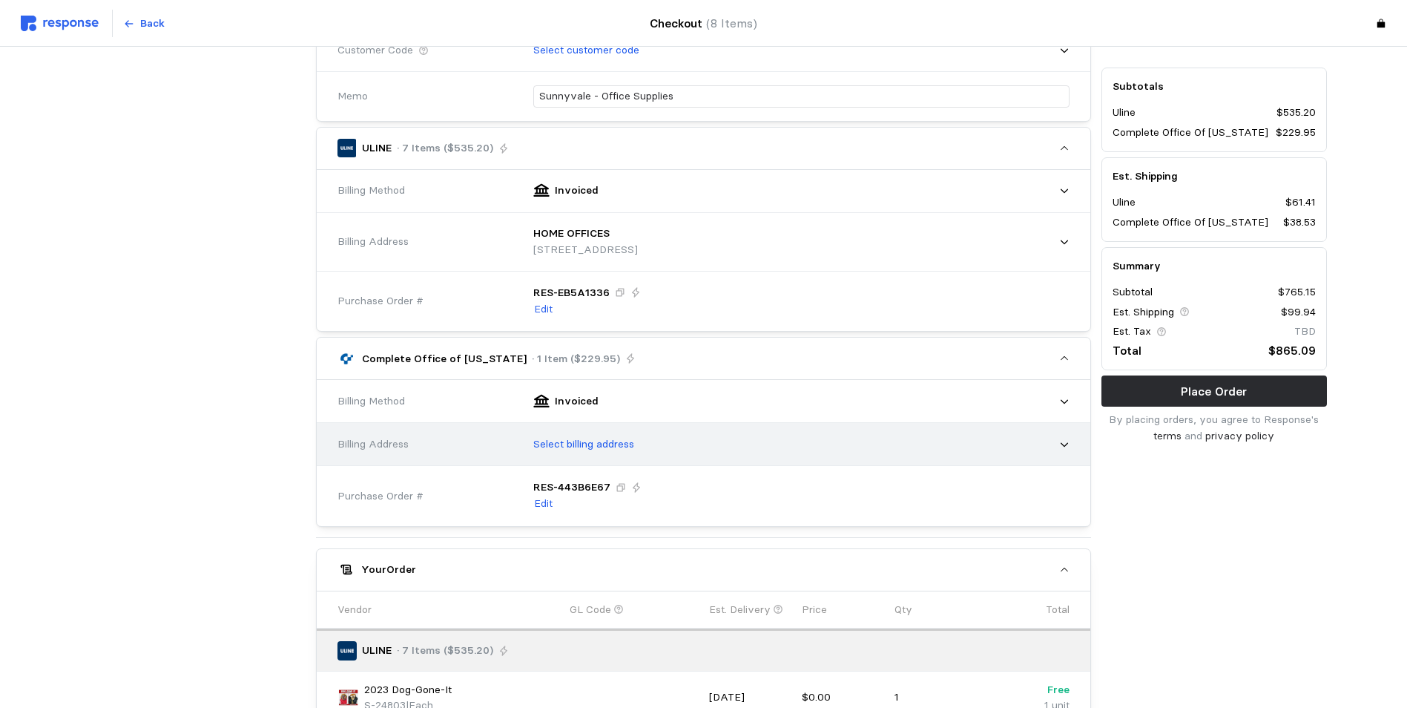
click at [1059, 441] on icon at bounding box center [1064, 444] width 10 height 10
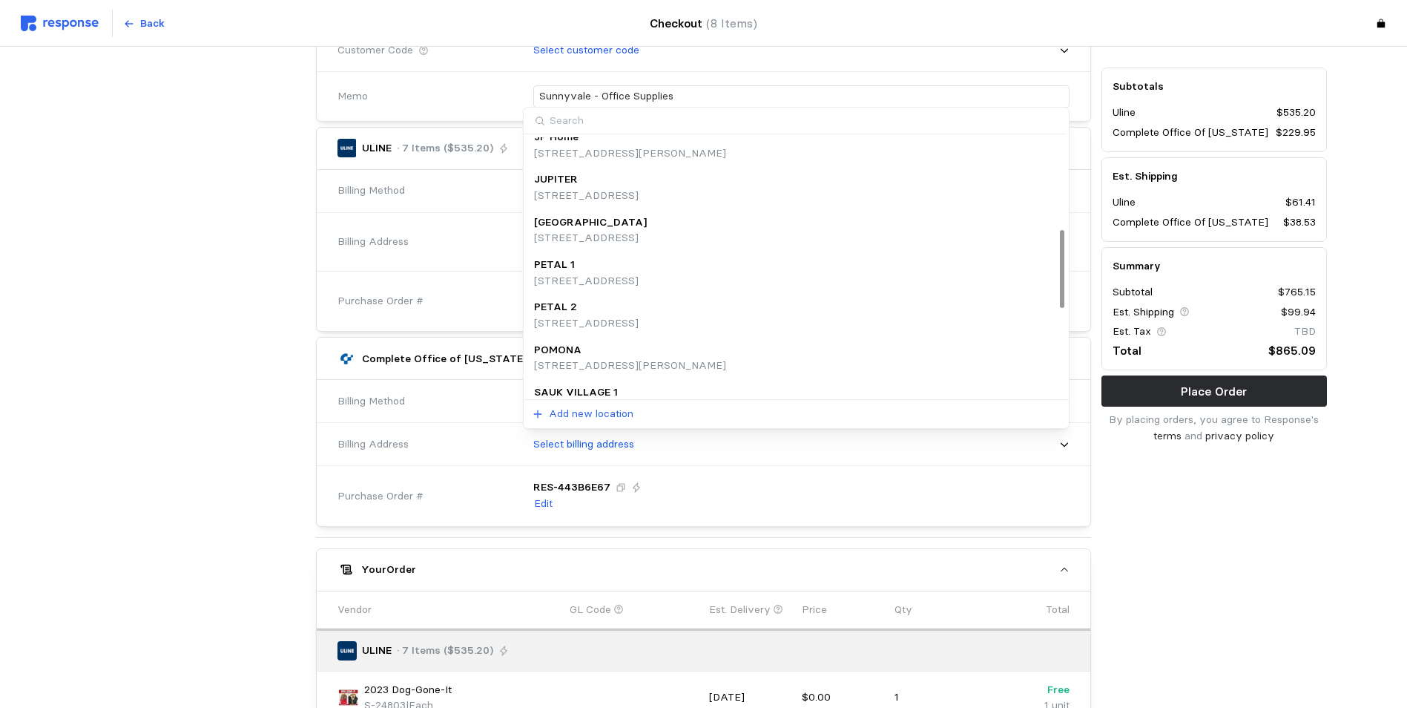
scroll to position [294, 0]
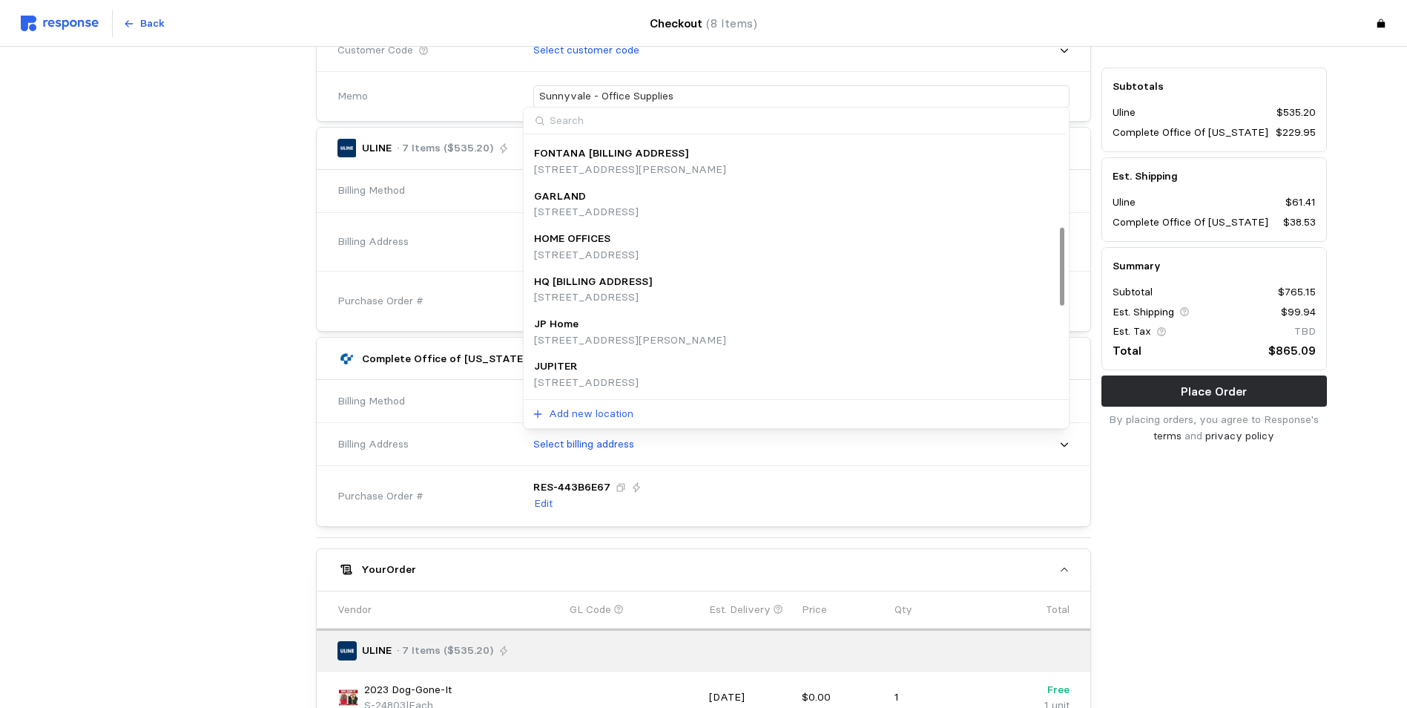
click at [652, 286] on div "HQ [BILLING ADDRESS]" at bounding box center [593, 282] width 118 height 16
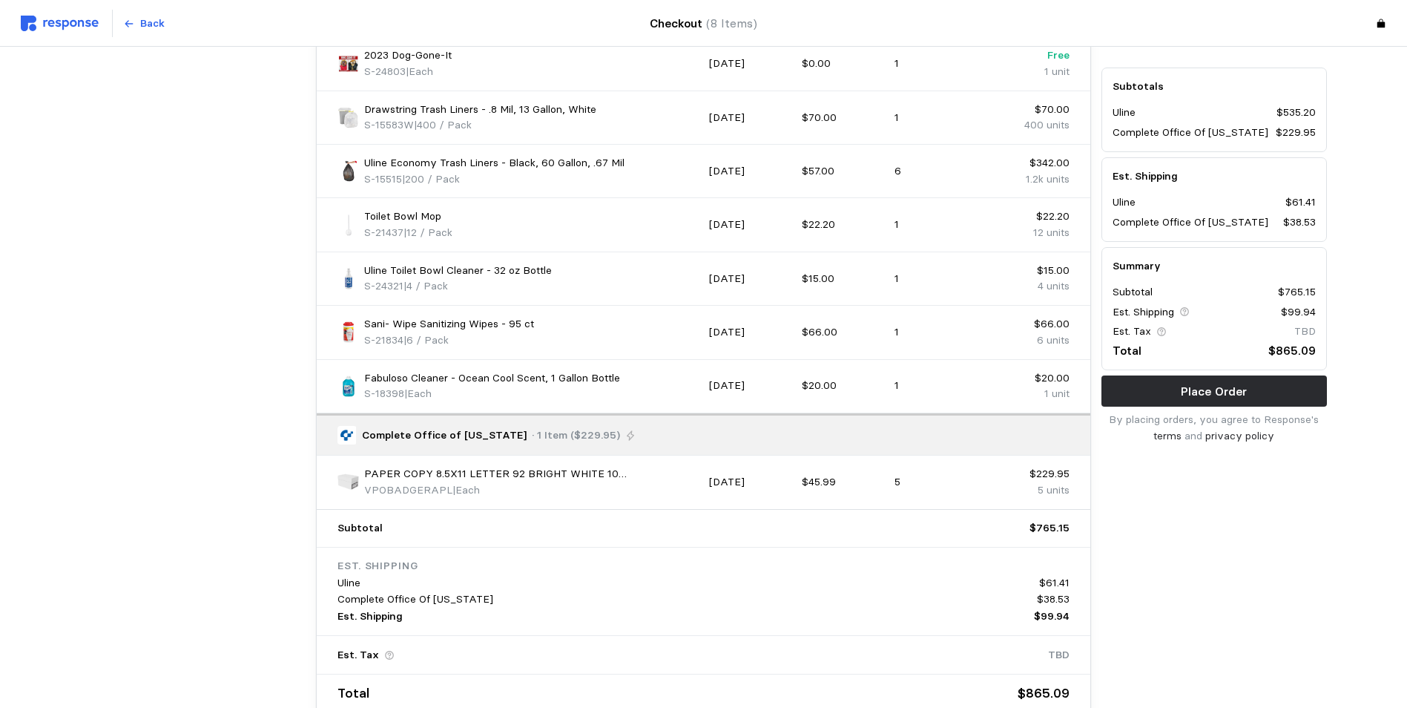
scroll to position [1183, 0]
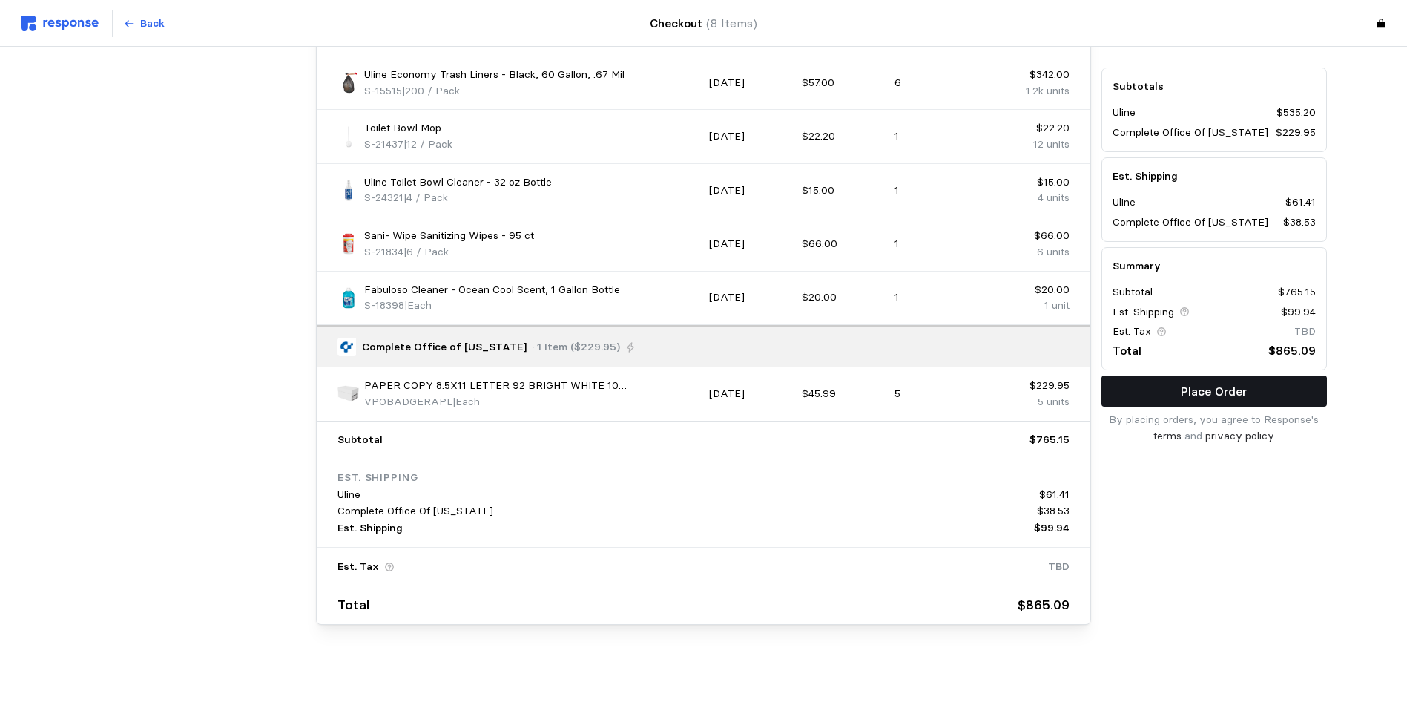
click at [1213, 390] on p "Place Order" at bounding box center [1214, 391] width 66 height 19
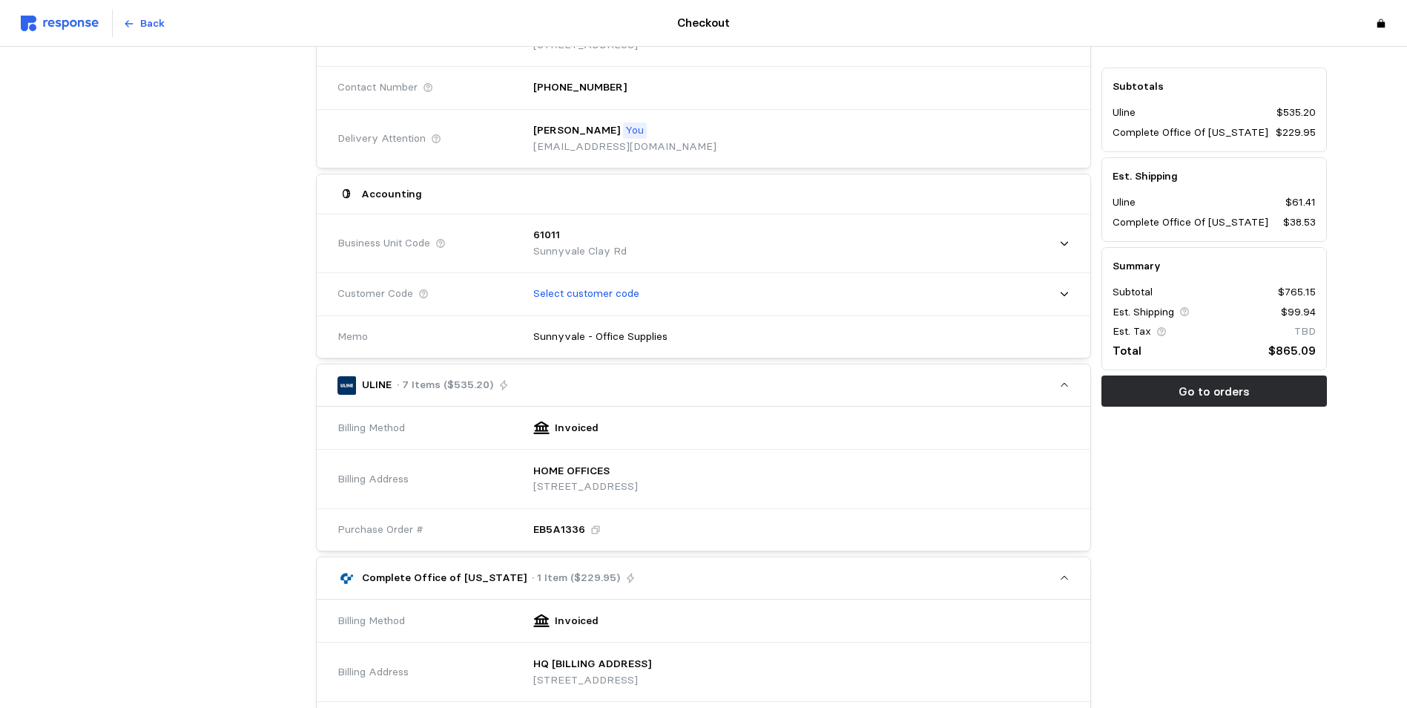
scroll to position [0, 0]
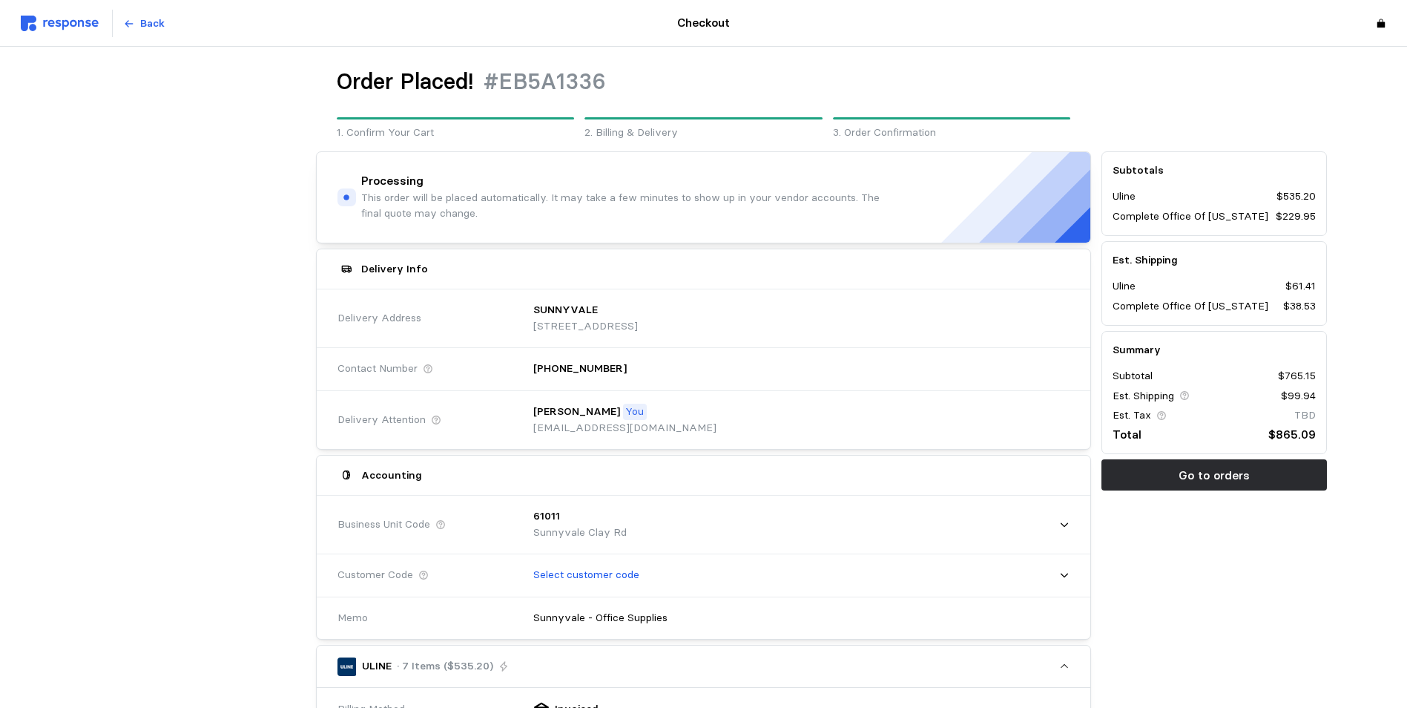
click at [72, 24] on img at bounding box center [60, 24] width 78 height 16
